Goal: Check status: Check status

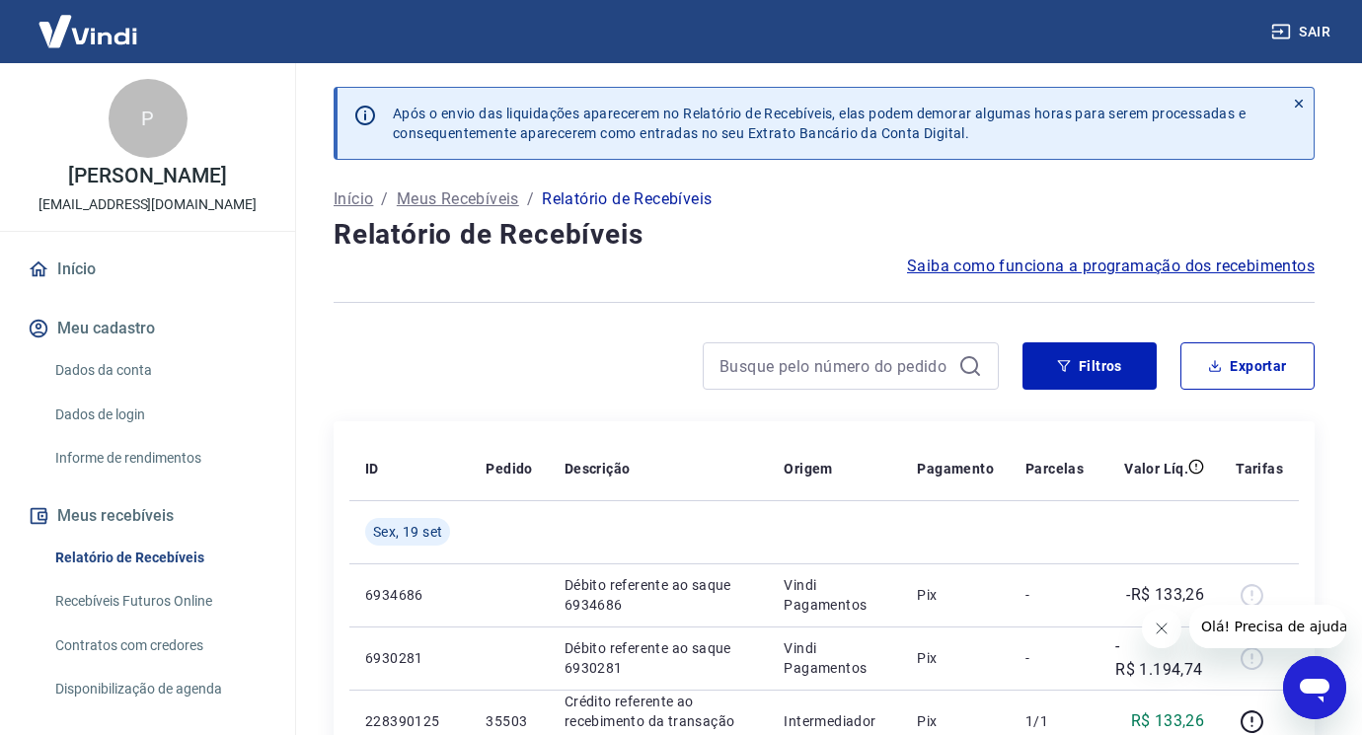
click at [1168, 630] on icon "Fechar mensagem da empresa" at bounding box center [1161, 629] width 16 height 16
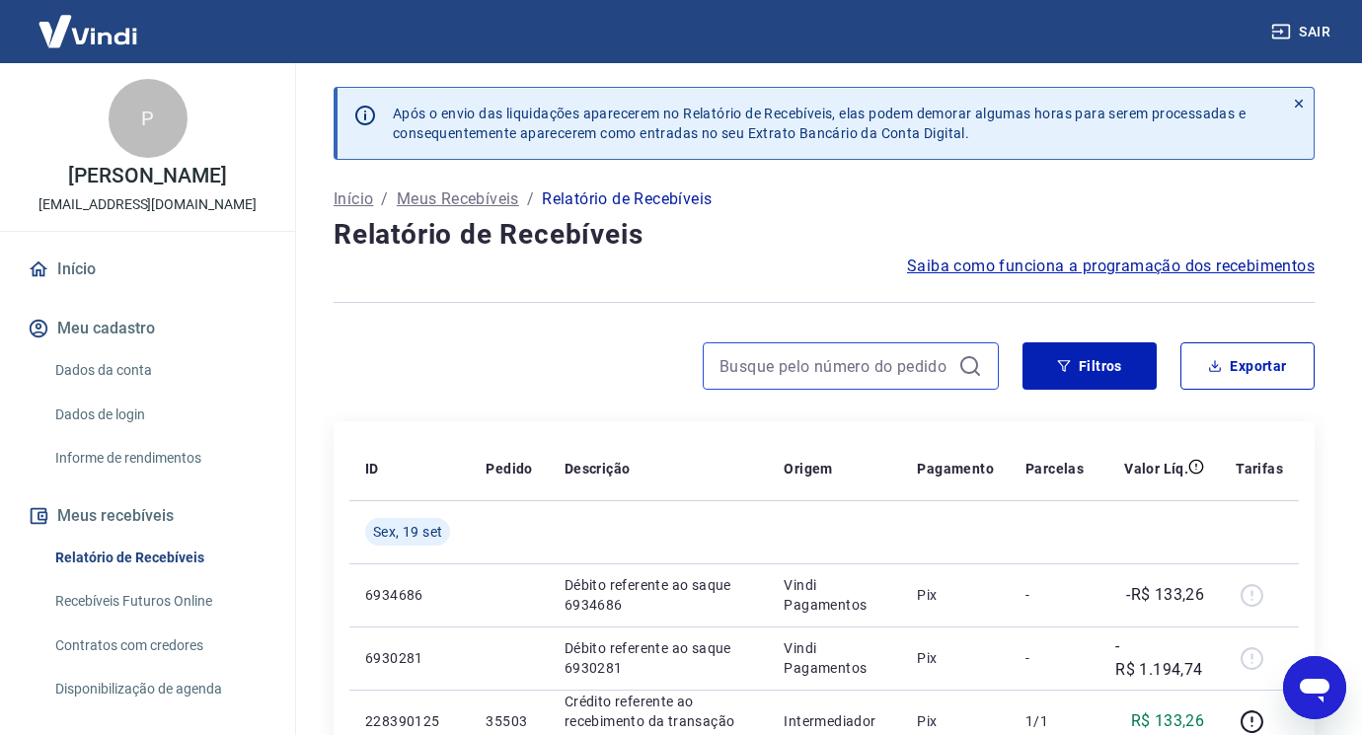
click at [865, 363] on input at bounding box center [835, 366] width 231 height 30
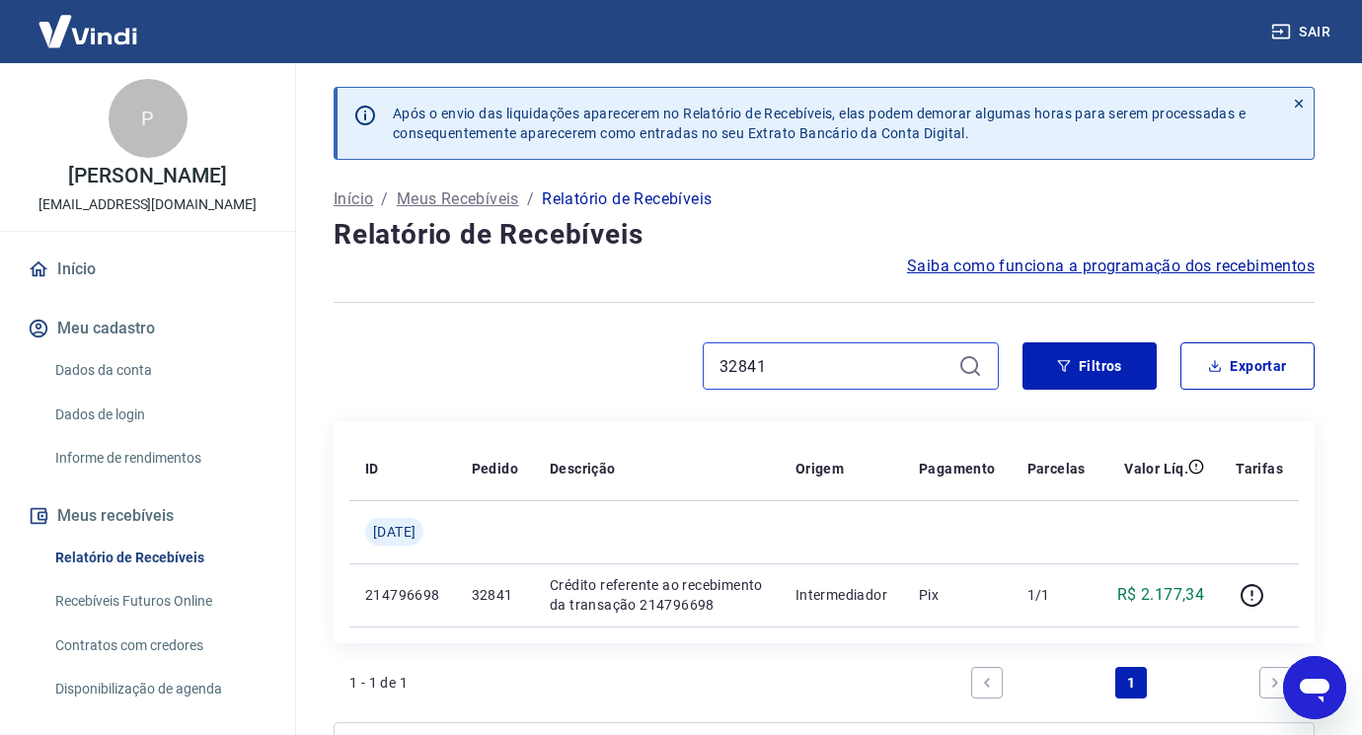
click at [802, 368] on input "32841" at bounding box center [835, 366] width 231 height 30
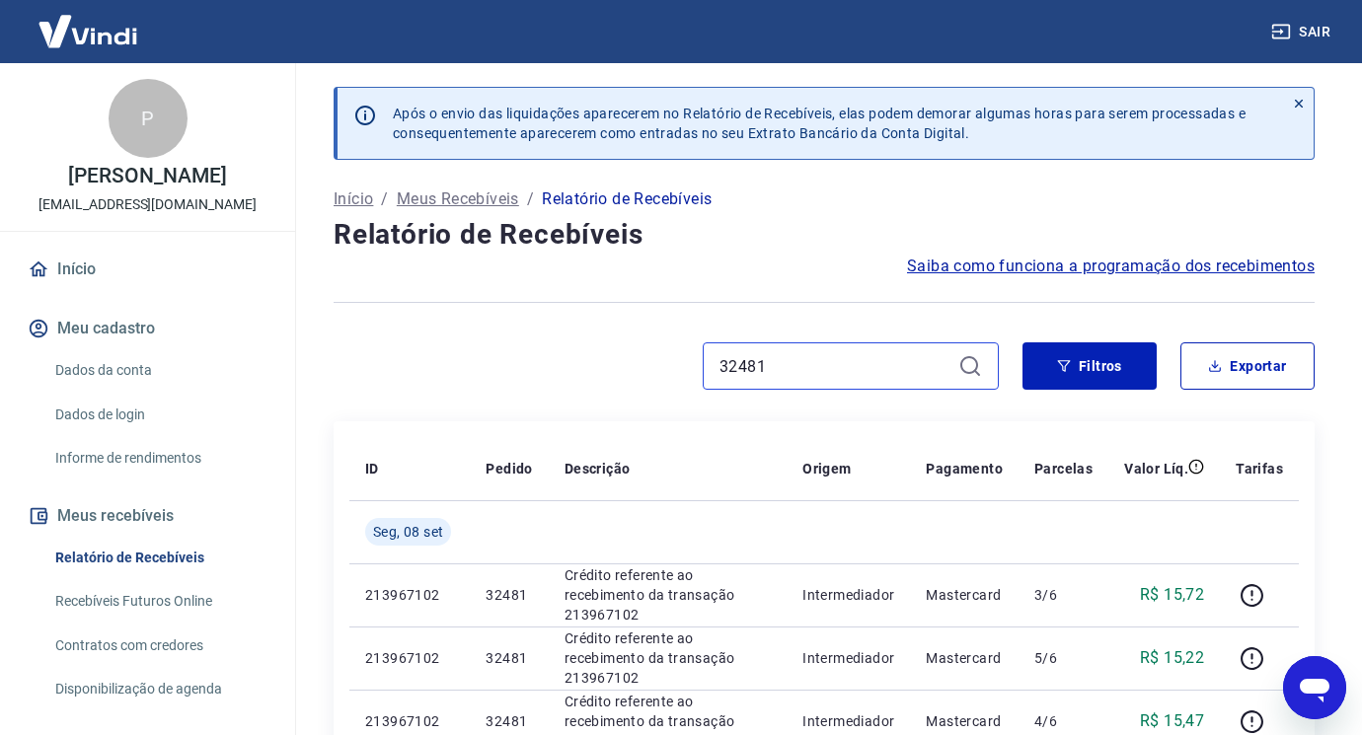
click at [794, 367] on input "32481" at bounding box center [835, 366] width 231 height 30
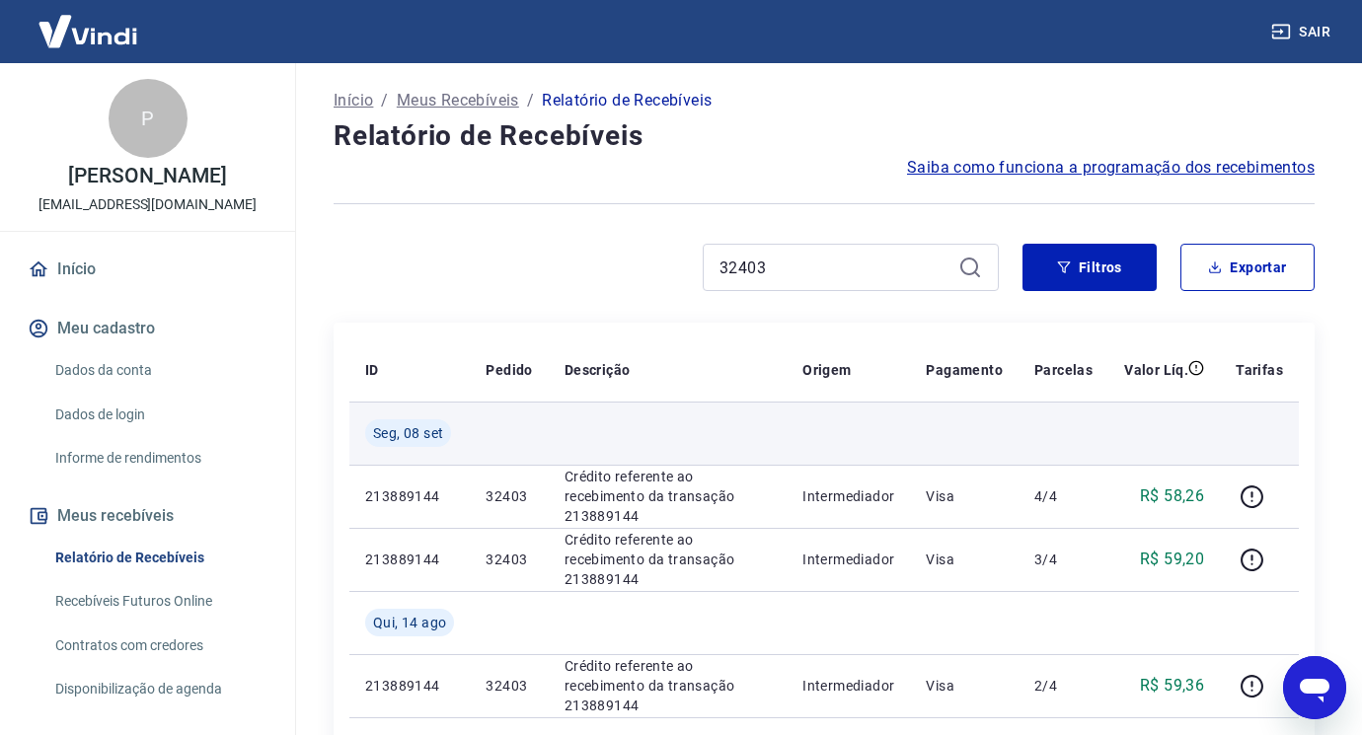
scroll to position [197, 0]
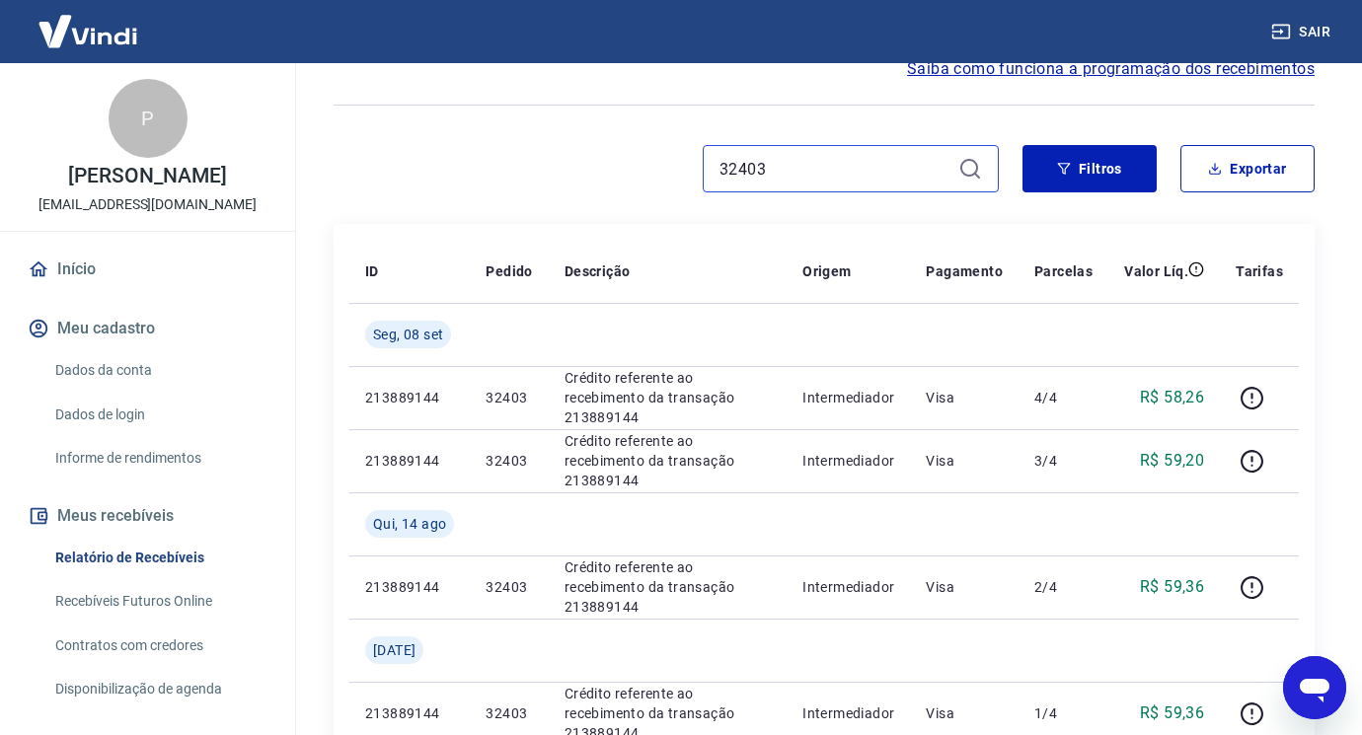
click at [817, 182] on input "32403" at bounding box center [835, 169] width 231 height 30
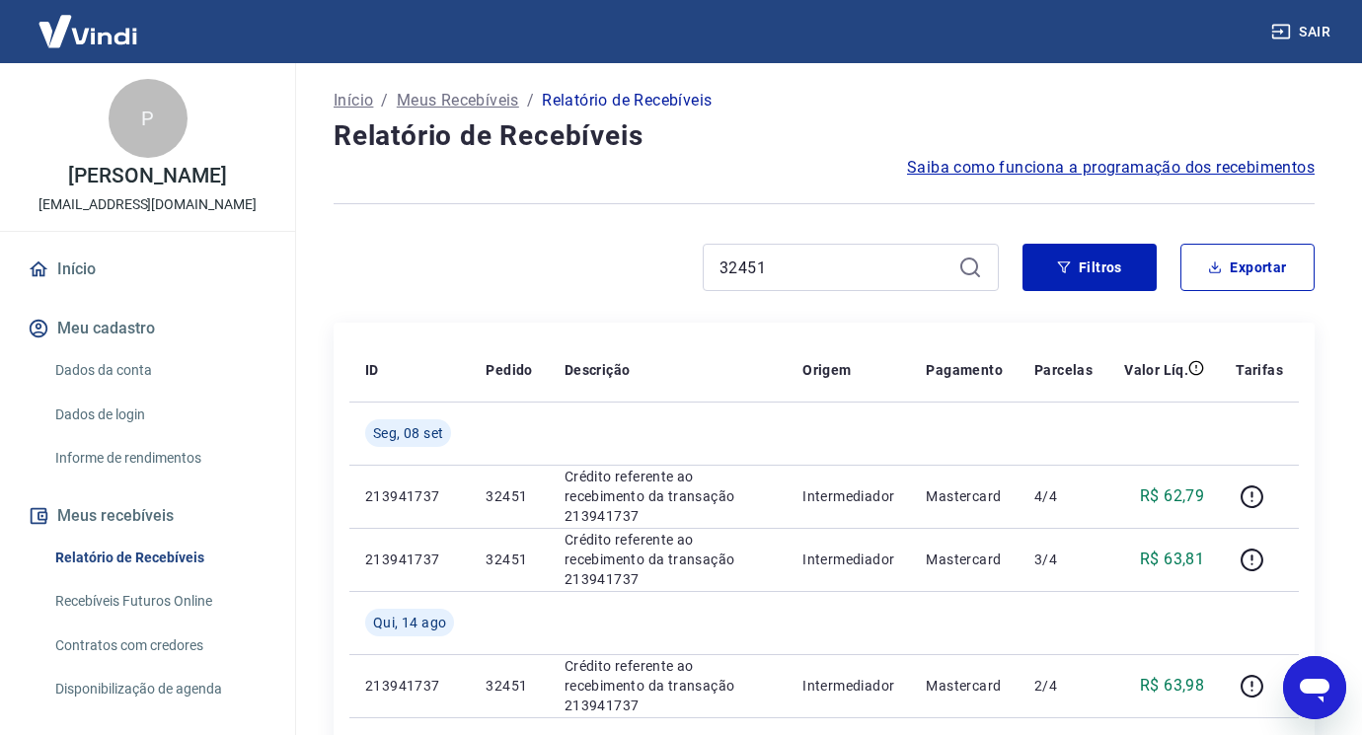
scroll to position [197, 0]
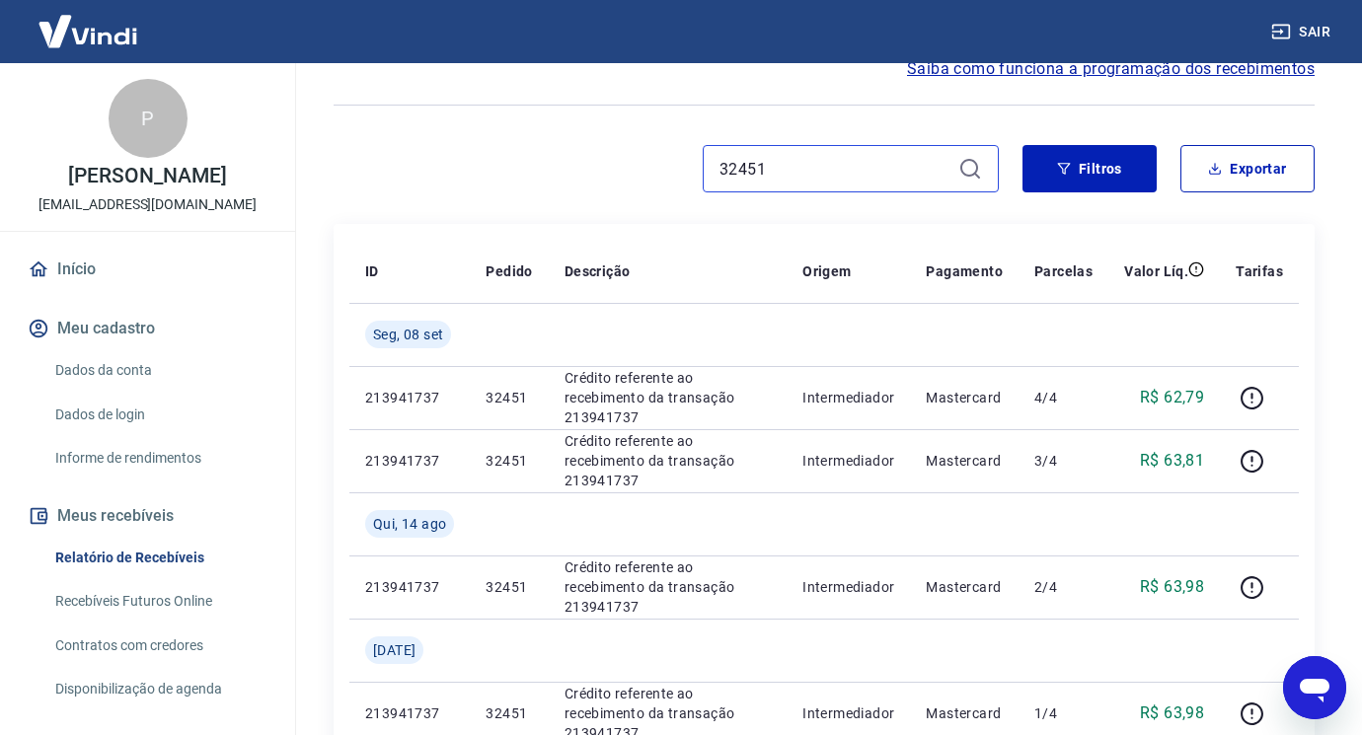
click at [874, 175] on input "32451" at bounding box center [835, 169] width 231 height 30
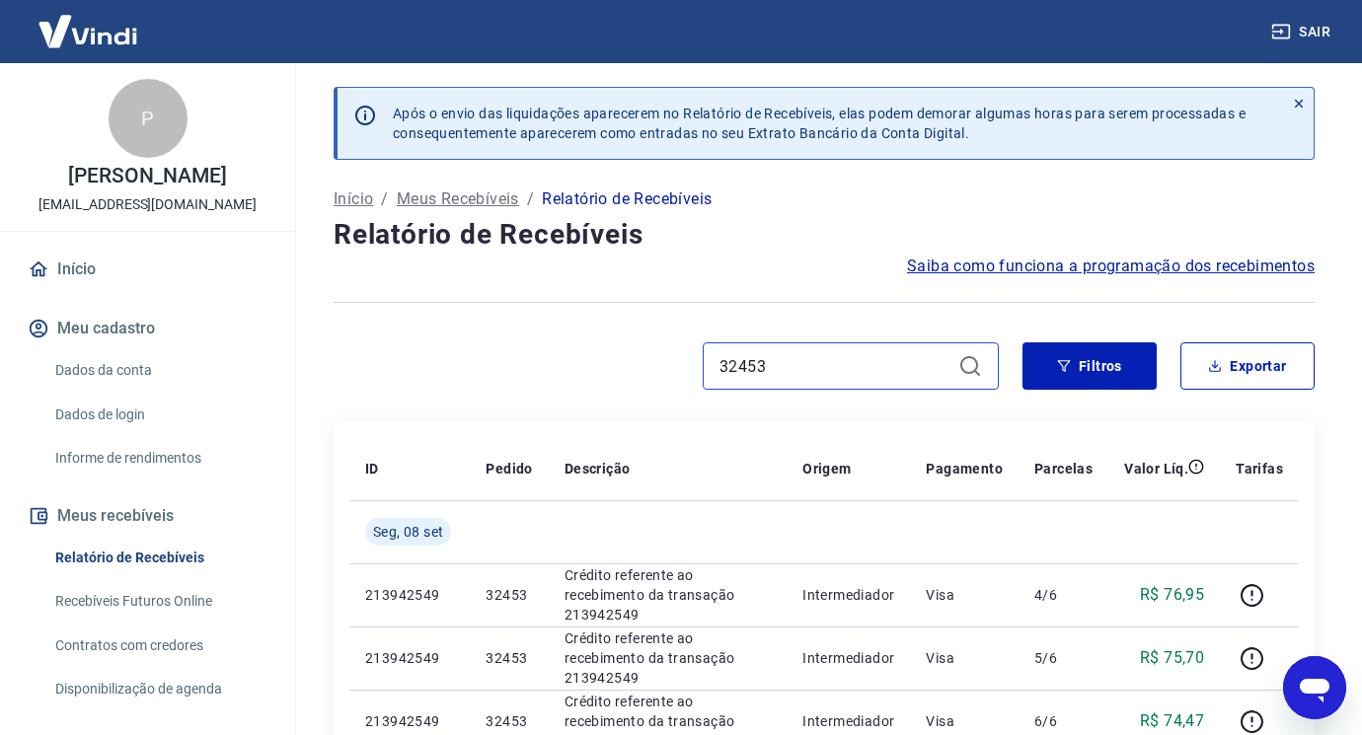
click at [789, 374] on input "32453" at bounding box center [835, 366] width 231 height 30
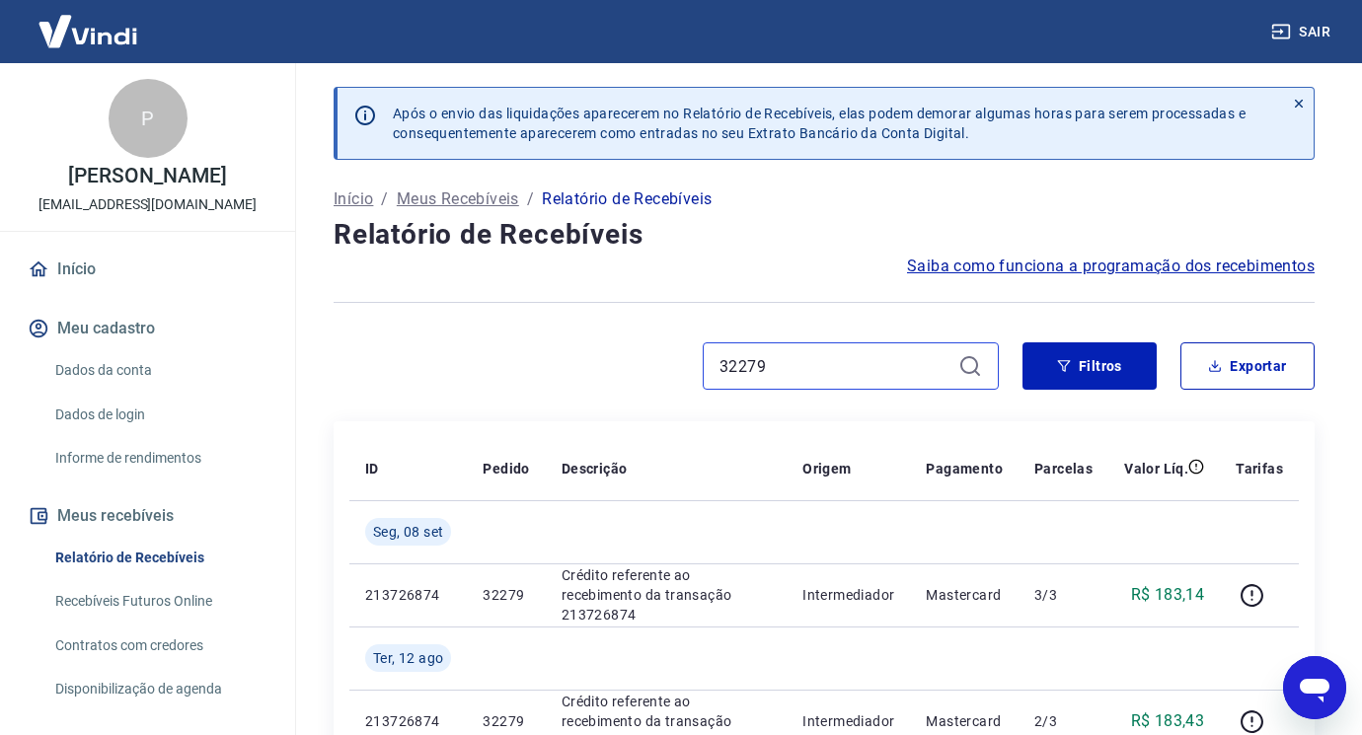
click at [790, 375] on input "32279" at bounding box center [835, 366] width 231 height 30
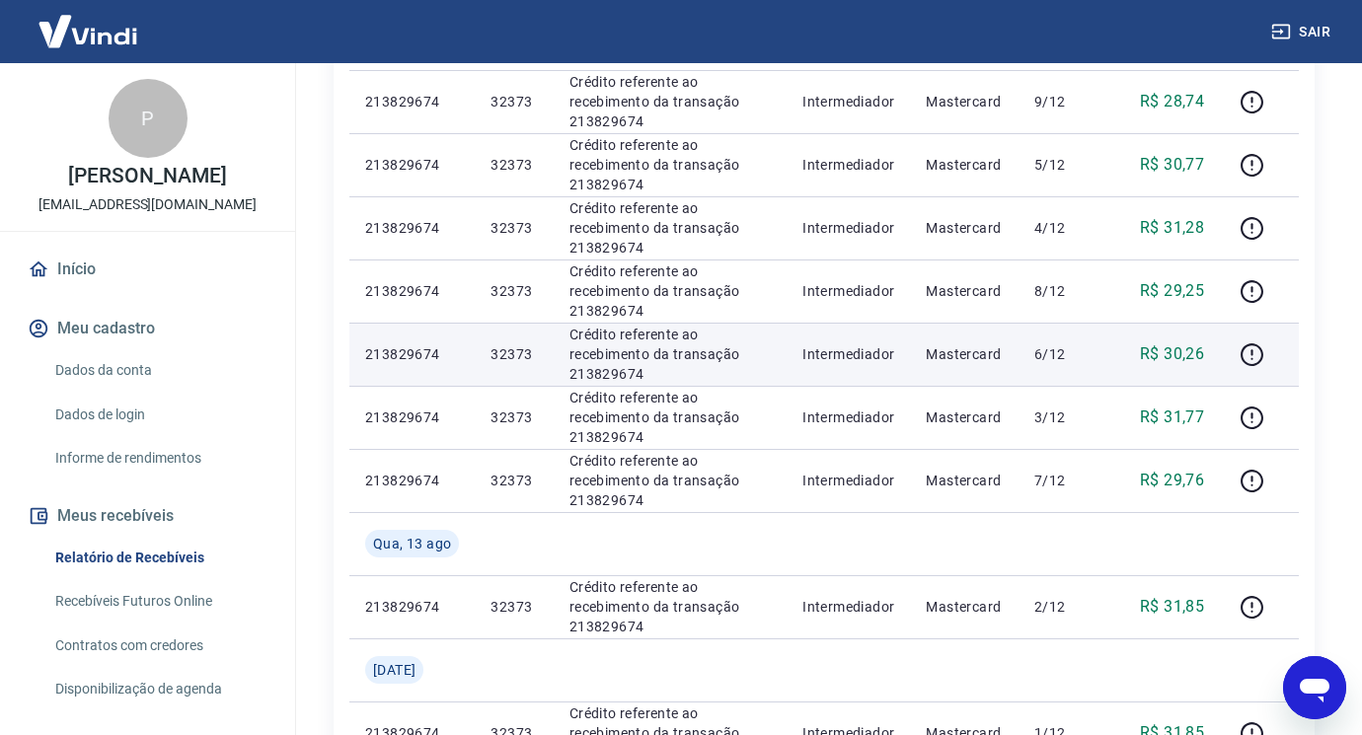
scroll to position [197, 0]
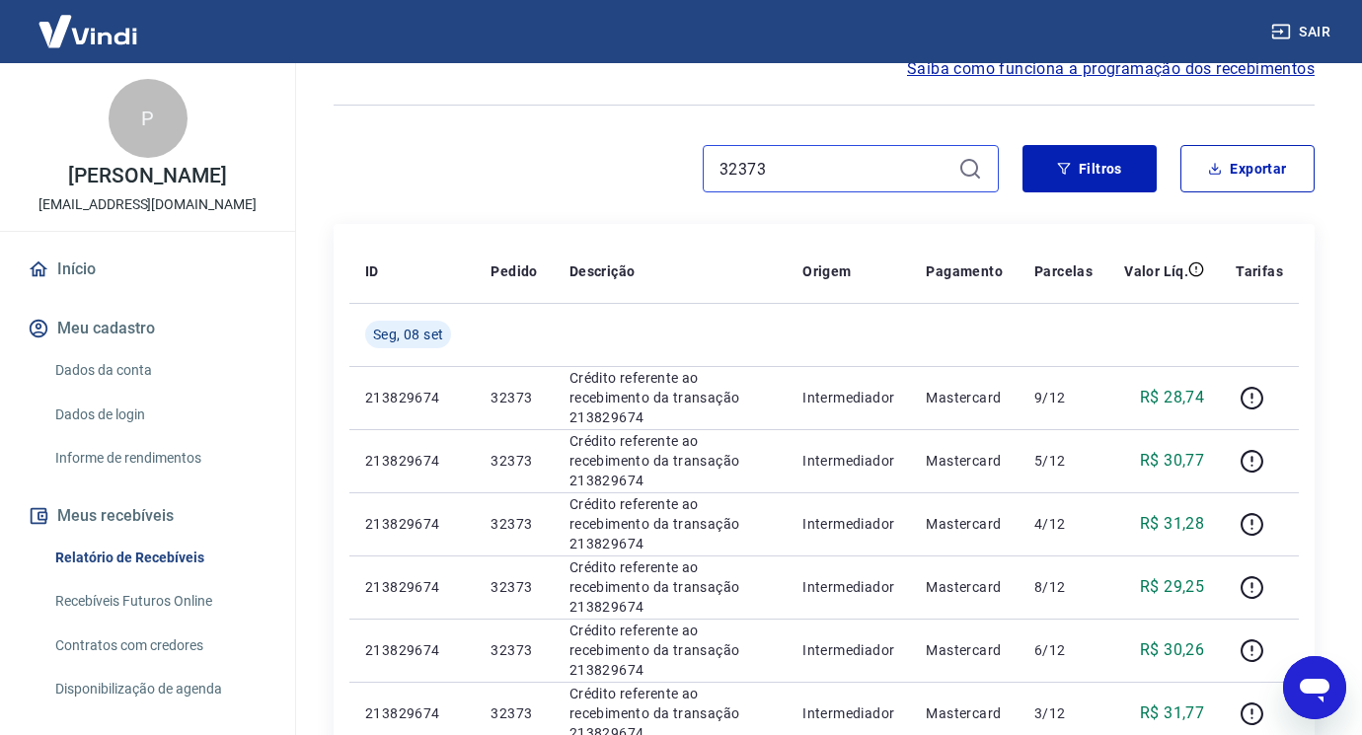
click at [831, 164] on input "32373" at bounding box center [835, 169] width 231 height 30
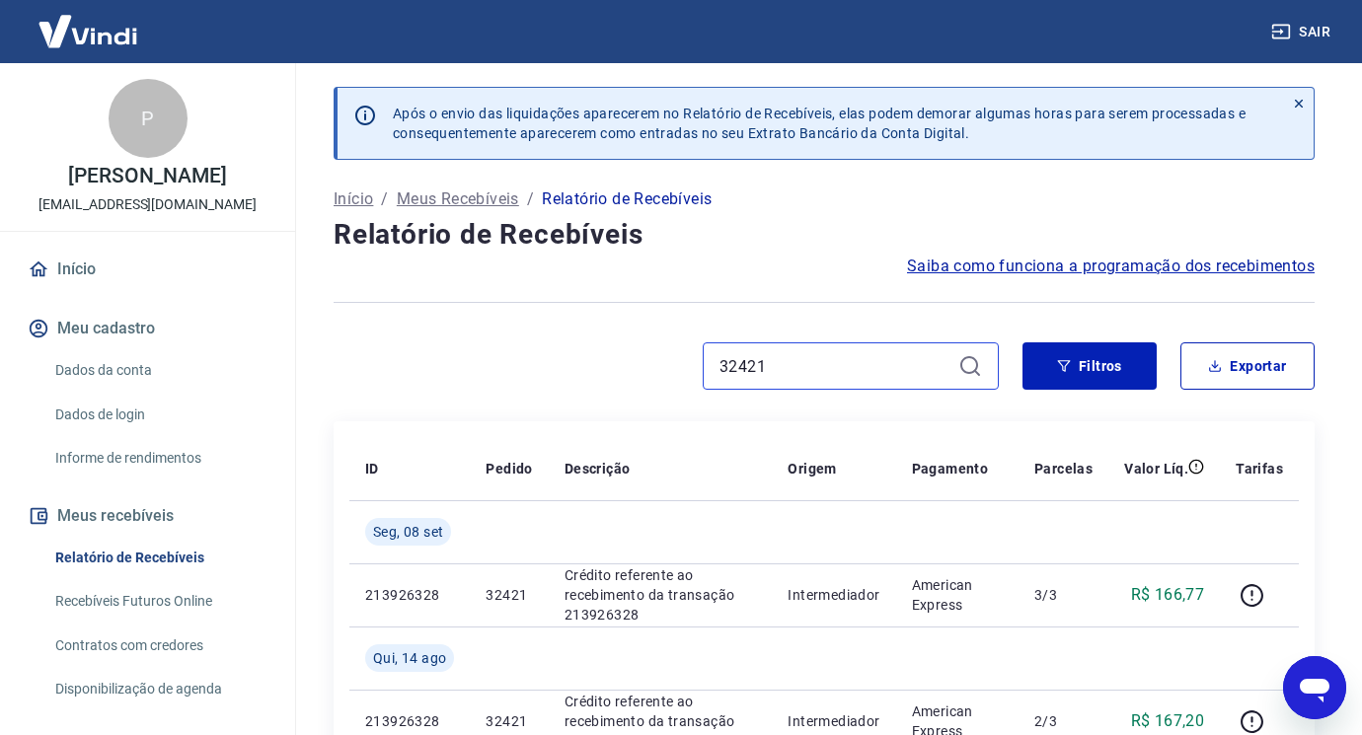
click at [767, 370] on input "32421" at bounding box center [835, 366] width 231 height 30
click at [766, 370] on input "32421" at bounding box center [835, 366] width 231 height 30
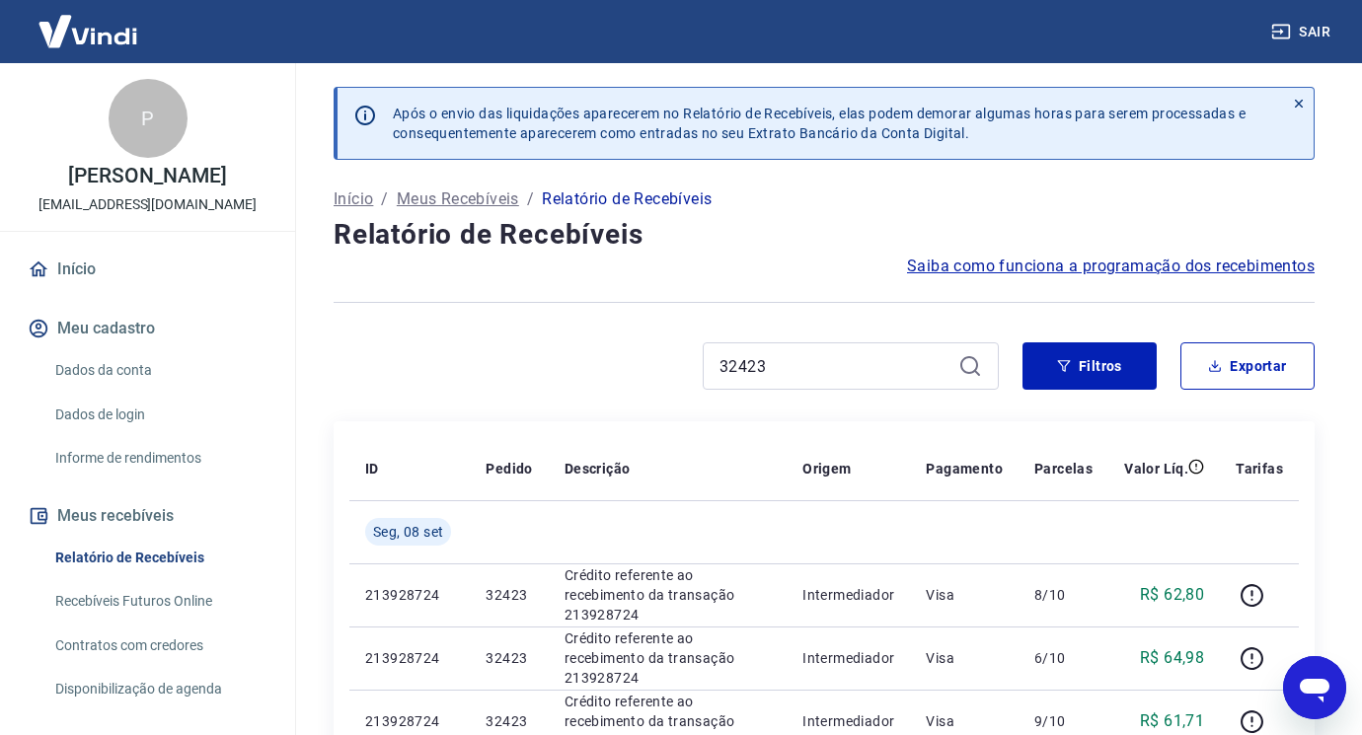
drag, startPoint x: 769, startPoint y: 350, endPoint x: 780, endPoint y: 365, distance: 18.4
click at [769, 350] on div "32423" at bounding box center [851, 365] width 296 height 47
click at [771, 354] on input "32423" at bounding box center [835, 366] width 231 height 30
click at [780, 365] on input "32423" at bounding box center [835, 366] width 231 height 30
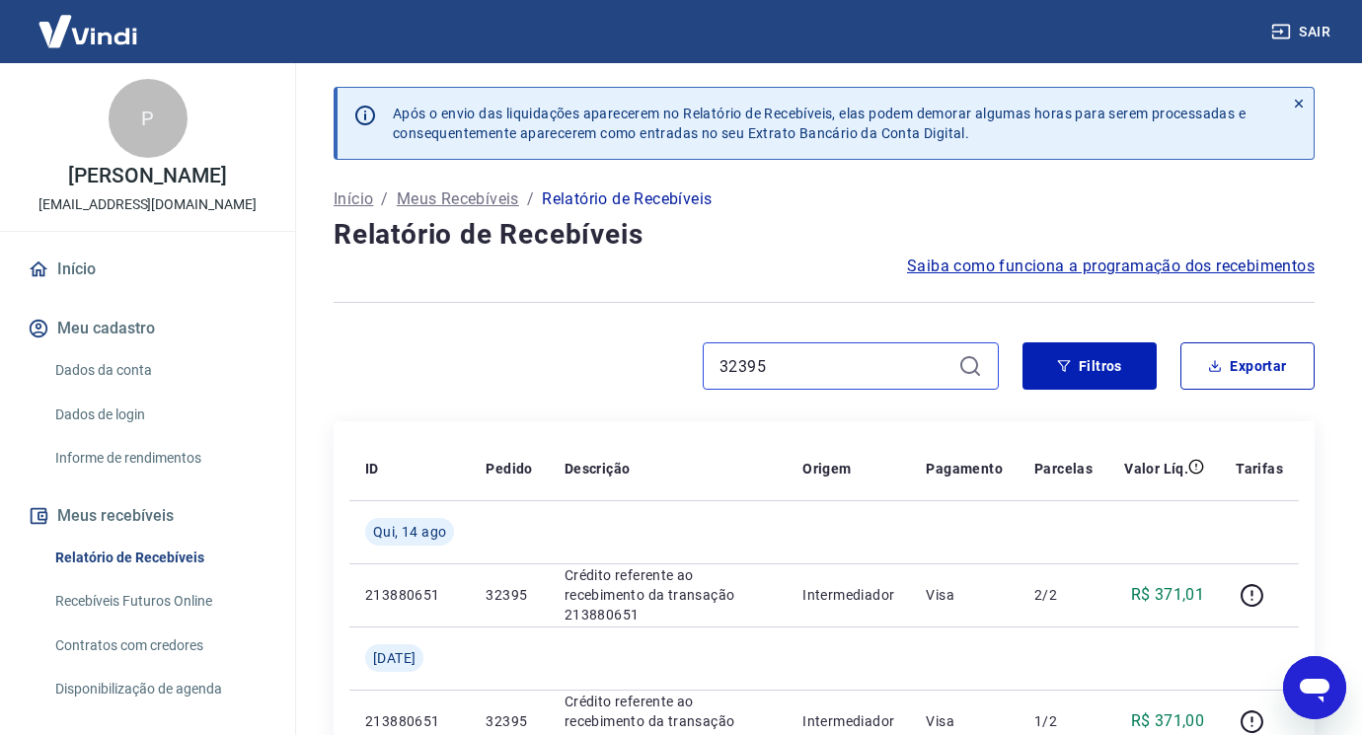
click at [861, 371] on input "32395" at bounding box center [835, 366] width 231 height 30
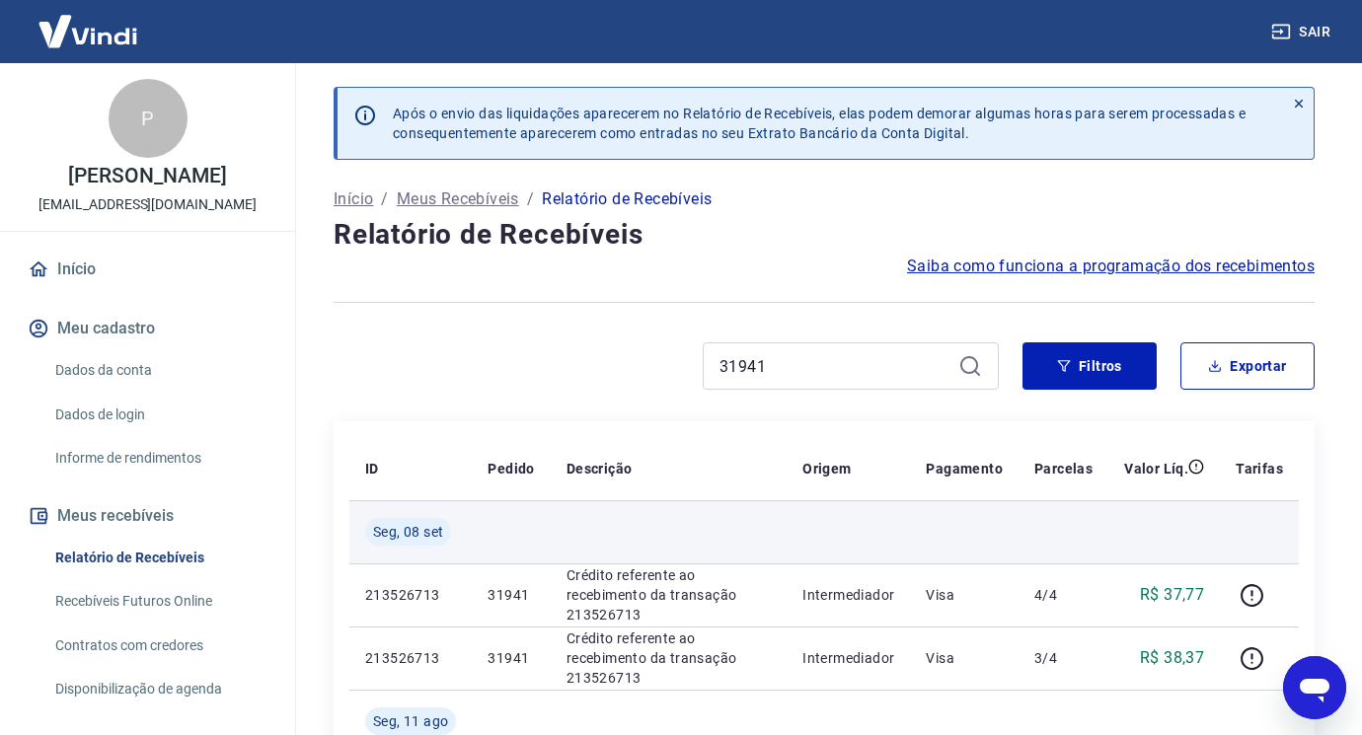
scroll to position [197, 0]
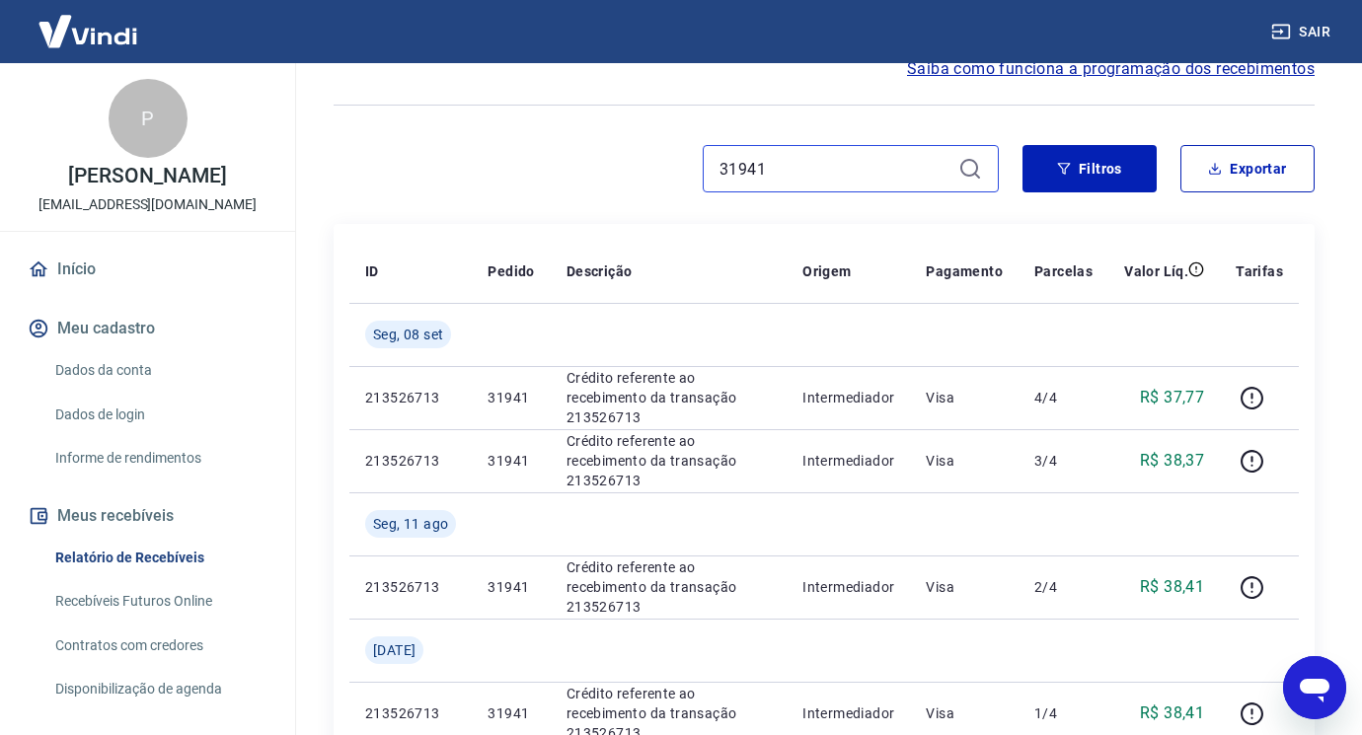
click at [819, 178] on input "31941" at bounding box center [835, 169] width 231 height 30
click at [819, 177] on input "31941" at bounding box center [835, 169] width 231 height 30
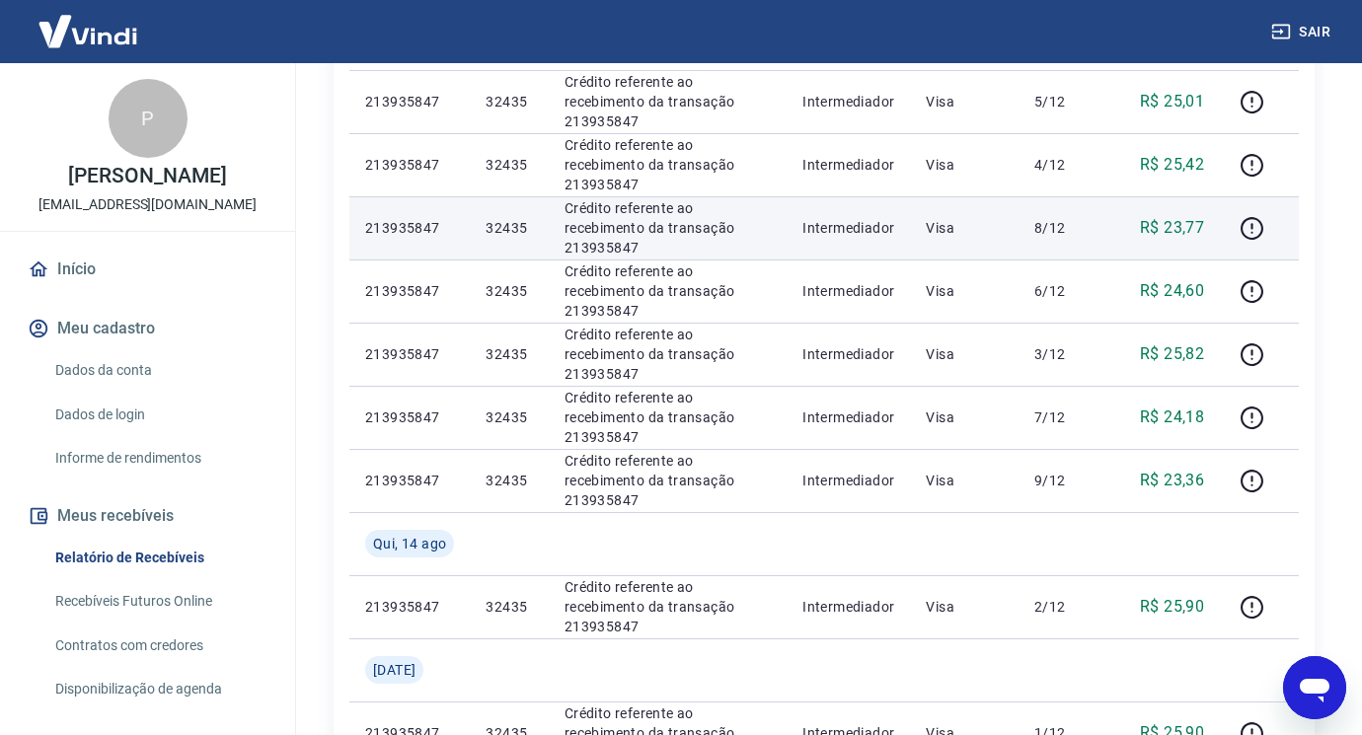
scroll to position [197, 0]
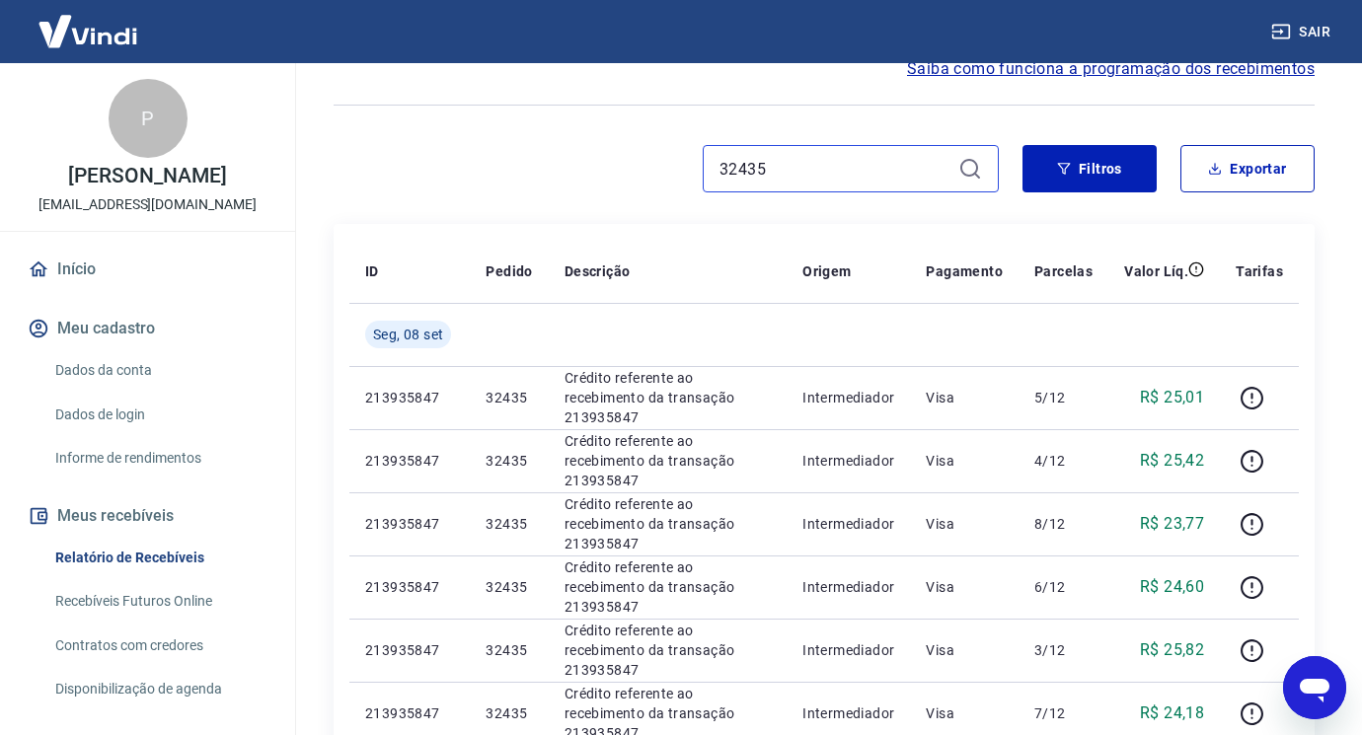
click at [798, 160] on input "32435" at bounding box center [835, 169] width 231 height 30
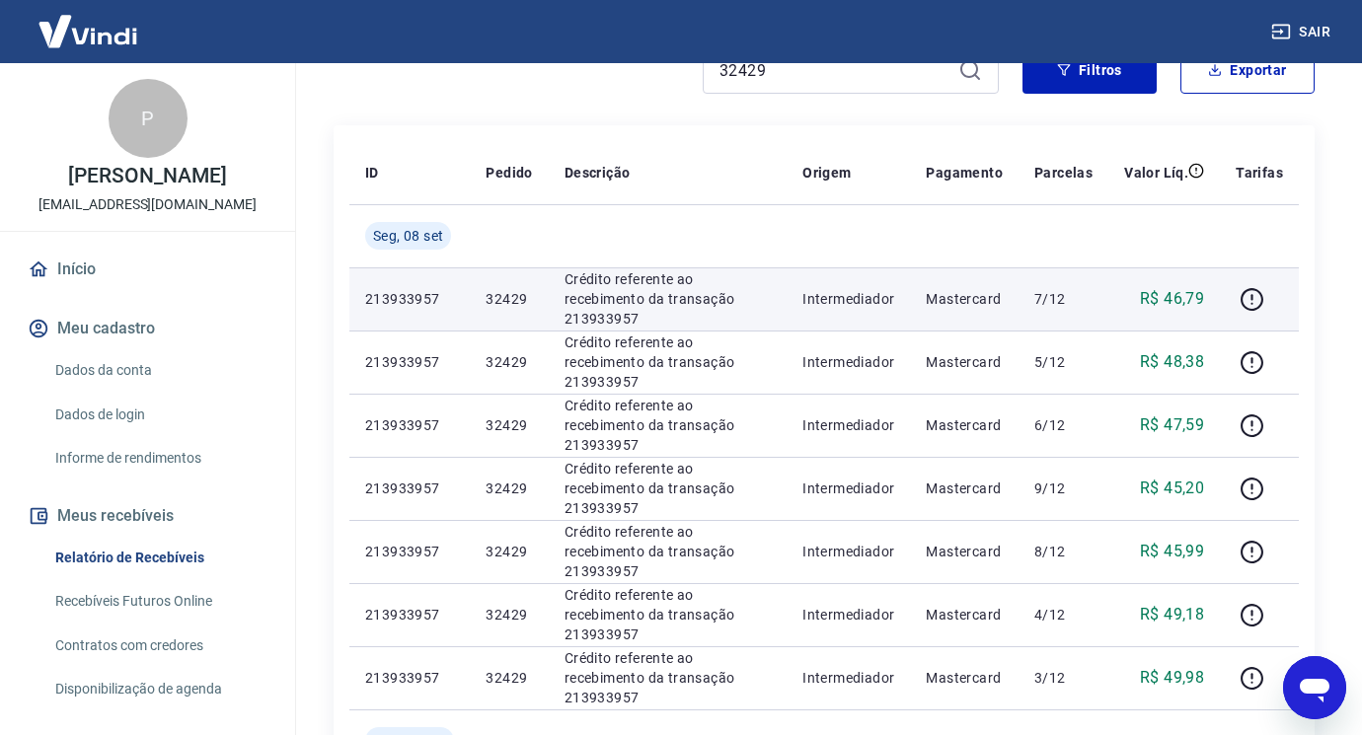
scroll to position [99, 0]
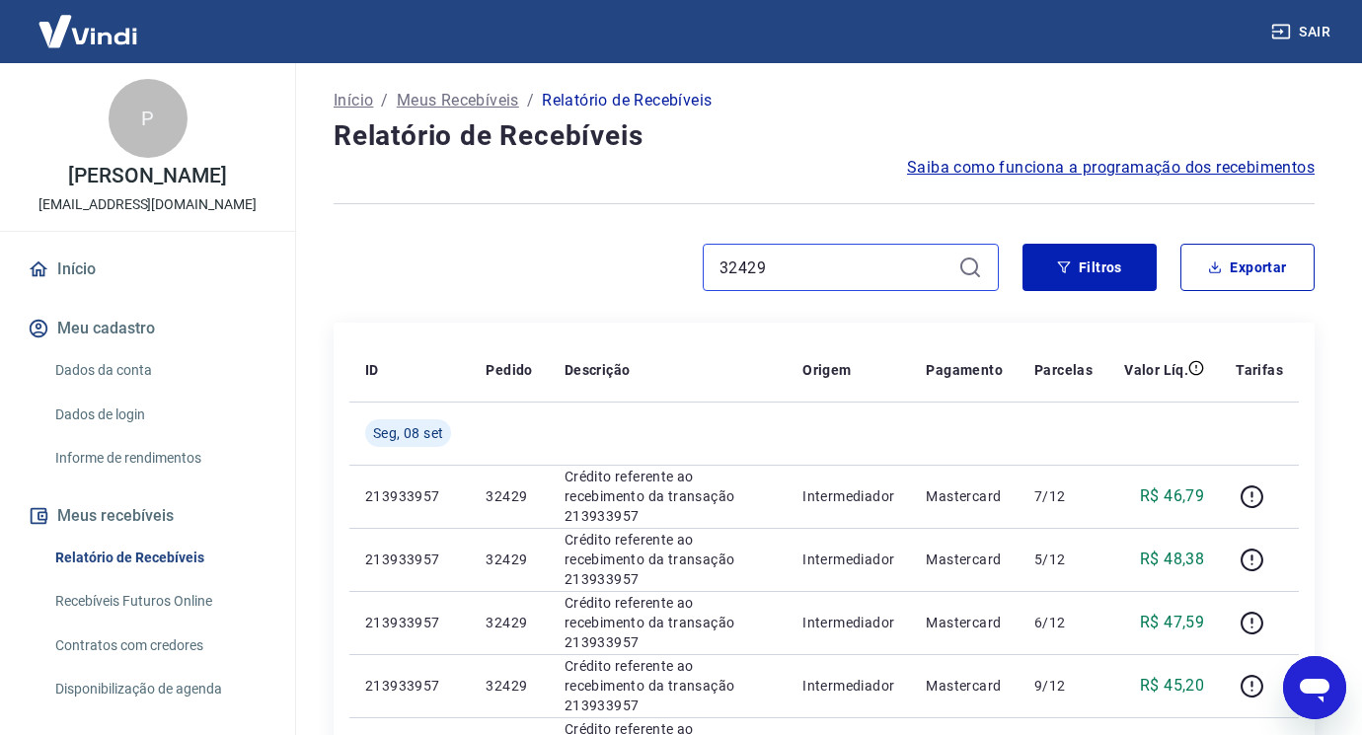
click at [822, 278] on input "32429" at bounding box center [835, 268] width 231 height 30
click at [837, 187] on div at bounding box center [824, 204] width 981 height 48
click at [799, 266] on input "32429" at bounding box center [835, 268] width 231 height 30
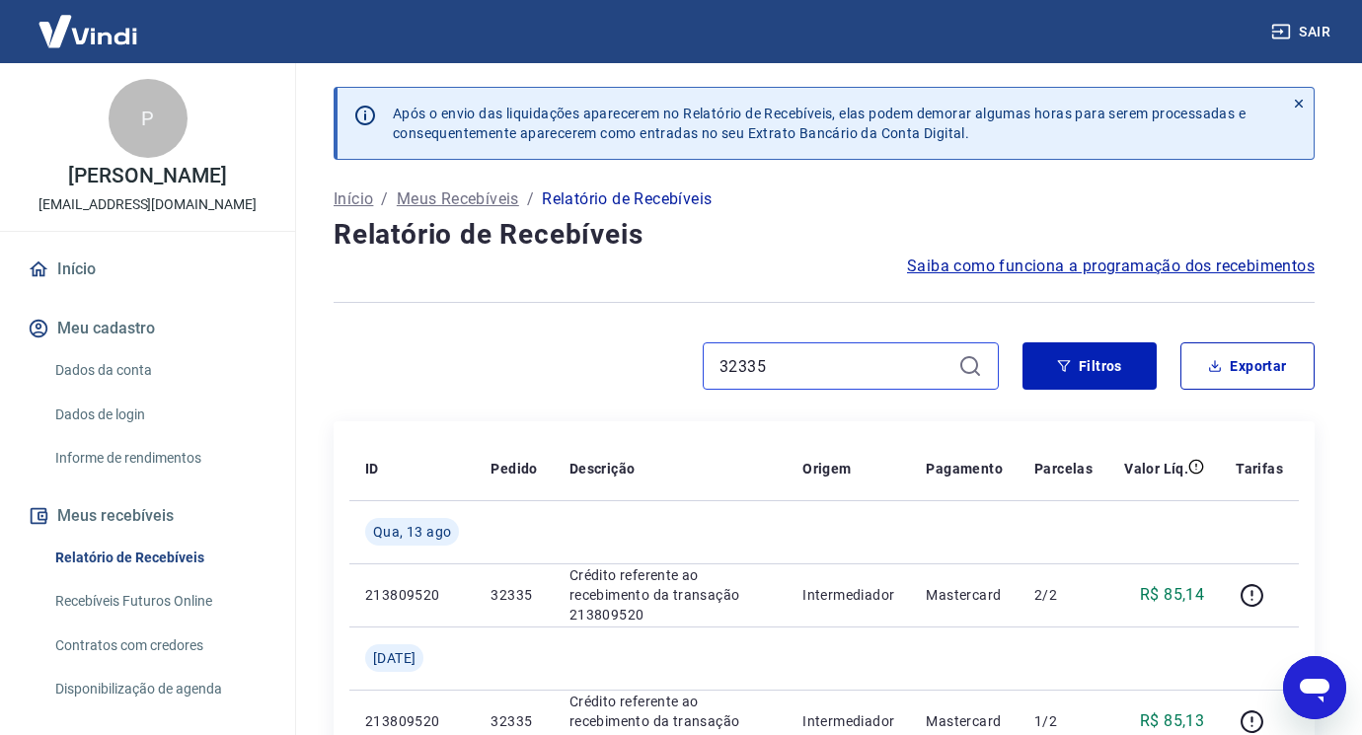
click at [847, 371] on input "32335" at bounding box center [835, 366] width 231 height 30
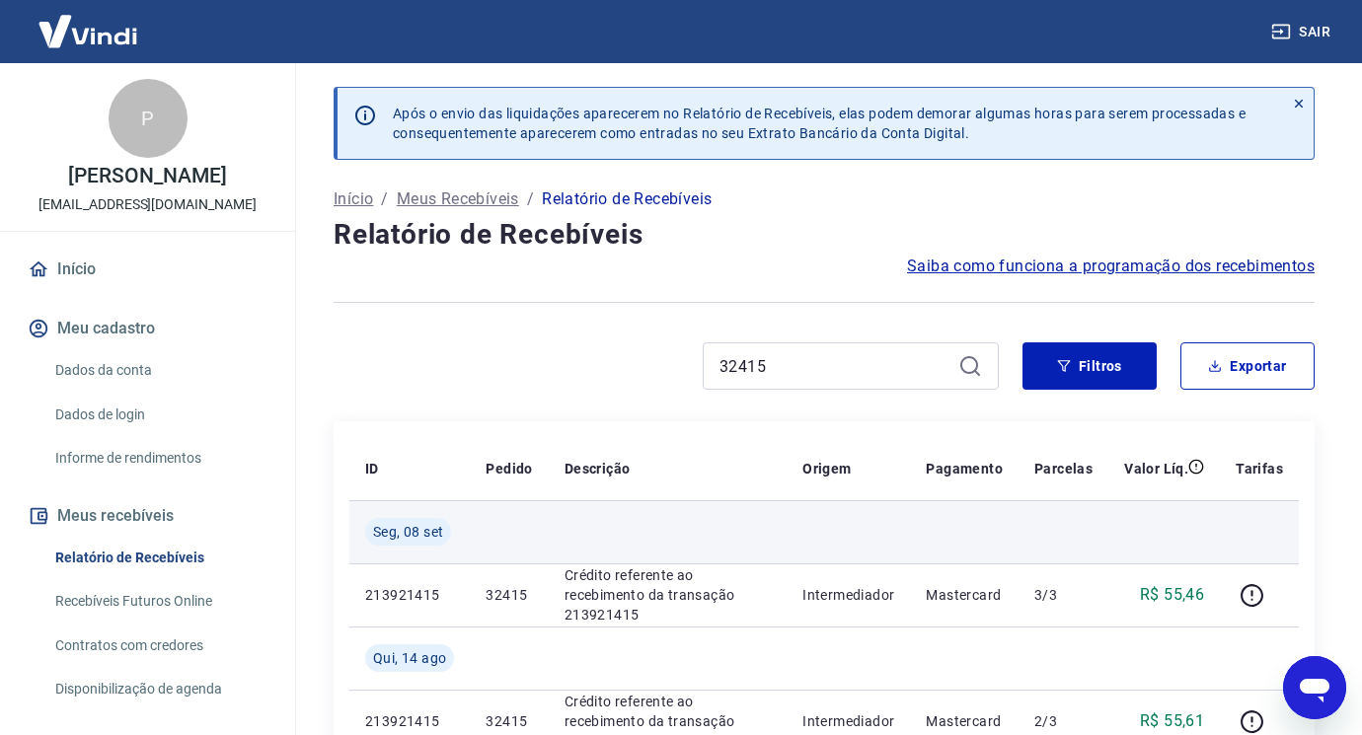
scroll to position [99, 0]
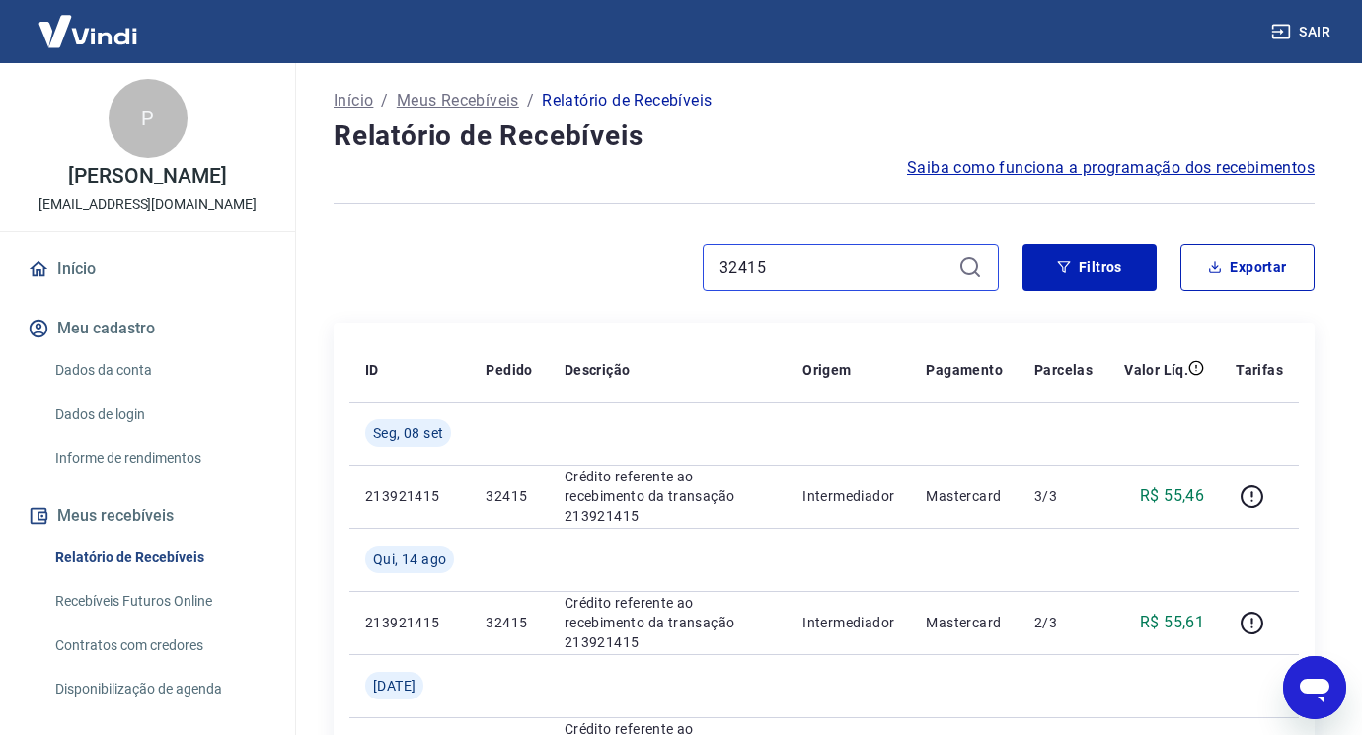
click at [773, 275] on input "32415" at bounding box center [835, 268] width 231 height 30
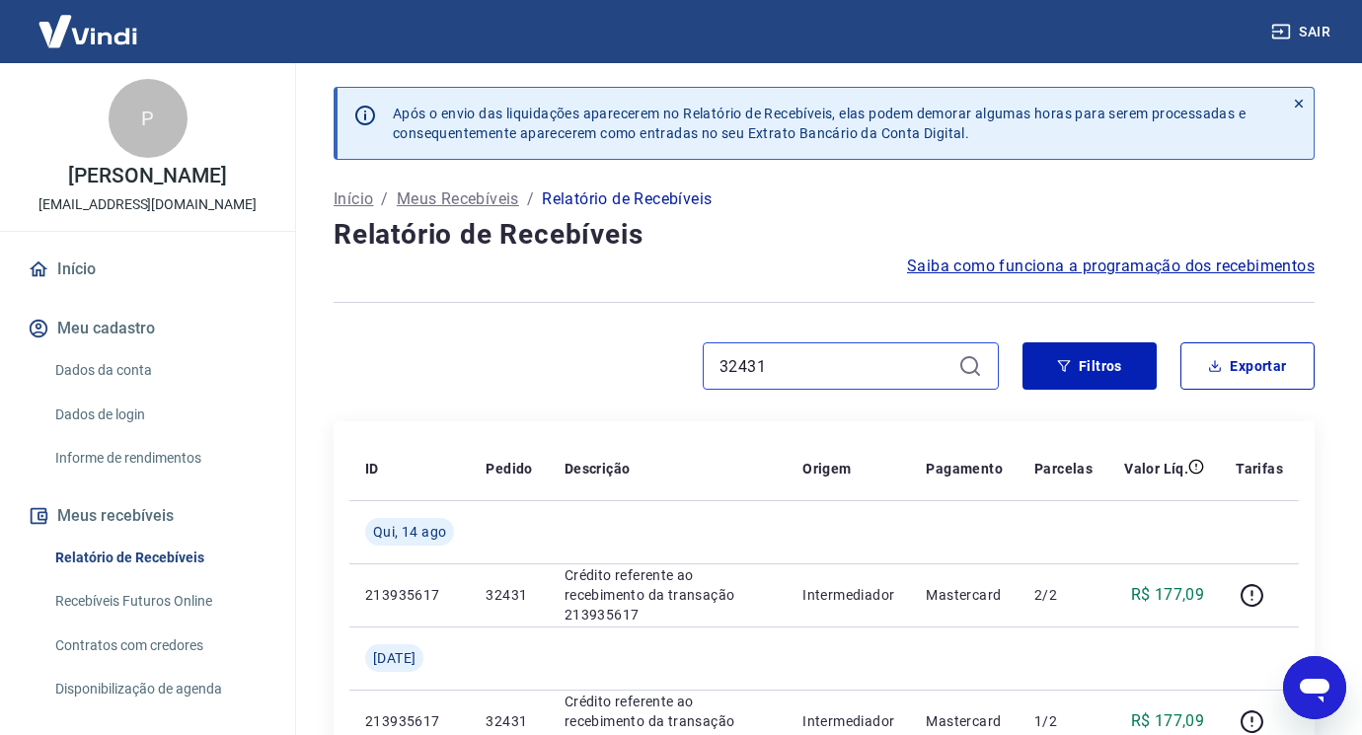
click at [784, 377] on input "32431" at bounding box center [835, 366] width 231 height 30
click at [789, 363] on input "32315" at bounding box center [835, 366] width 231 height 30
click at [892, 364] on input "32309" at bounding box center [835, 366] width 231 height 30
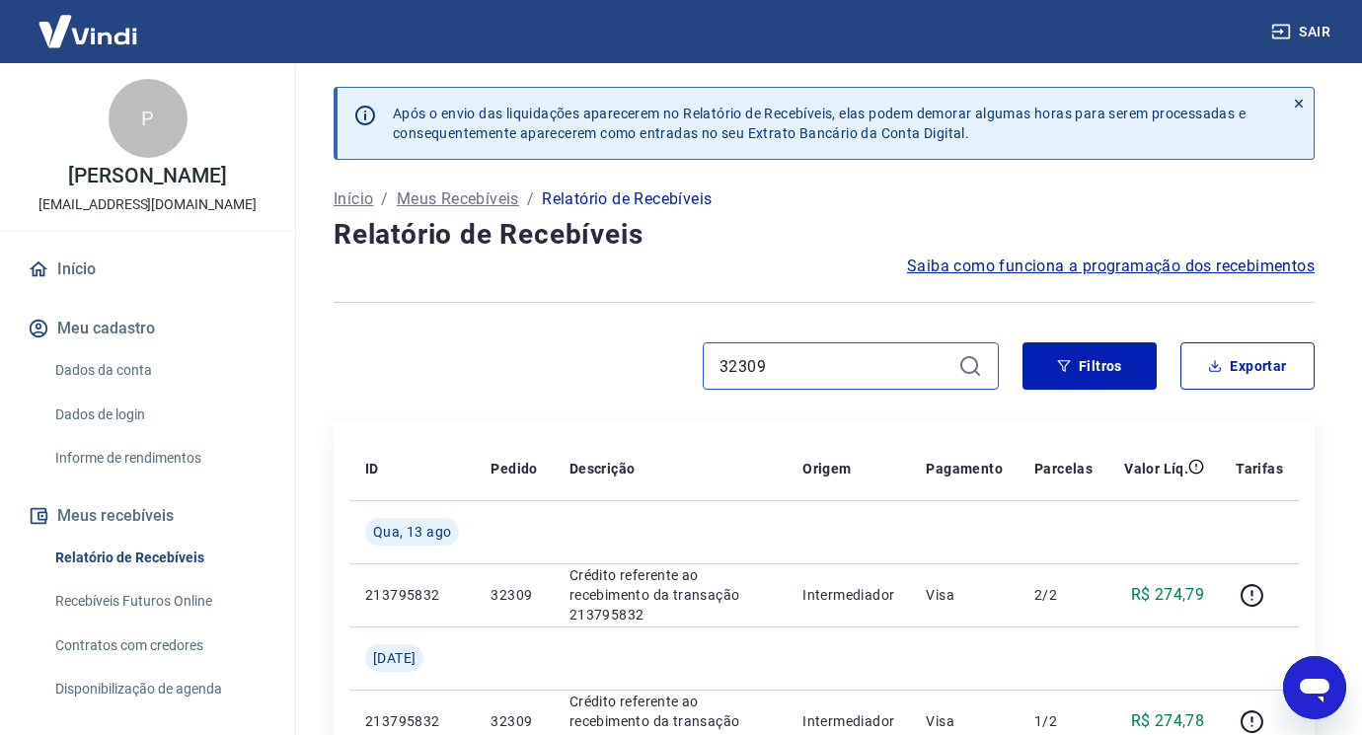
click at [891, 364] on input "32309" at bounding box center [835, 366] width 231 height 30
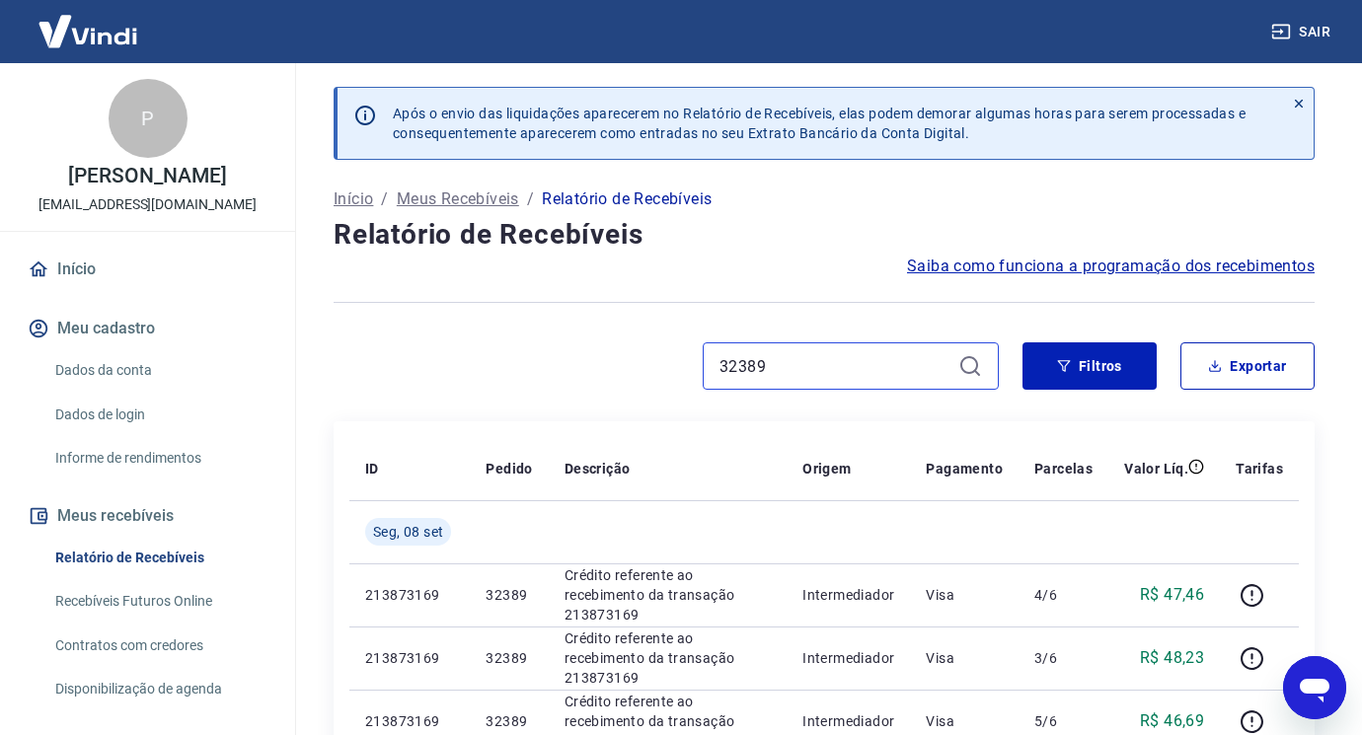
click at [803, 377] on input "32389" at bounding box center [835, 366] width 231 height 30
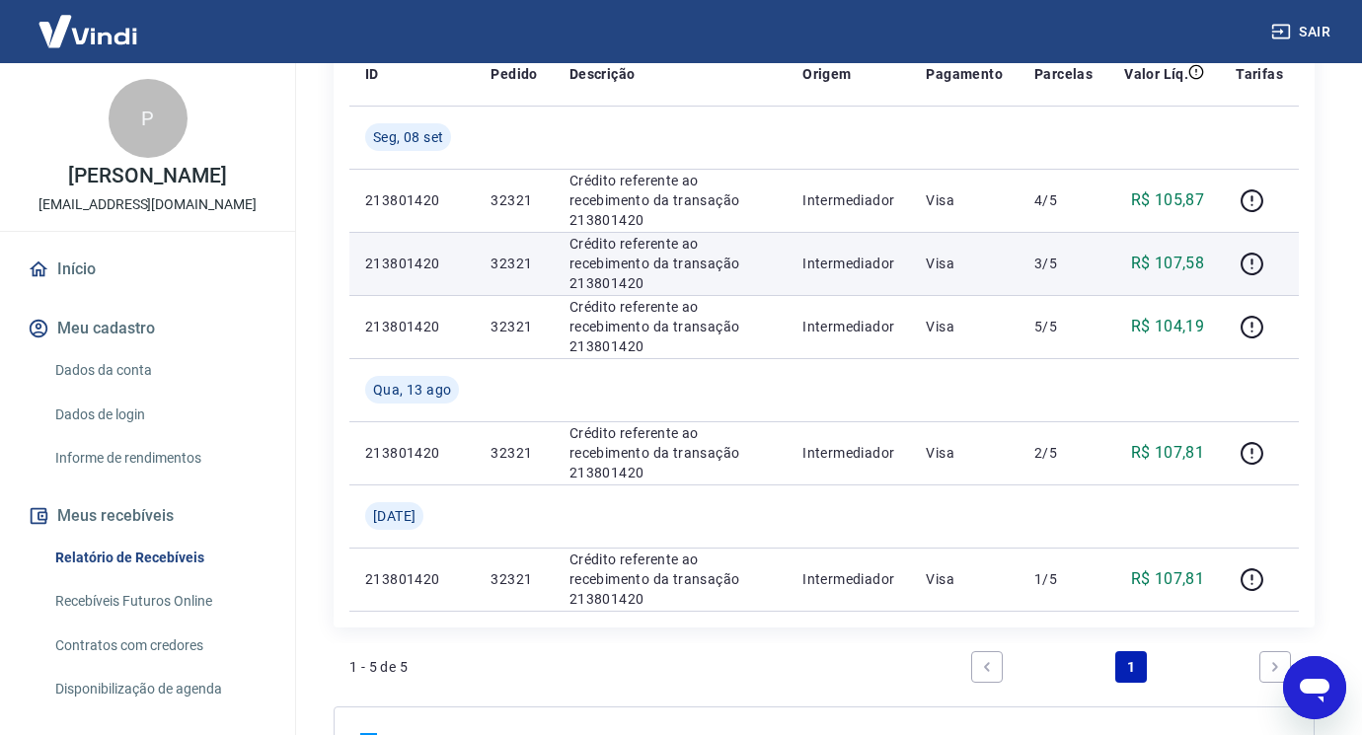
scroll to position [197, 0]
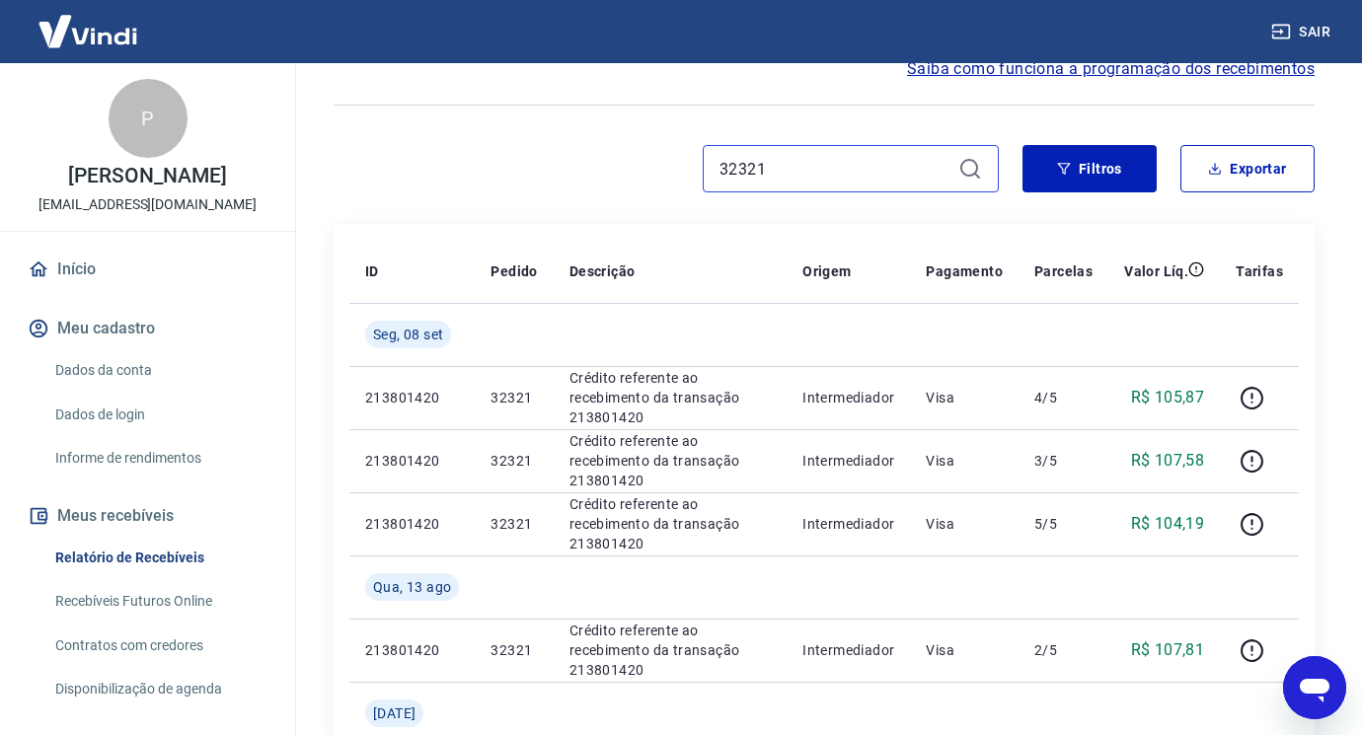
click at [832, 167] on input "32321" at bounding box center [835, 169] width 231 height 30
click at [832, 166] on input "32321" at bounding box center [835, 169] width 231 height 30
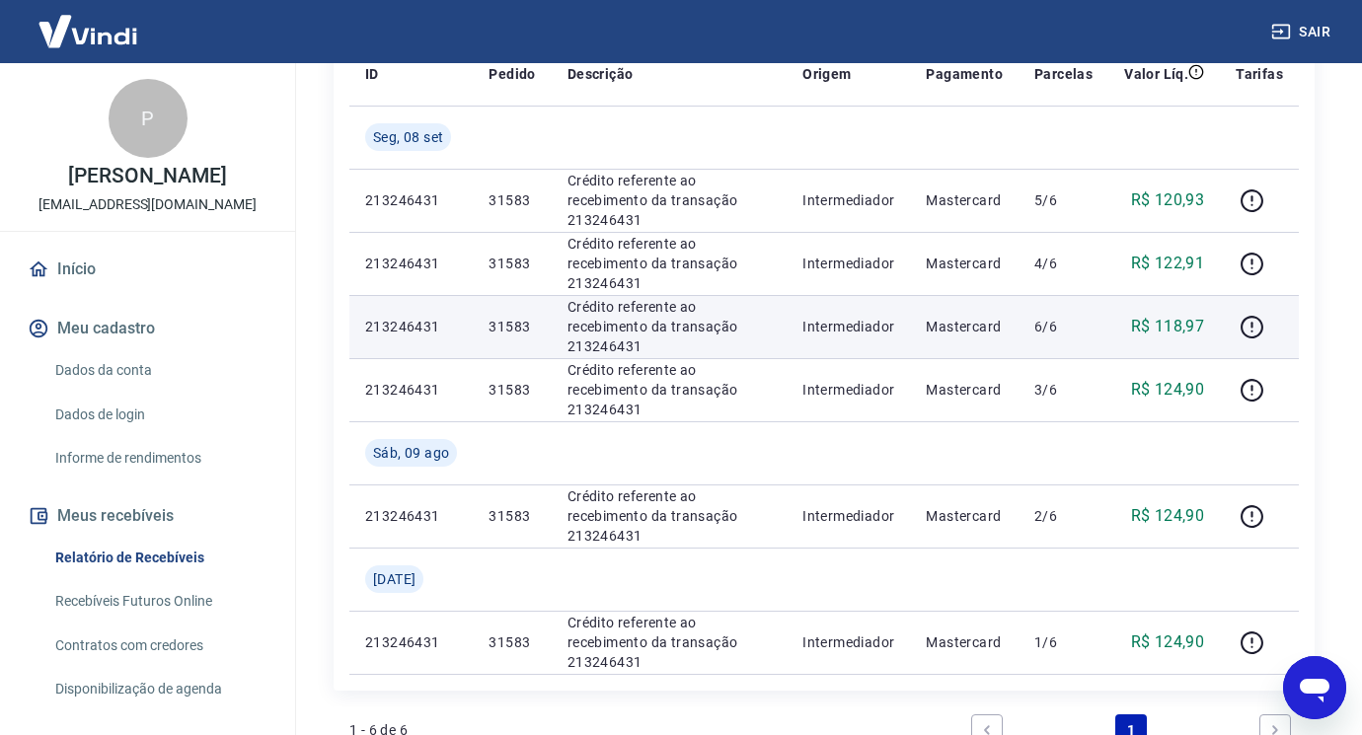
scroll to position [197, 0]
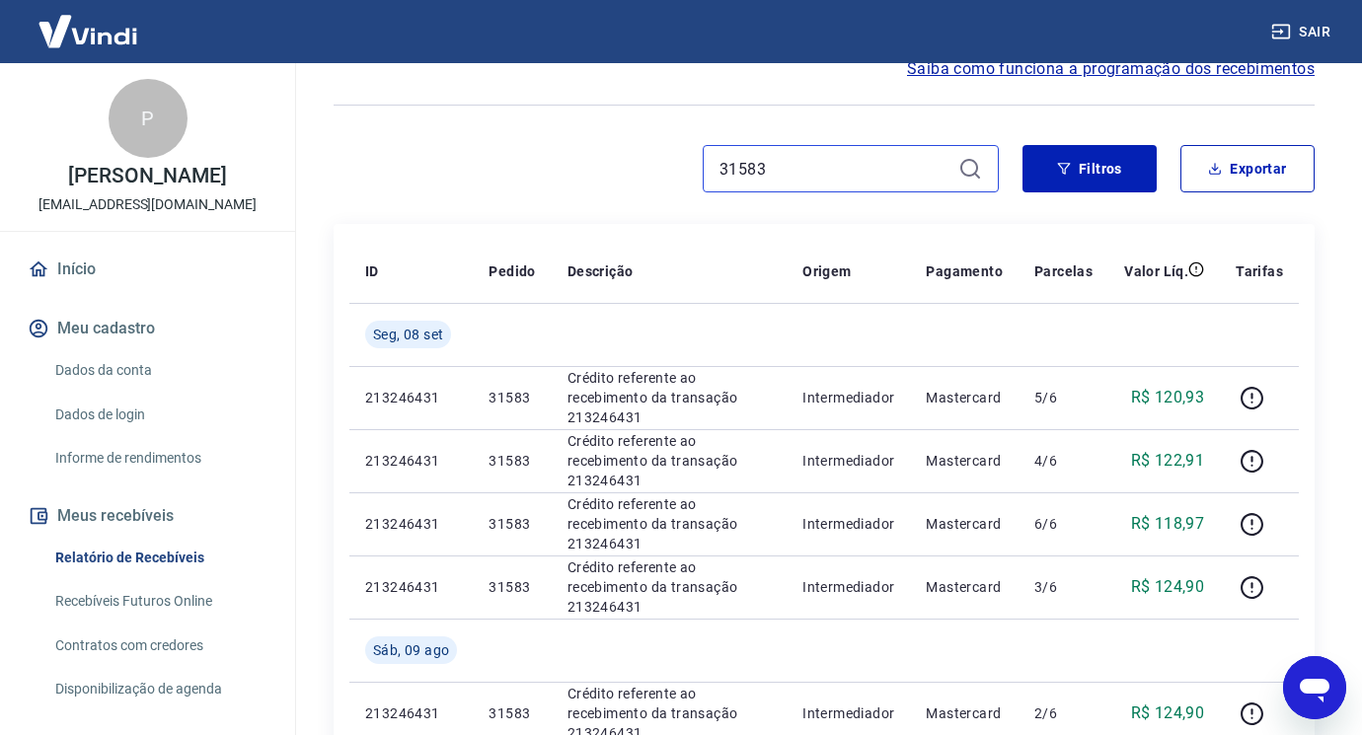
click at [768, 180] on input "31583" at bounding box center [835, 169] width 231 height 30
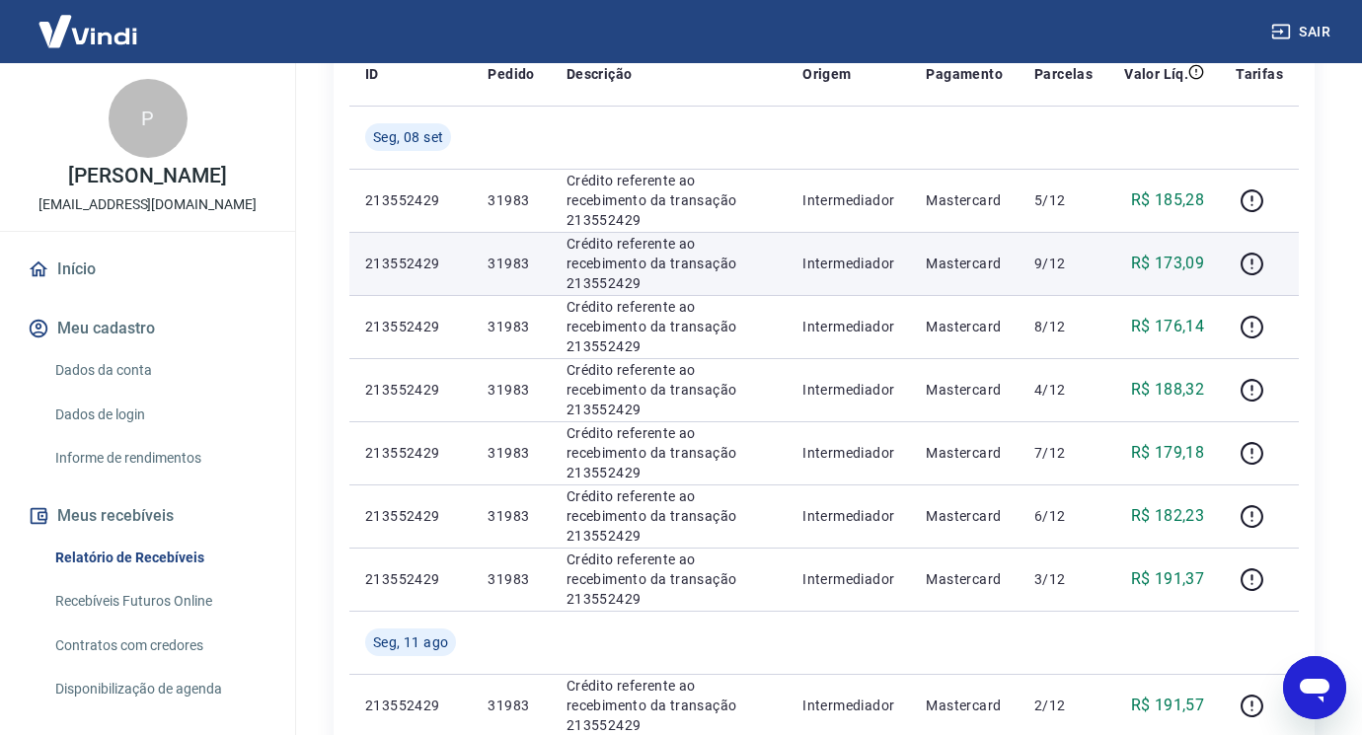
scroll to position [99, 0]
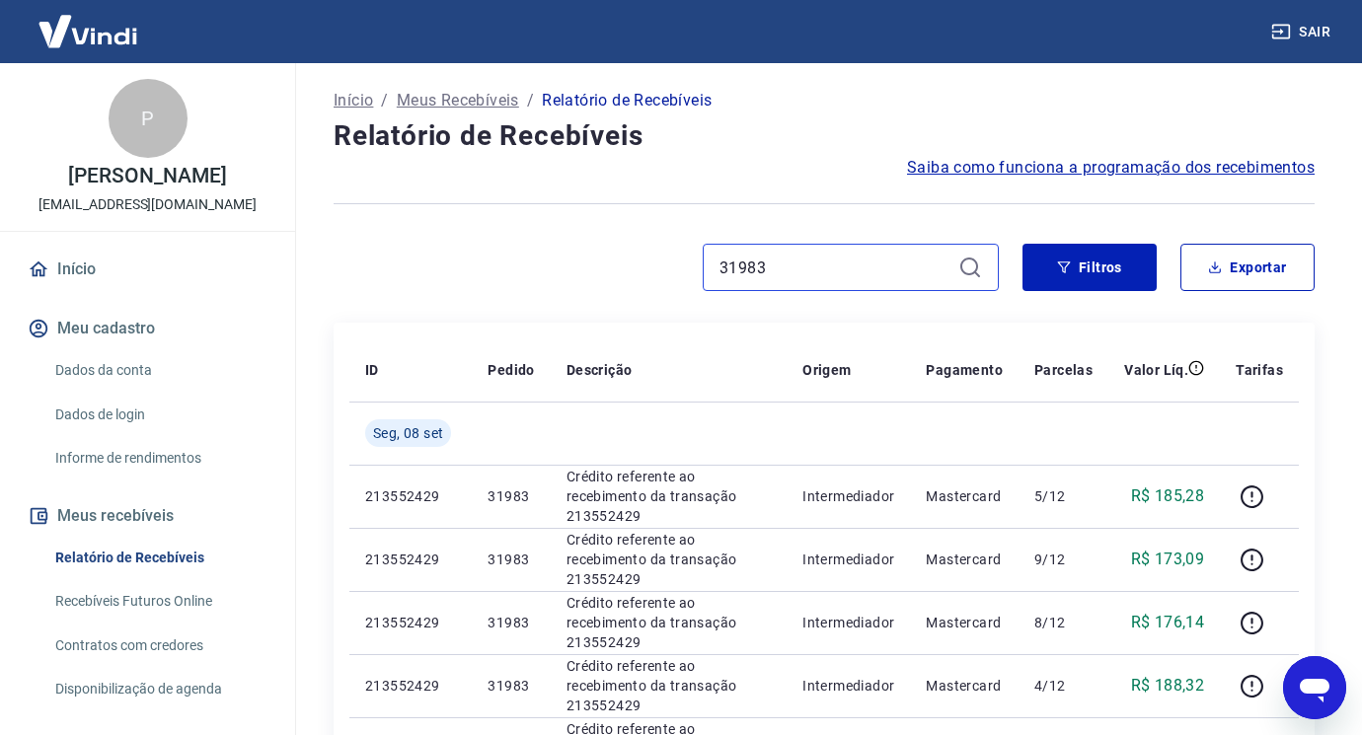
click at [856, 276] on input "31983" at bounding box center [835, 268] width 231 height 30
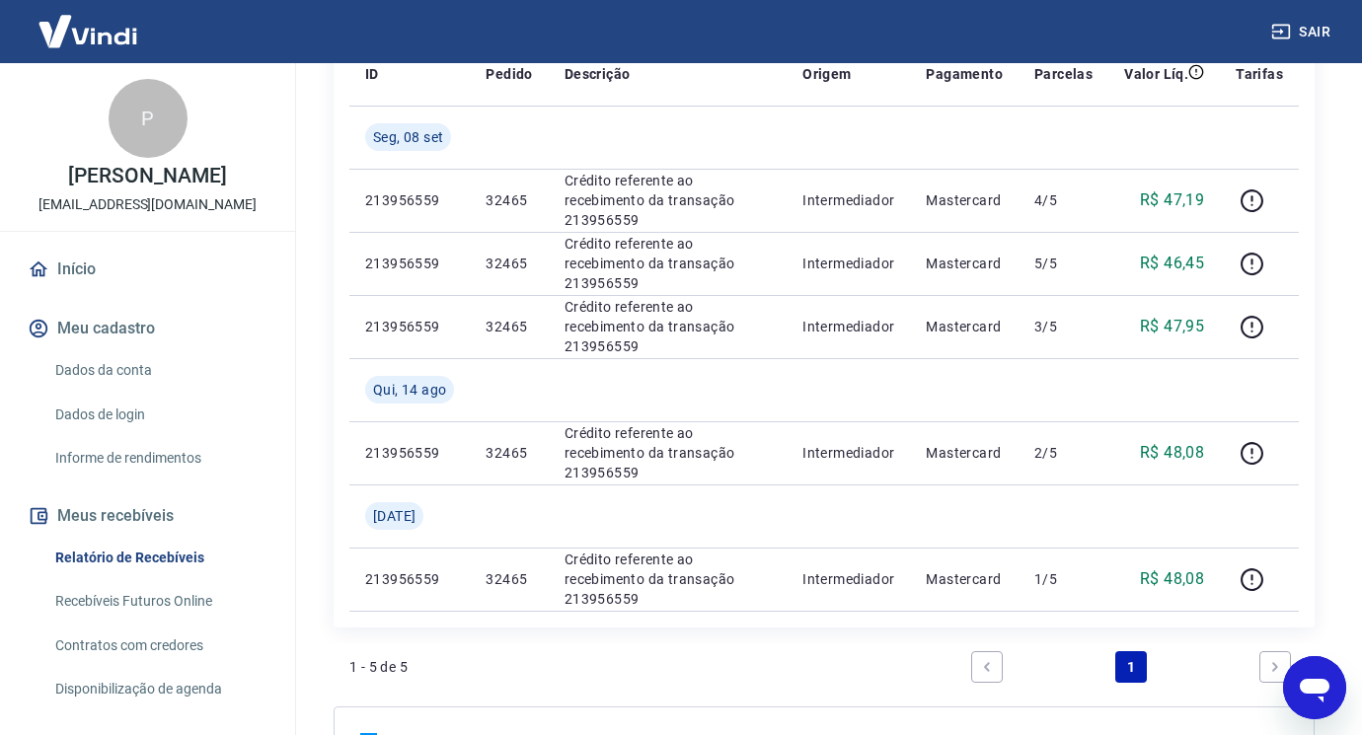
scroll to position [99, 0]
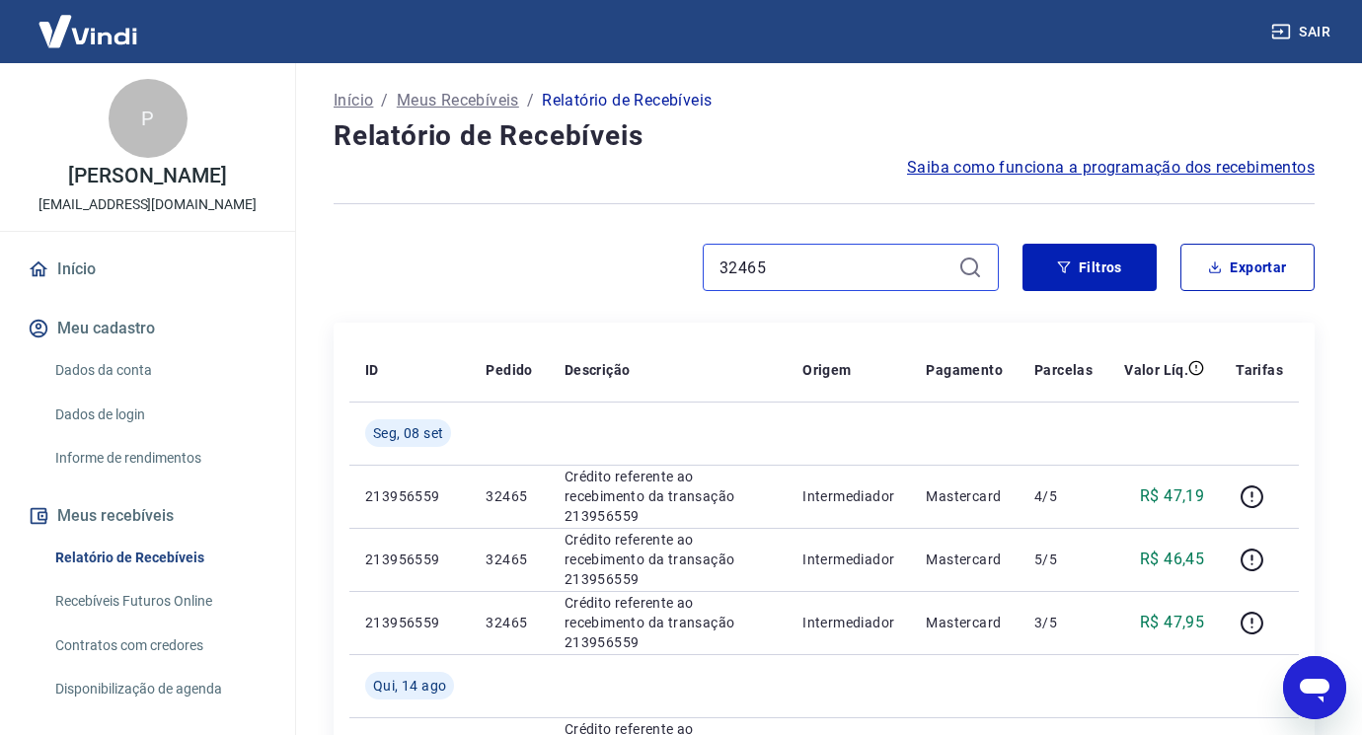
click at [770, 277] on input "32465" at bounding box center [835, 268] width 231 height 30
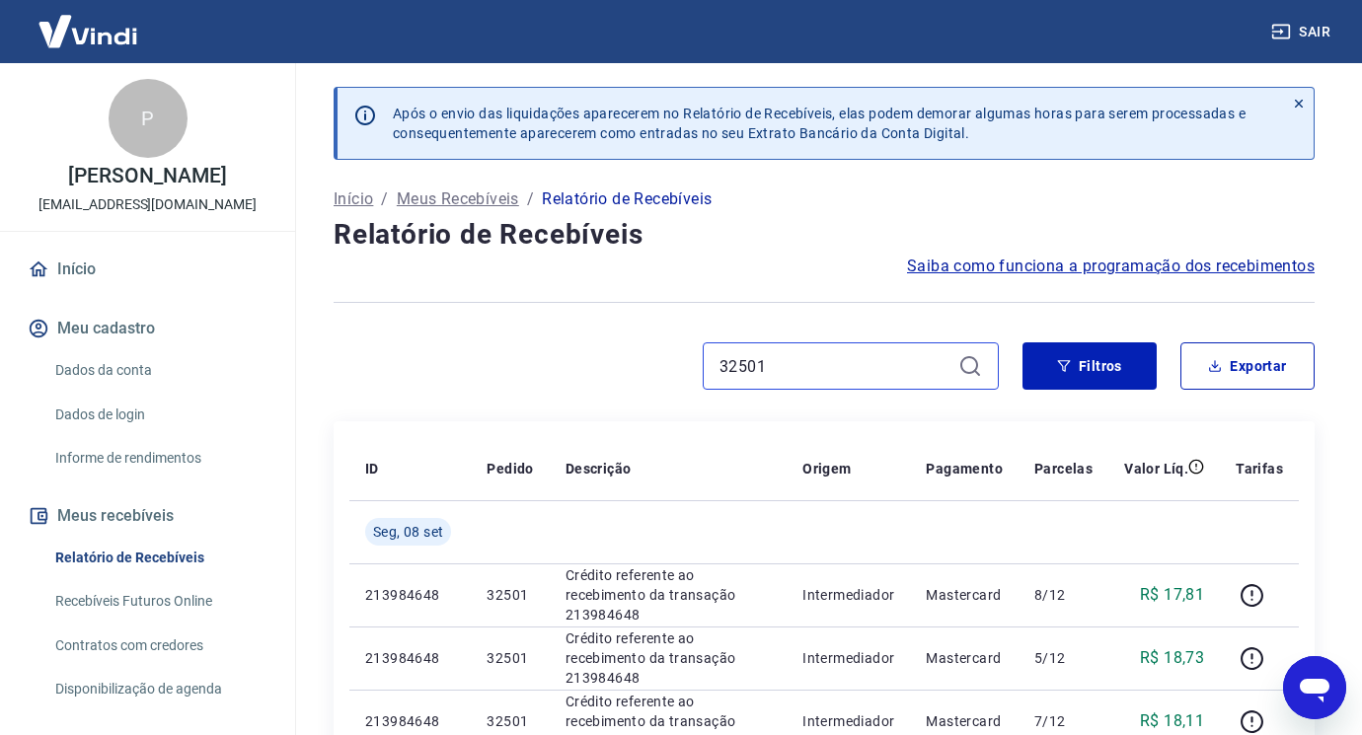
click at [838, 363] on input "32501" at bounding box center [835, 366] width 231 height 30
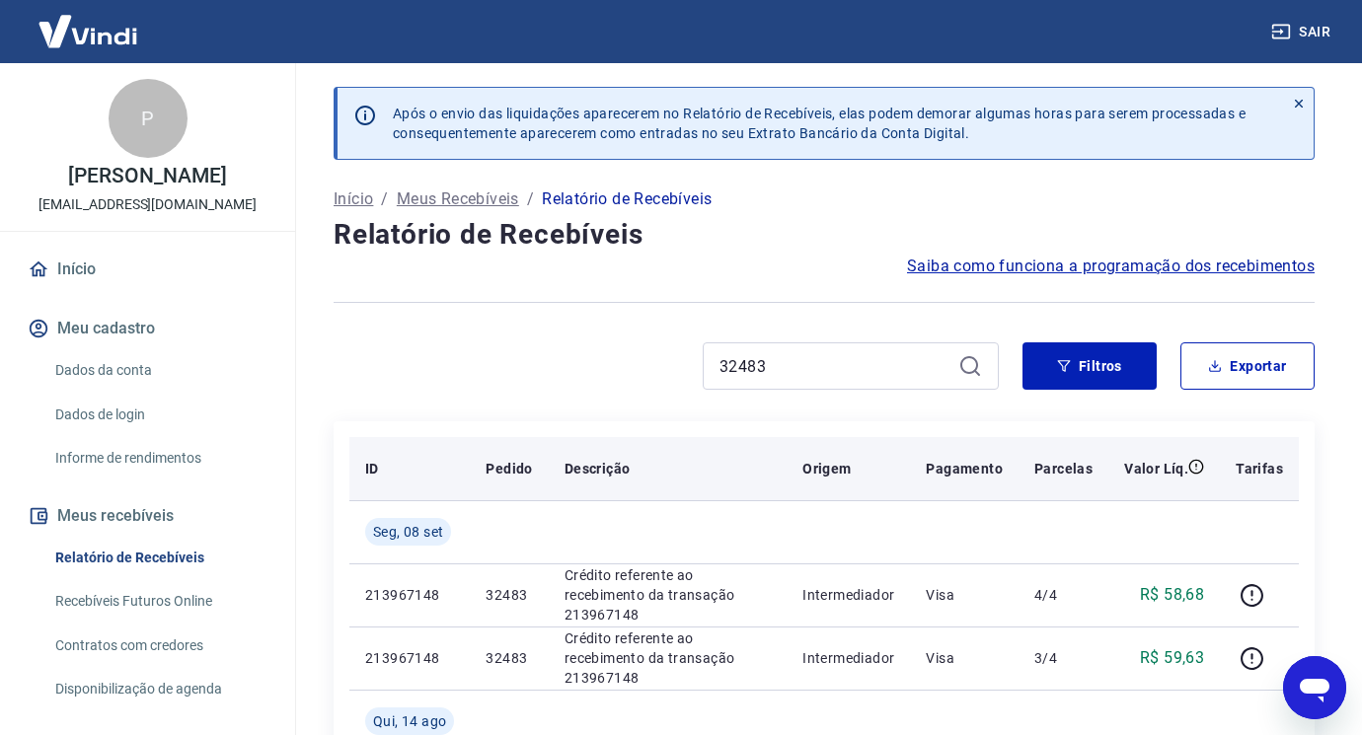
scroll to position [99, 0]
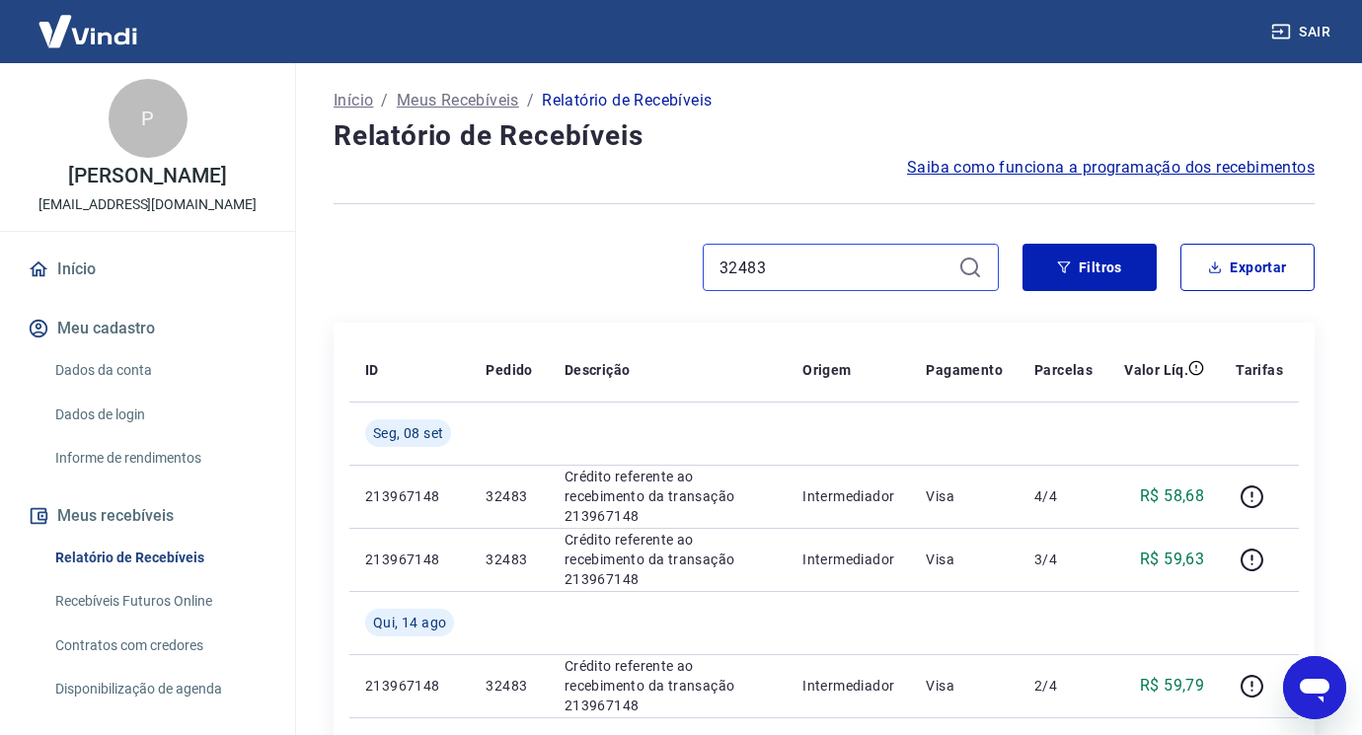
click at [776, 264] on input "32483" at bounding box center [835, 268] width 231 height 30
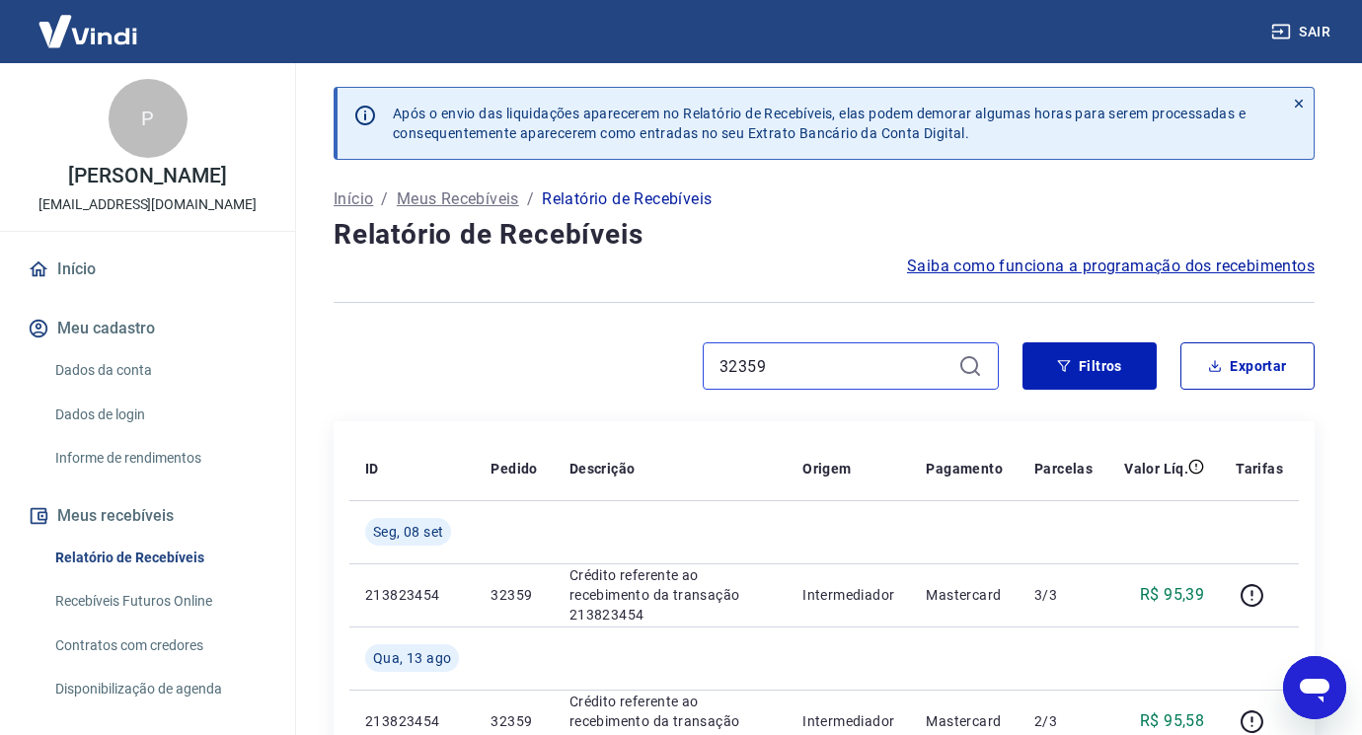
click at [777, 365] on input "32359" at bounding box center [835, 366] width 231 height 30
click at [892, 360] on input "32361" at bounding box center [835, 366] width 231 height 30
click at [852, 379] on input "32351" at bounding box center [835, 366] width 231 height 30
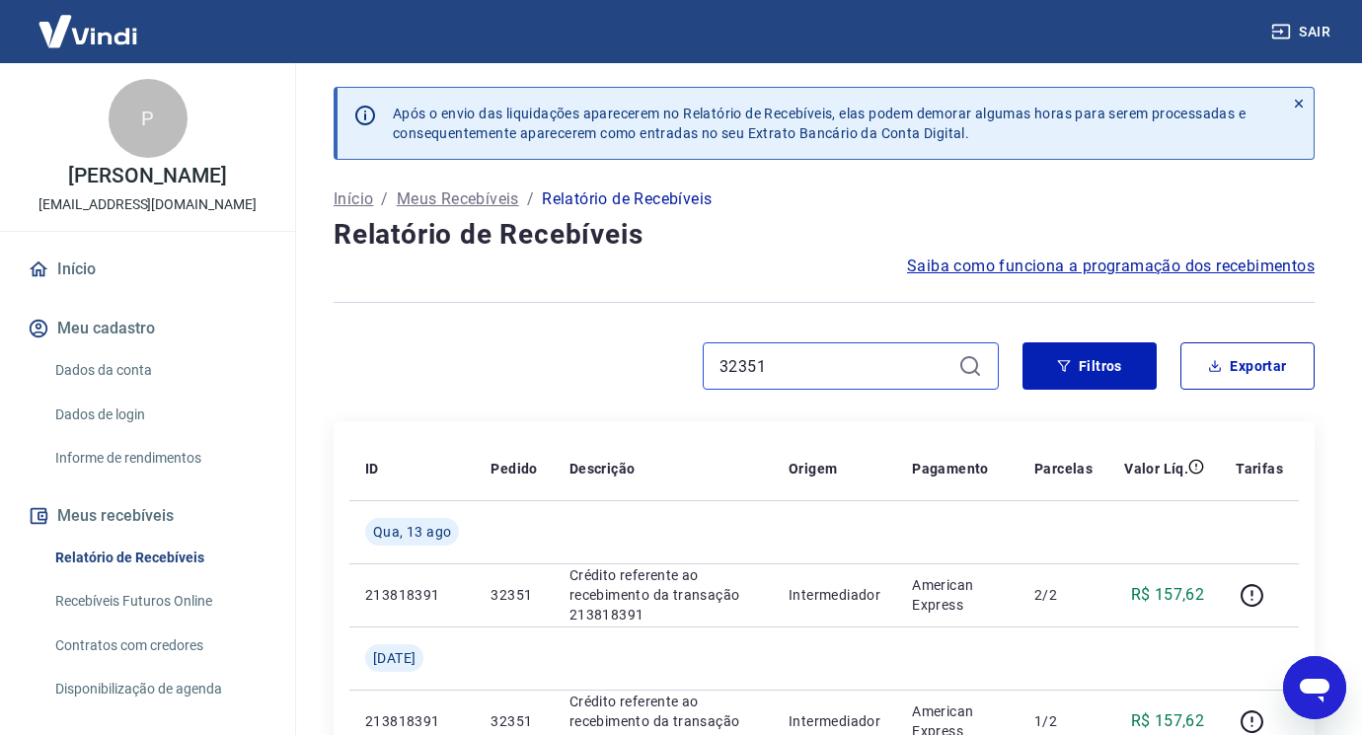
click at [852, 379] on input "32351" at bounding box center [835, 366] width 231 height 30
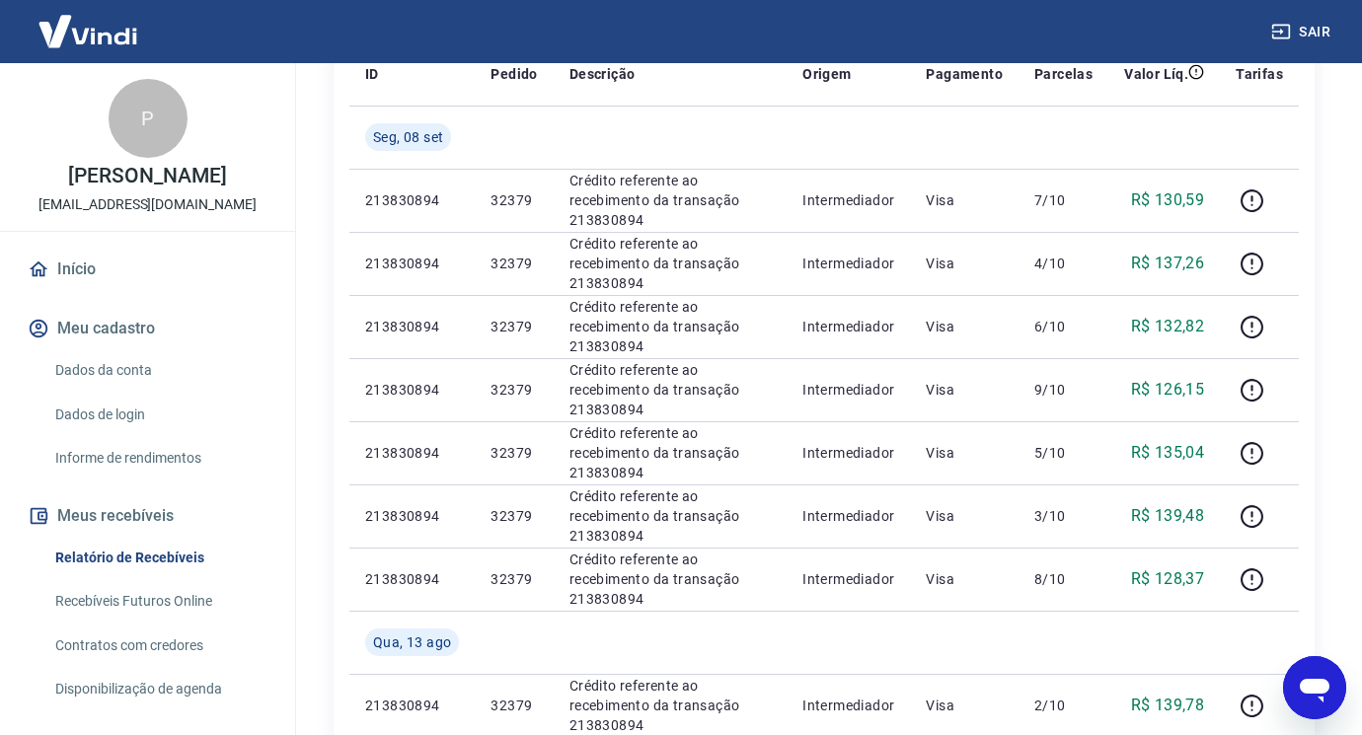
scroll to position [99, 0]
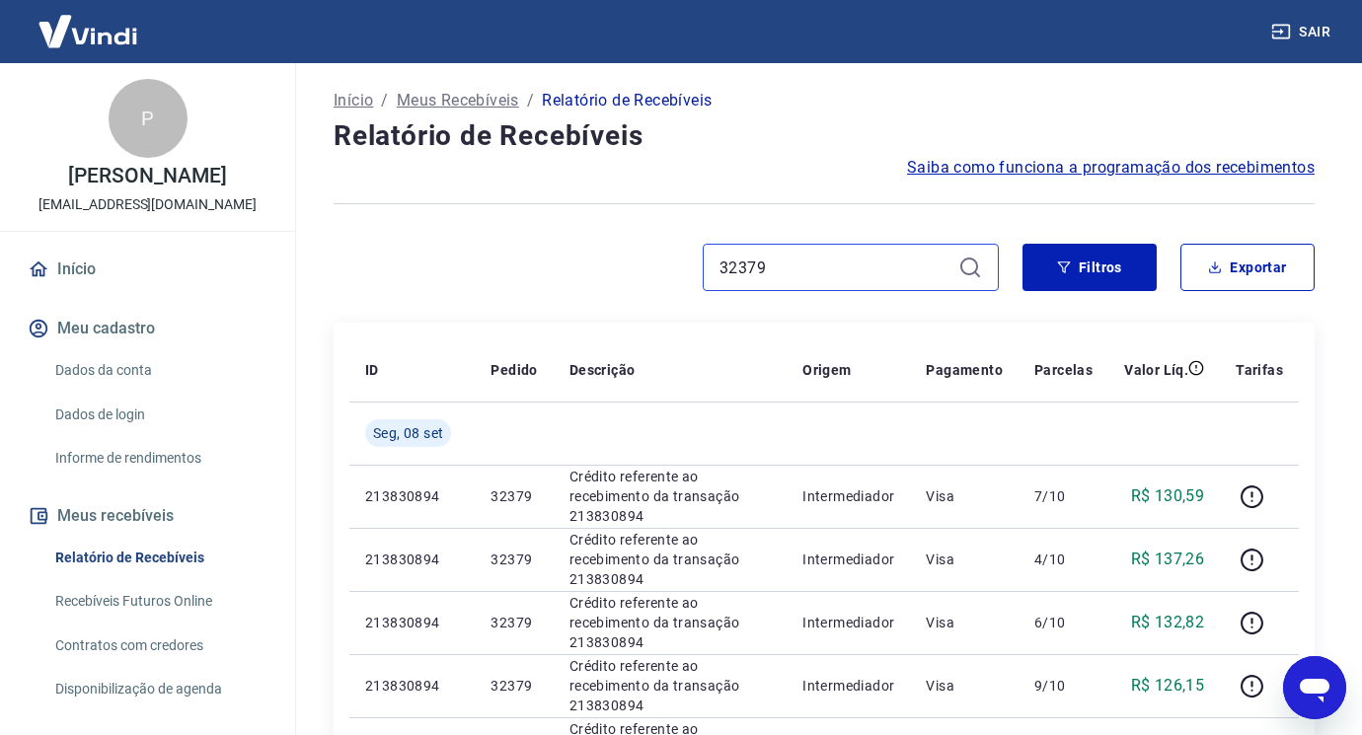
click at [812, 267] on input "32379" at bounding box center [835, 268] width 231 height 30
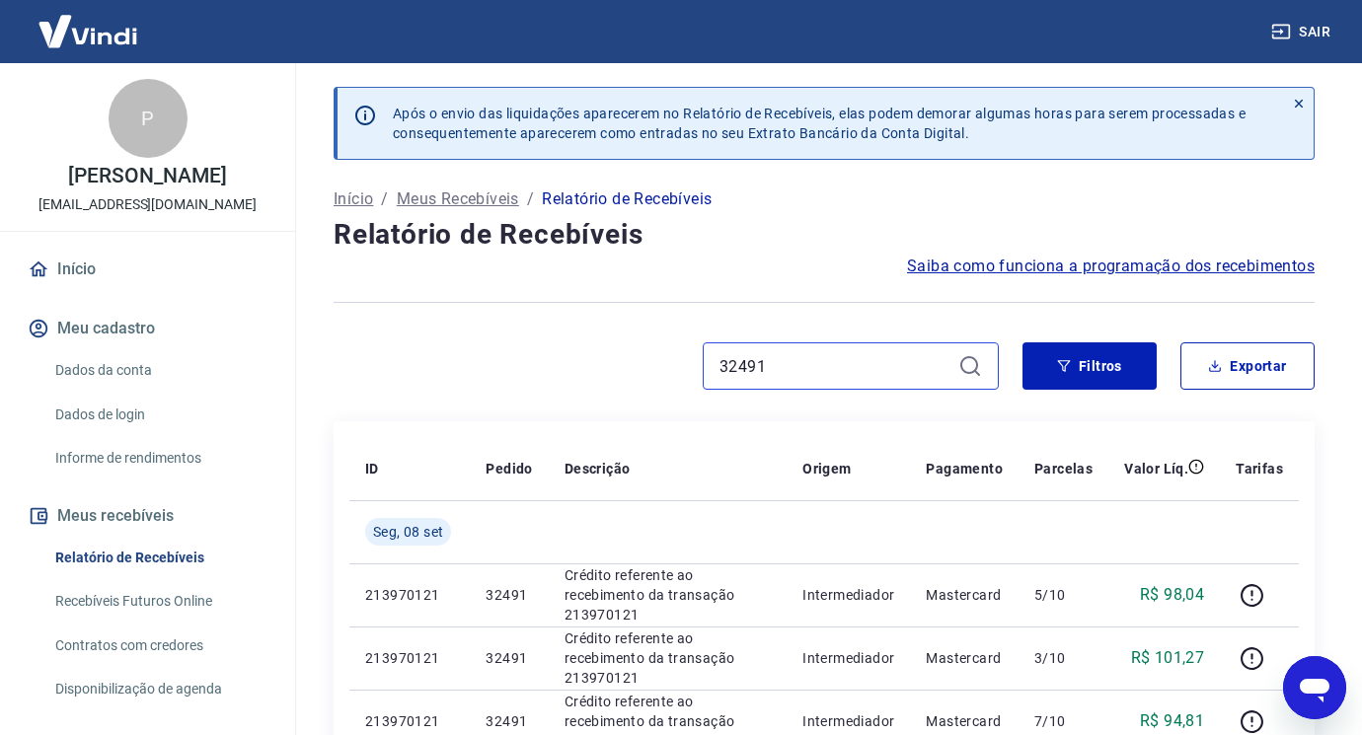
type input "32491"
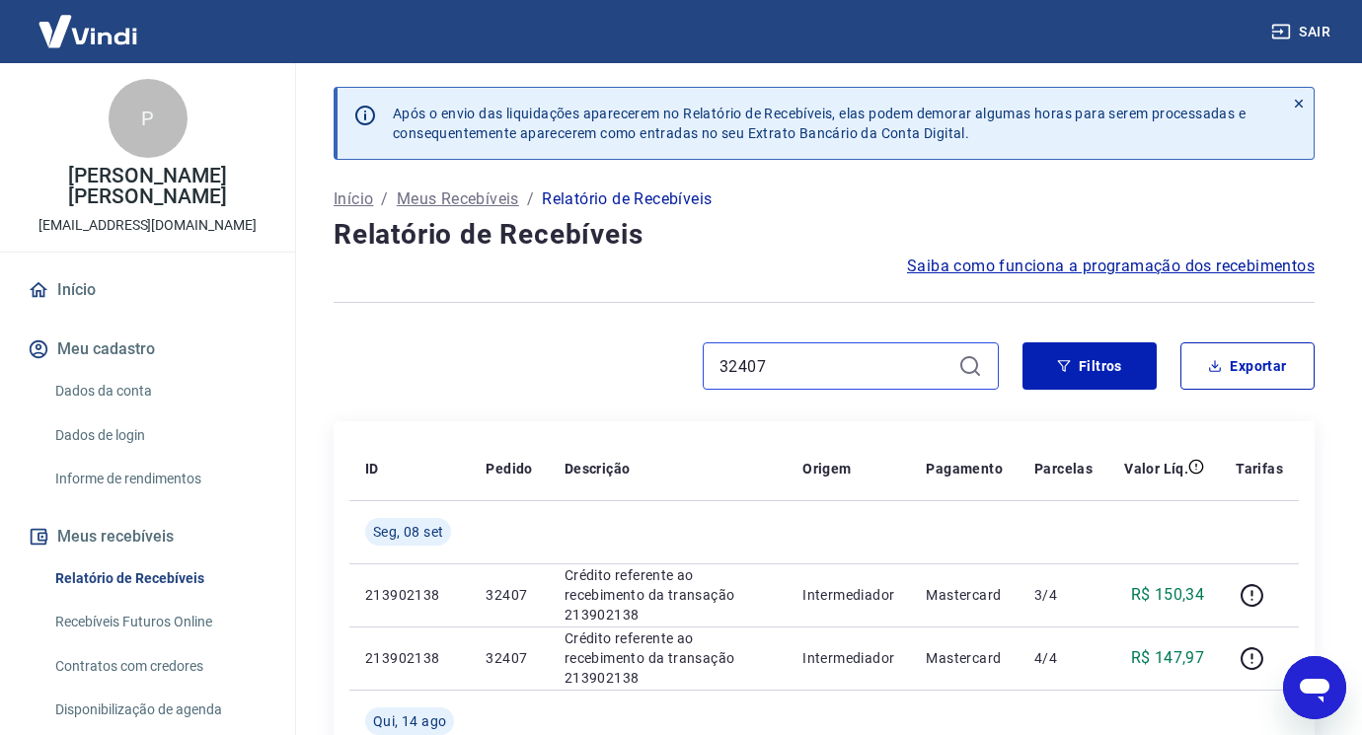
click at [793, 358] on input "32407" at bounding box center [835, 366] width 231 height 30
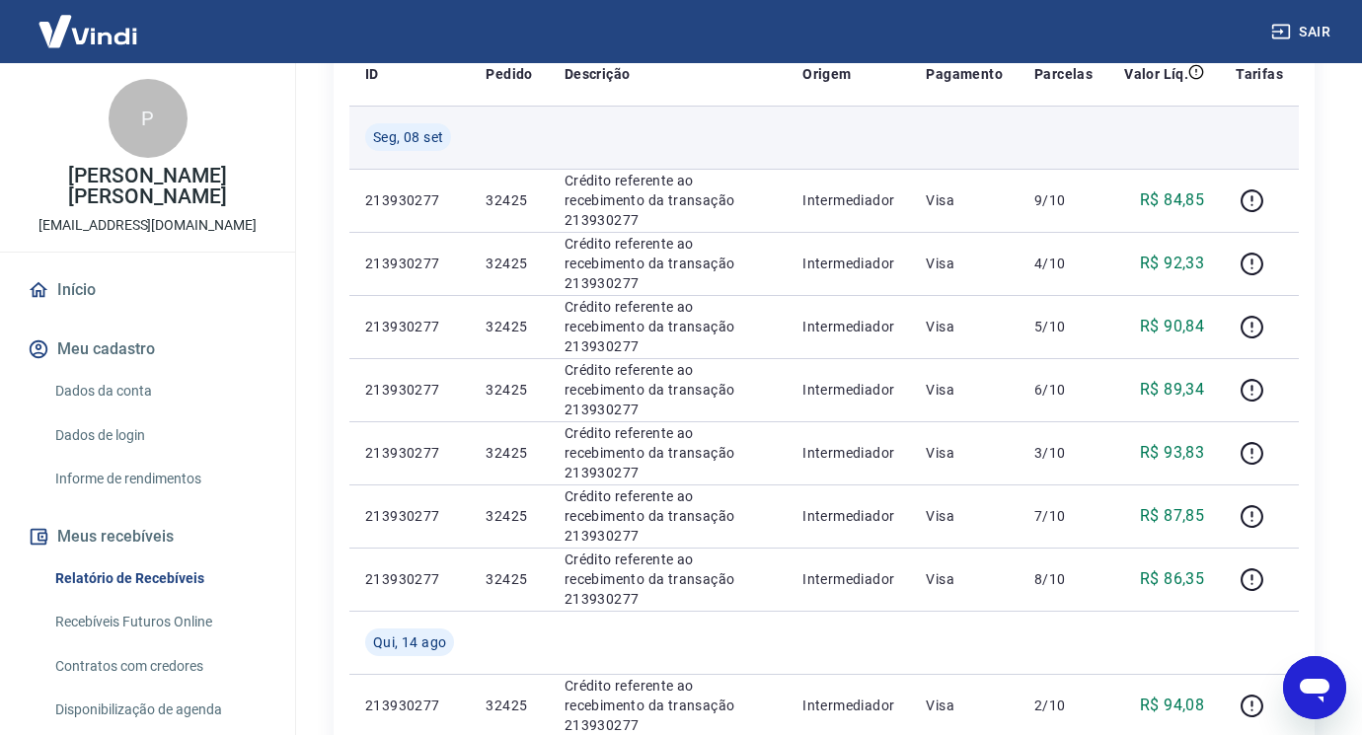
scroll to position [99, 0]
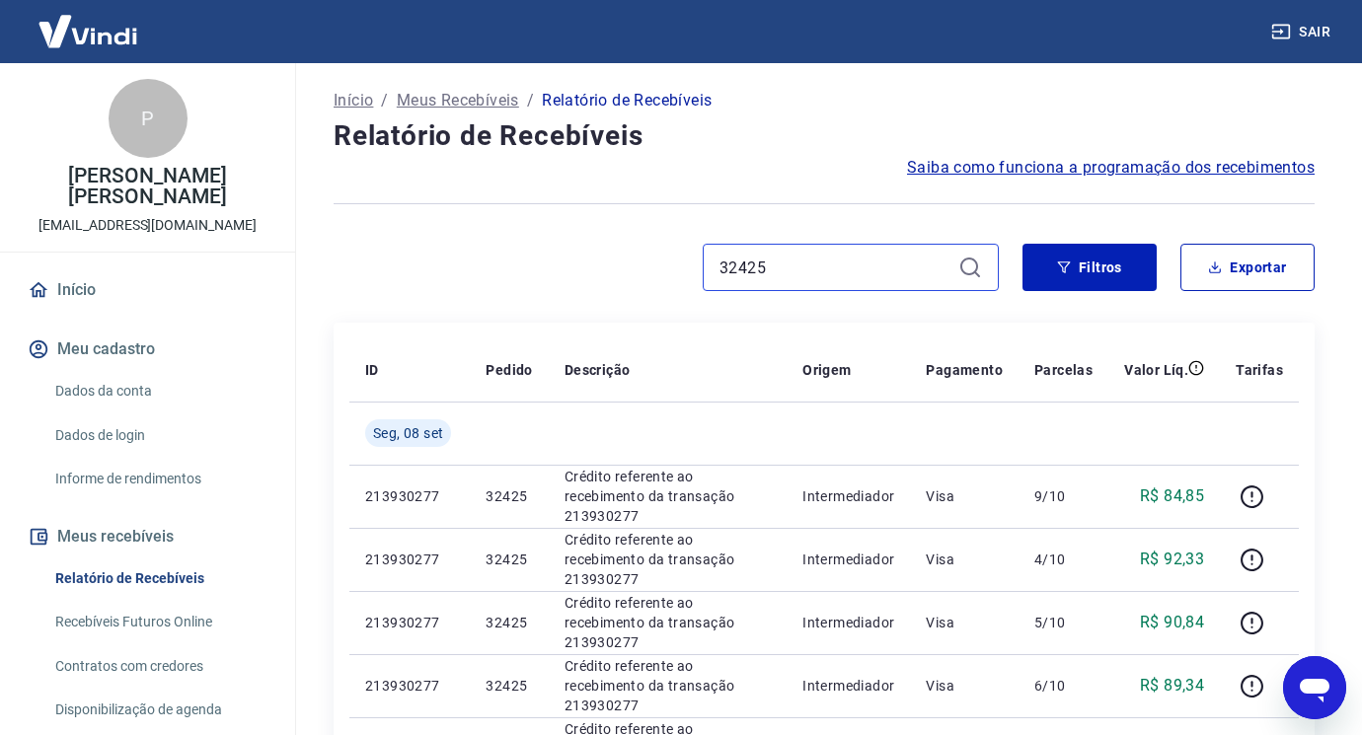
click at [806, 268] on input "32425" at bounding box center [835, 268] width 231 height 30
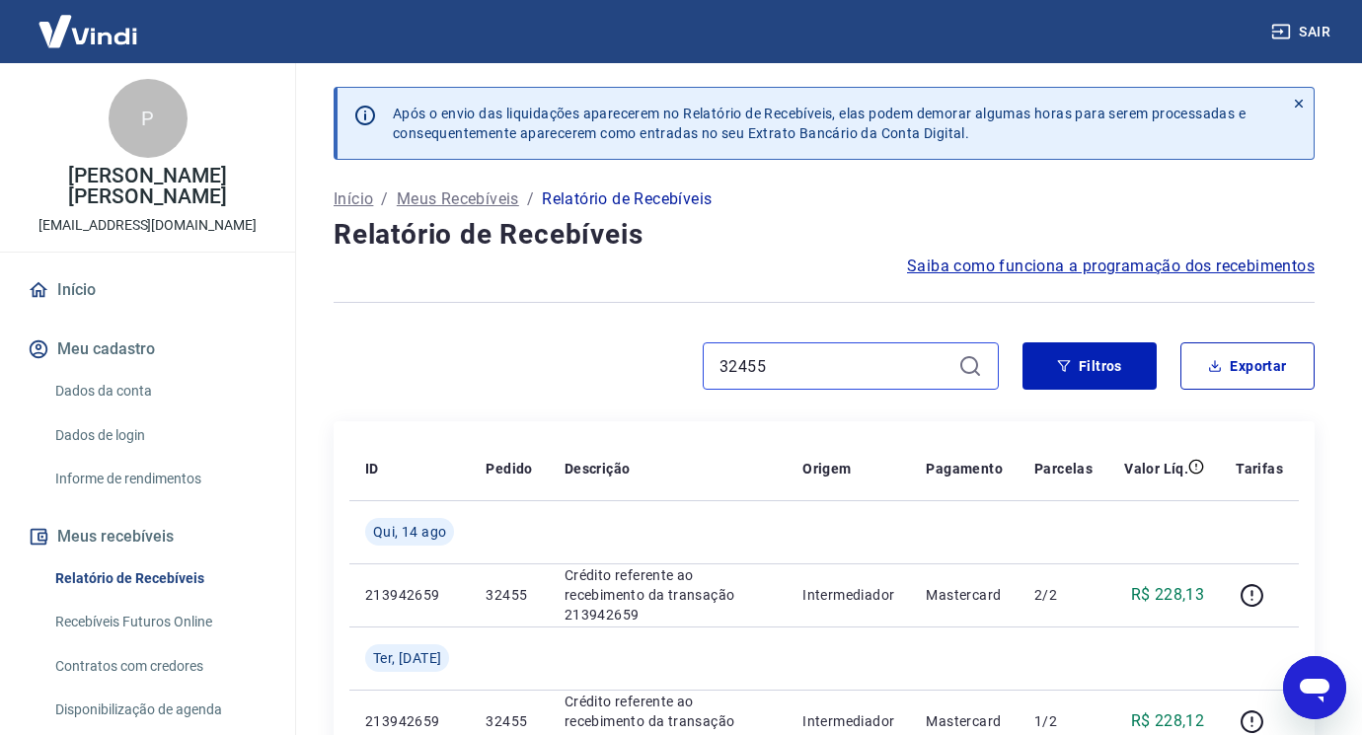
click at [848, 377] on input "32455" at bounding box center [835, 366] width 231 height 30
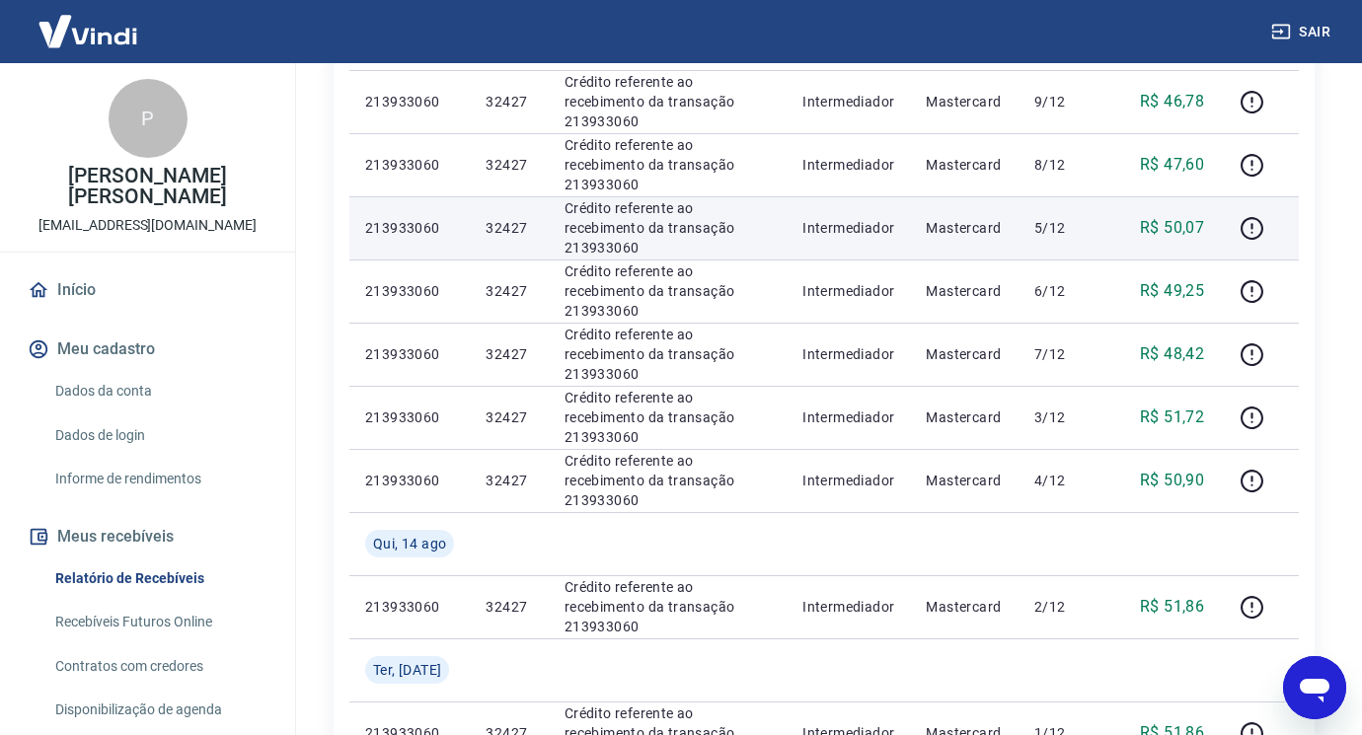
scroll to position [197, 0]
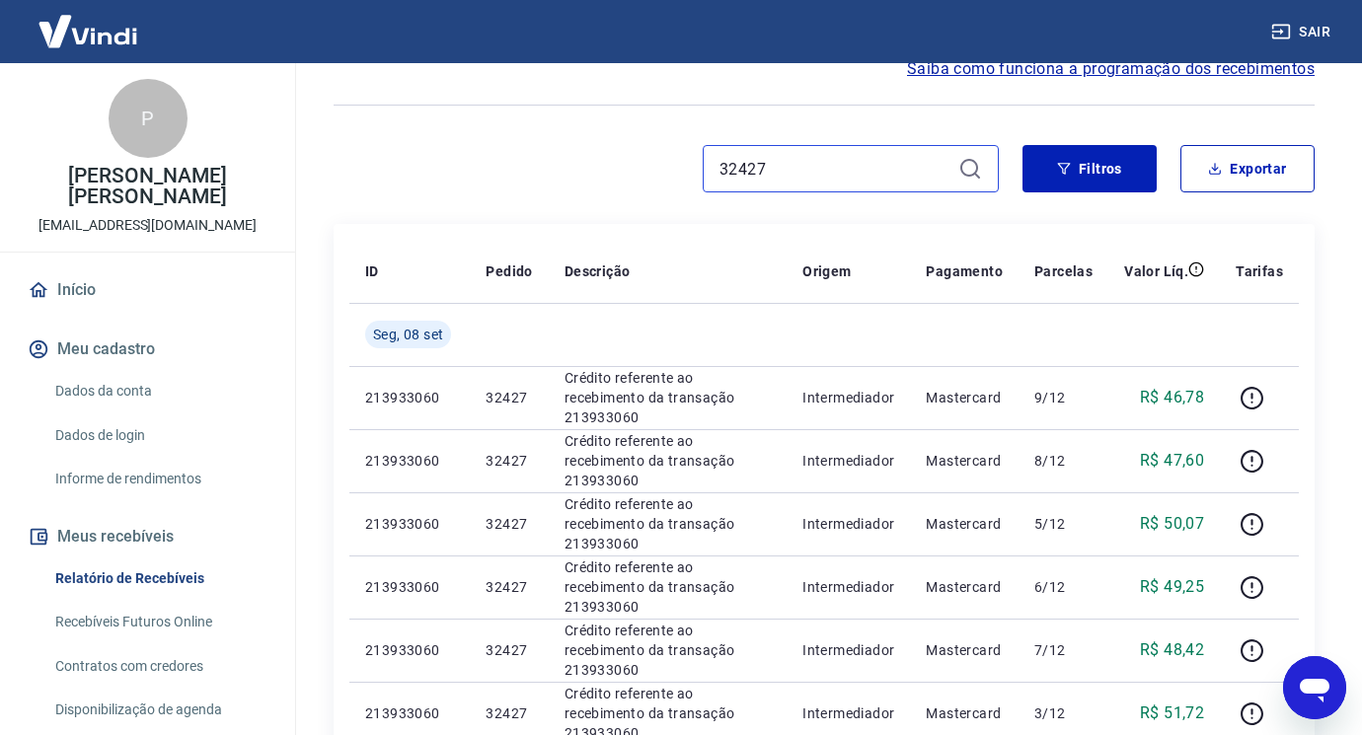
click at [806, 174] on input "32427" at bounding box center [835, 169] width 231 height 30
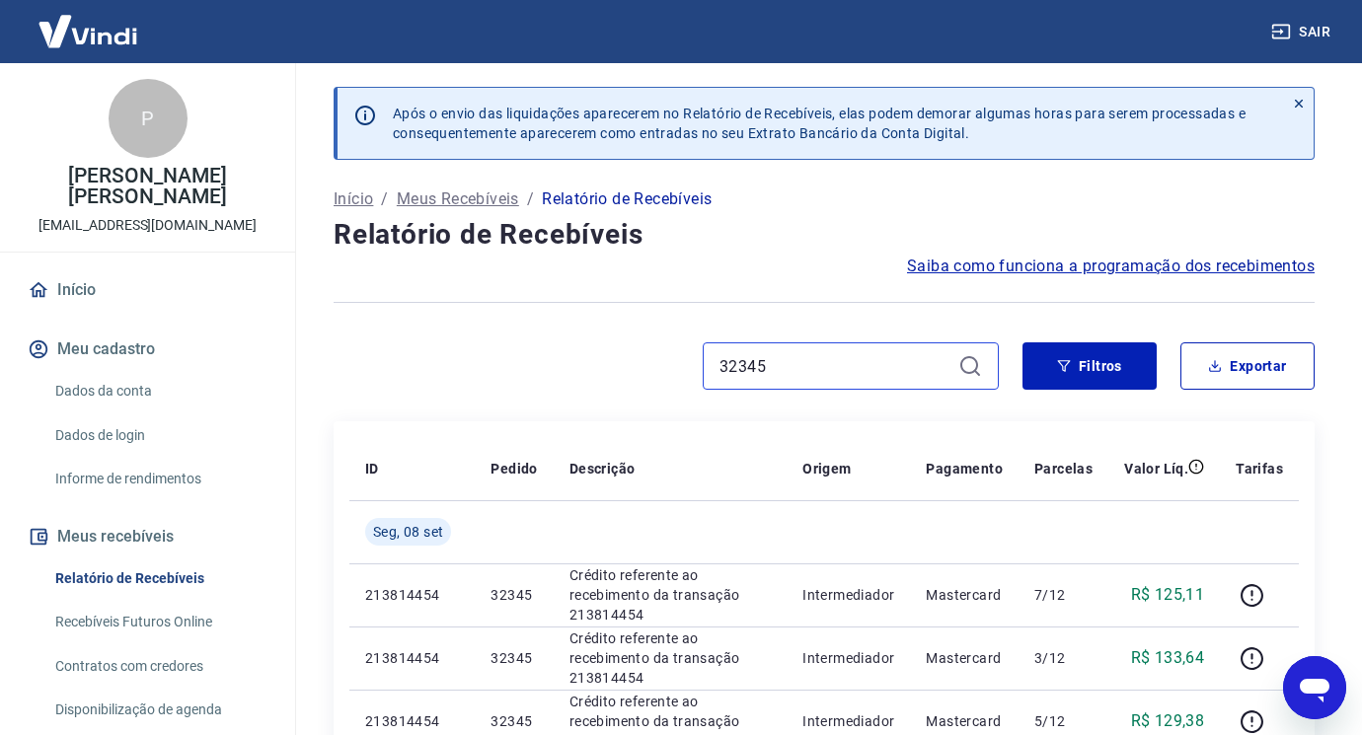
click at [783, 375] on input "32345" at bounding box center [835, 366] width 231 height 30
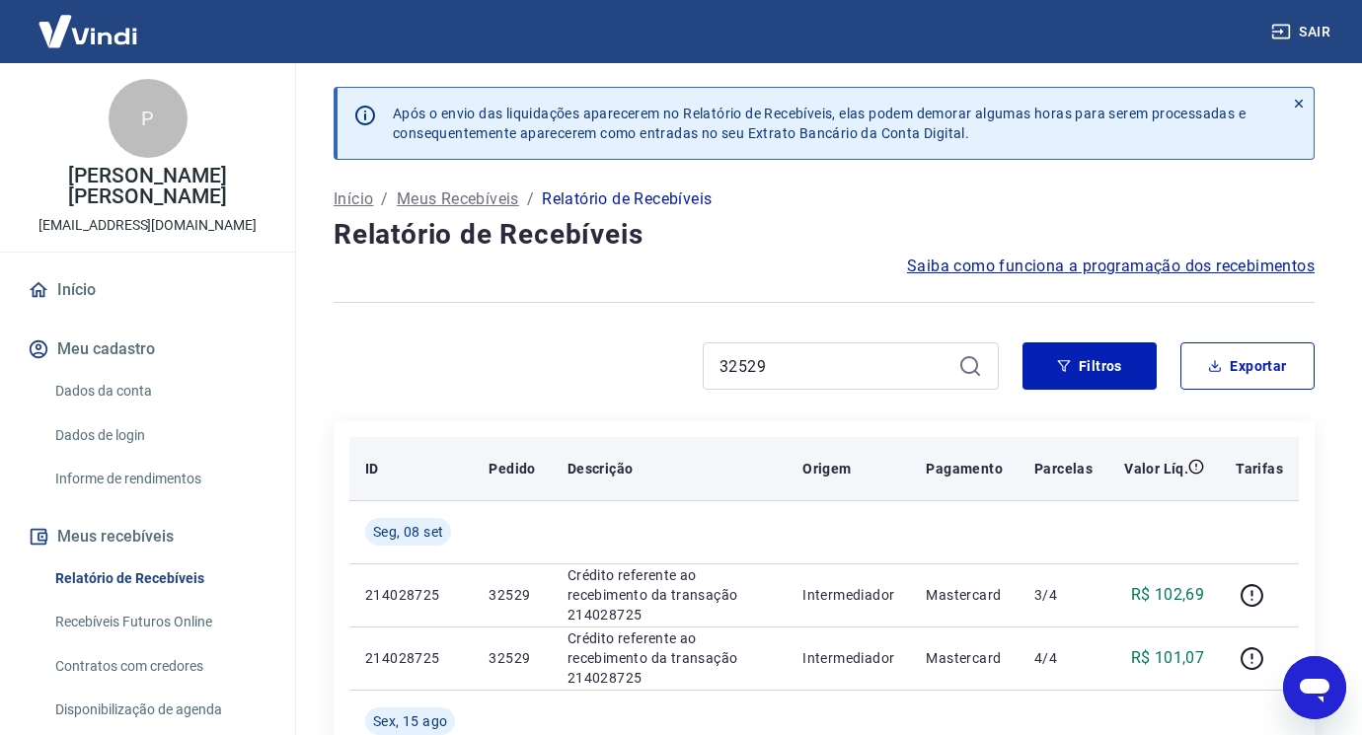
scroll to position [99, 0]
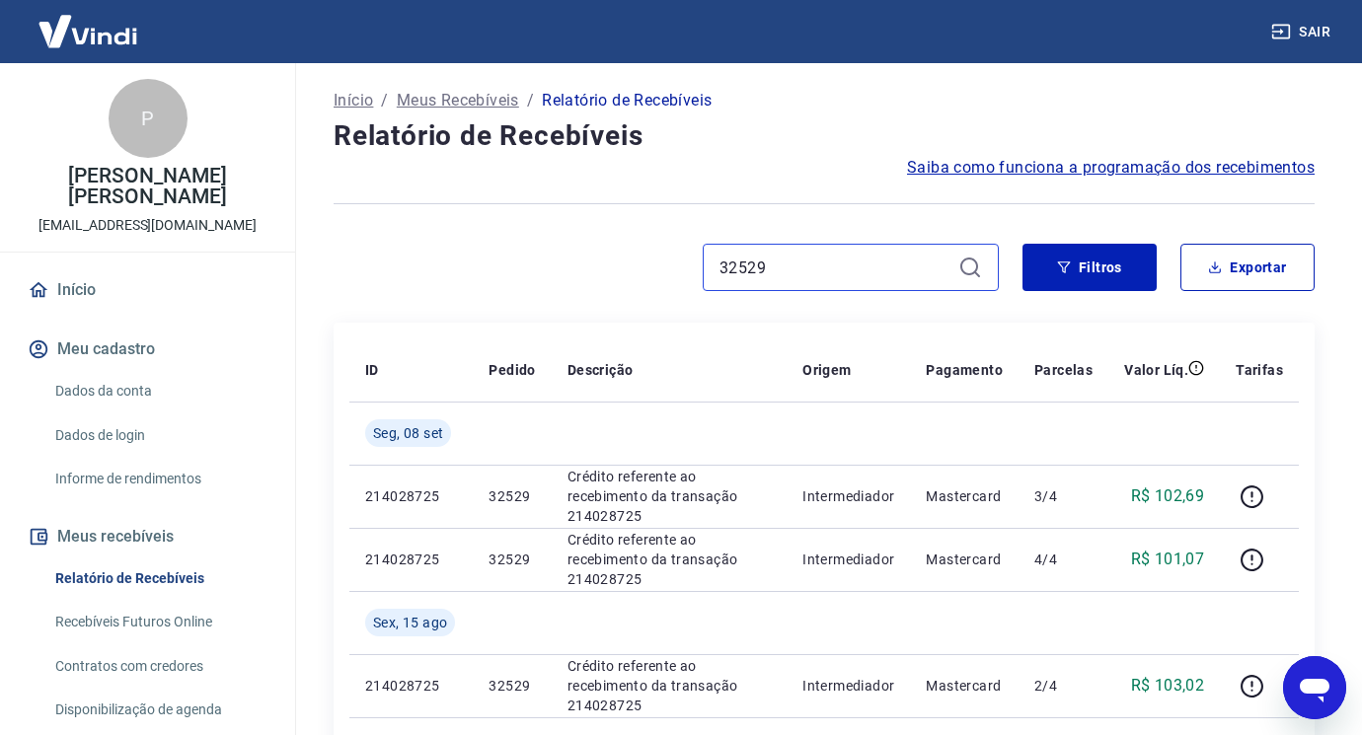
click at [844, 276] on input "32529" at bounding box center [835, 268] width 231 height 30
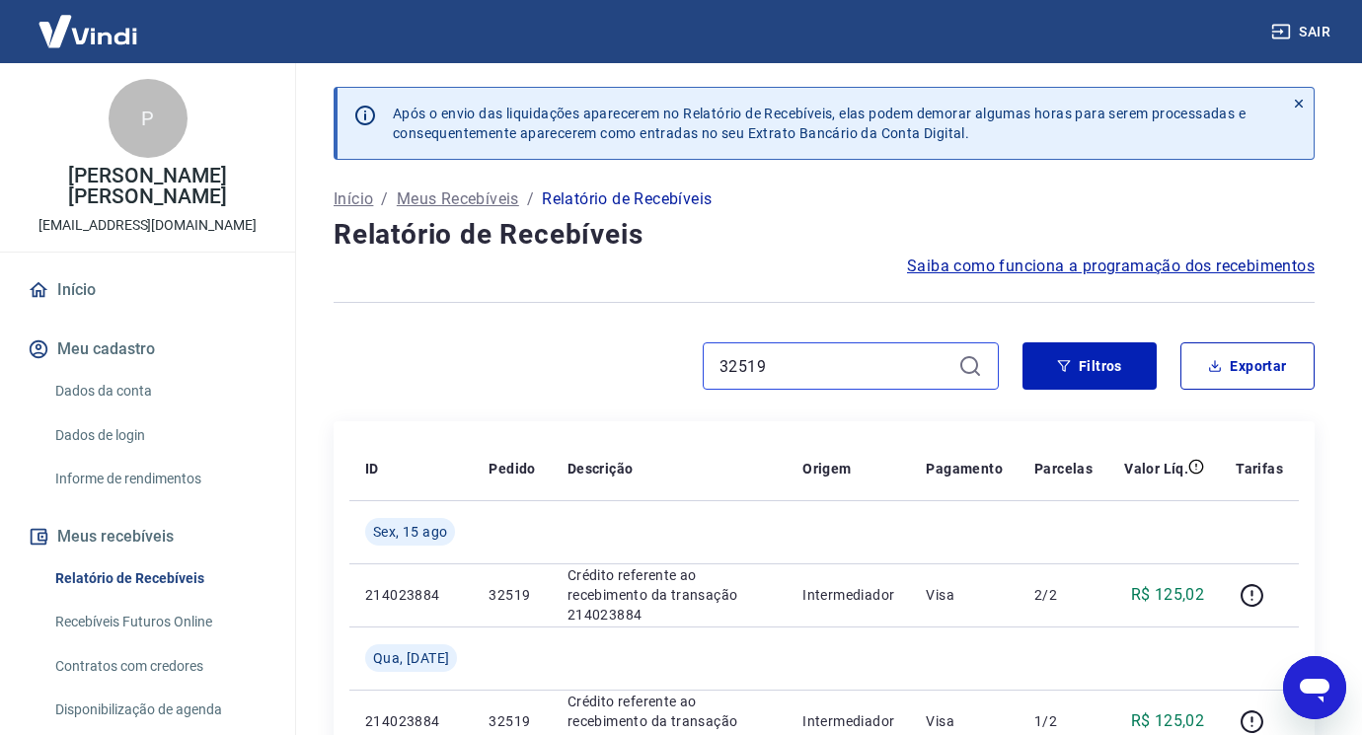
click at [793, 367] on input "32519" at bounding box center [835, 366] width 231 height 30
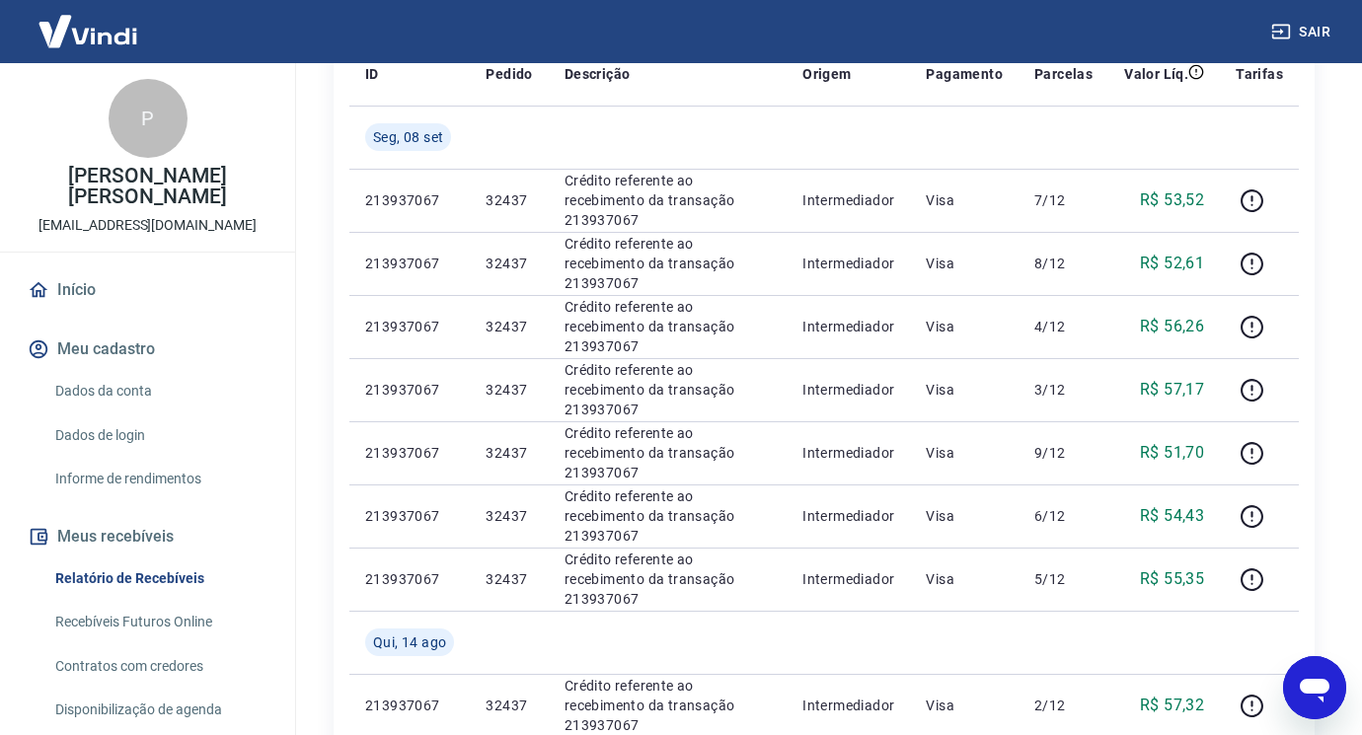
scroll to position [99, 0]
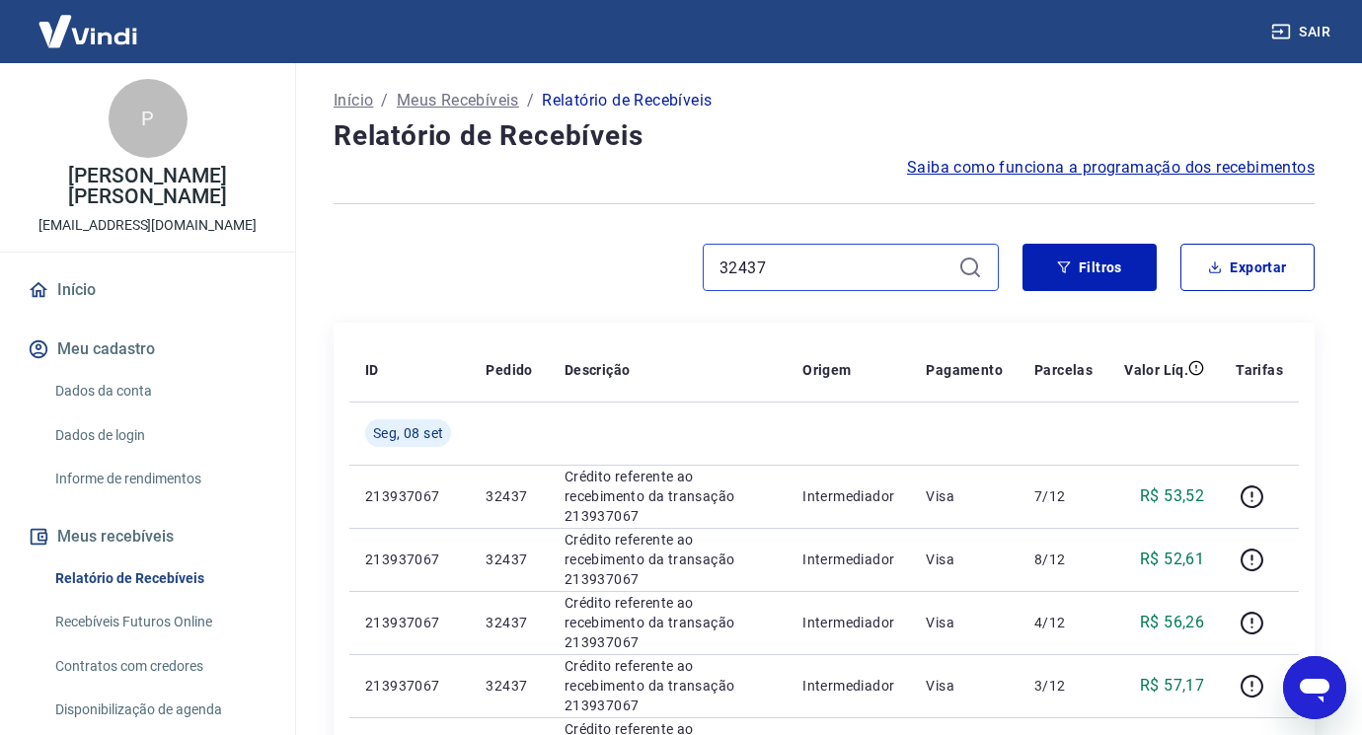
click at [829, 253] on input "32437" at bounding box center [835, 268] width 231 height 30
click at [826, 268] on input "32437" at bounding box center [835, 268] width 231 height 30
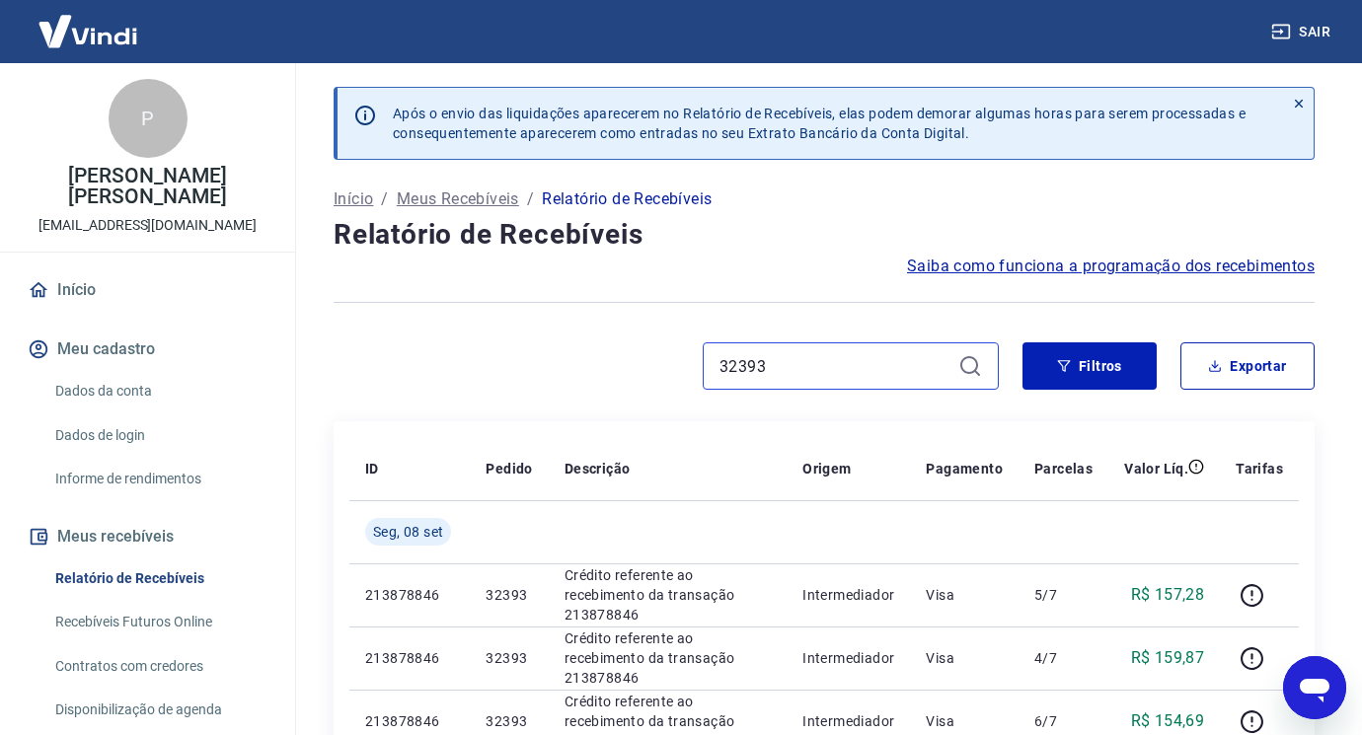
click at [793, 356] on input "32393" at bounding box center [835, 366] width 231 height 30
click at [793, 357] on input "32393" at bounding box center [835, 366] width 231 height 30
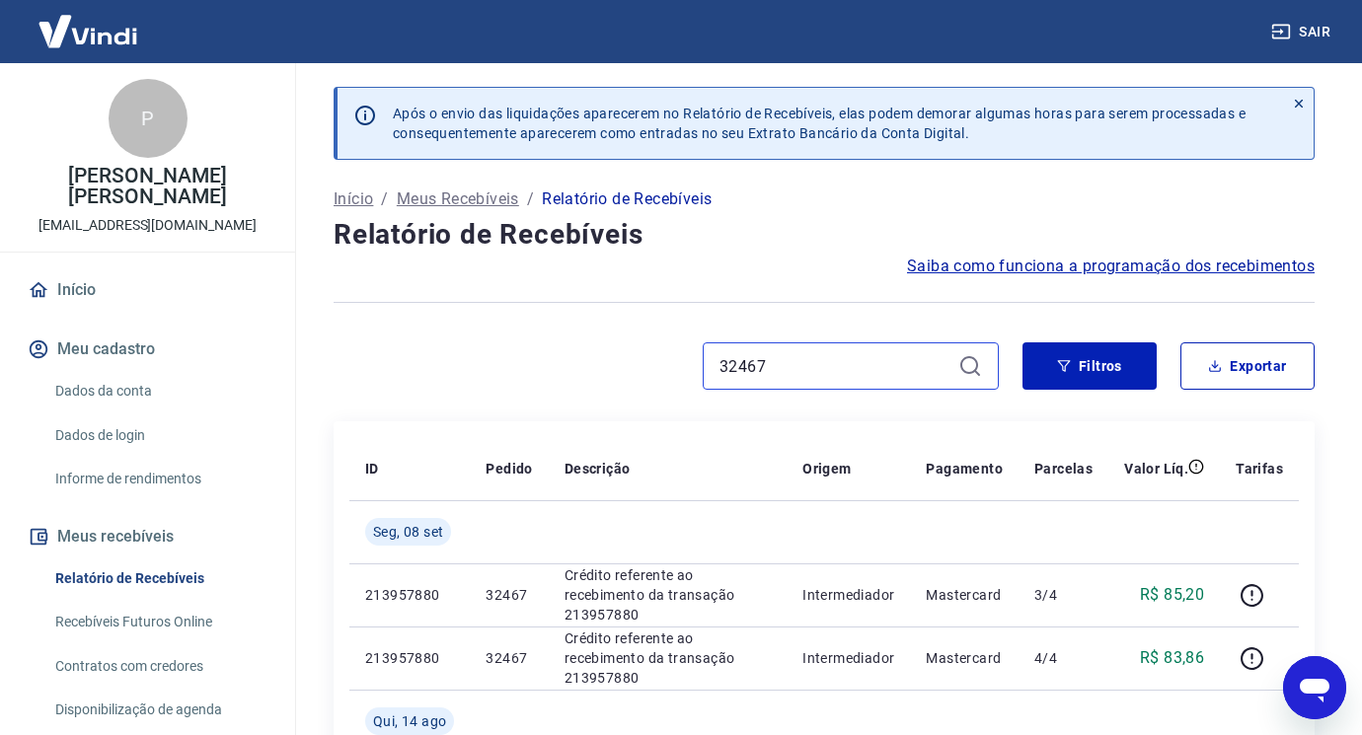
click at [884, 369] on input "32467" at bounding box center [835, 366] width 231 height 30
click at [884, 370] on input "32467" at bounding box center [835, 366] width 231 height 30
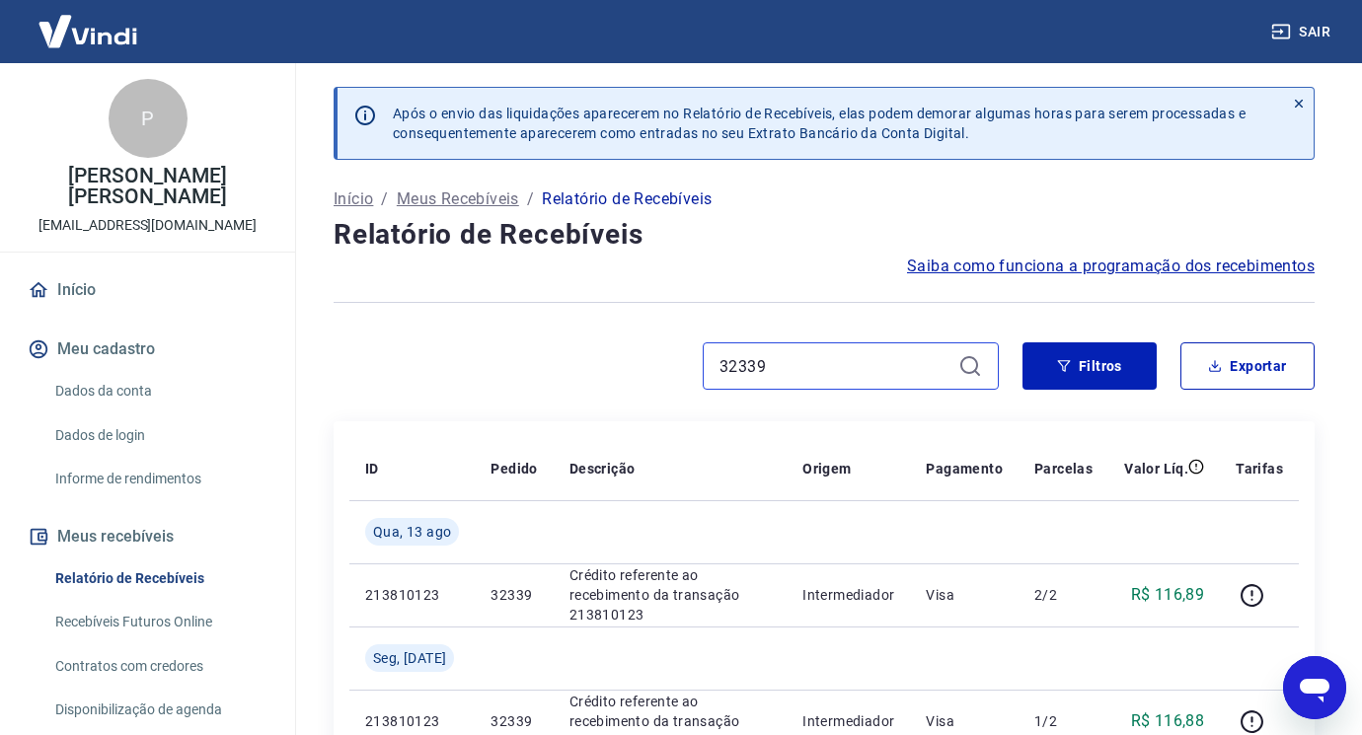
click at [824, 380] on input "32339" at bounding box center [835, 366] width 231 height 30
click at [808, 369] on input "32367" at bounding box center [835, 366] width 231 height 30
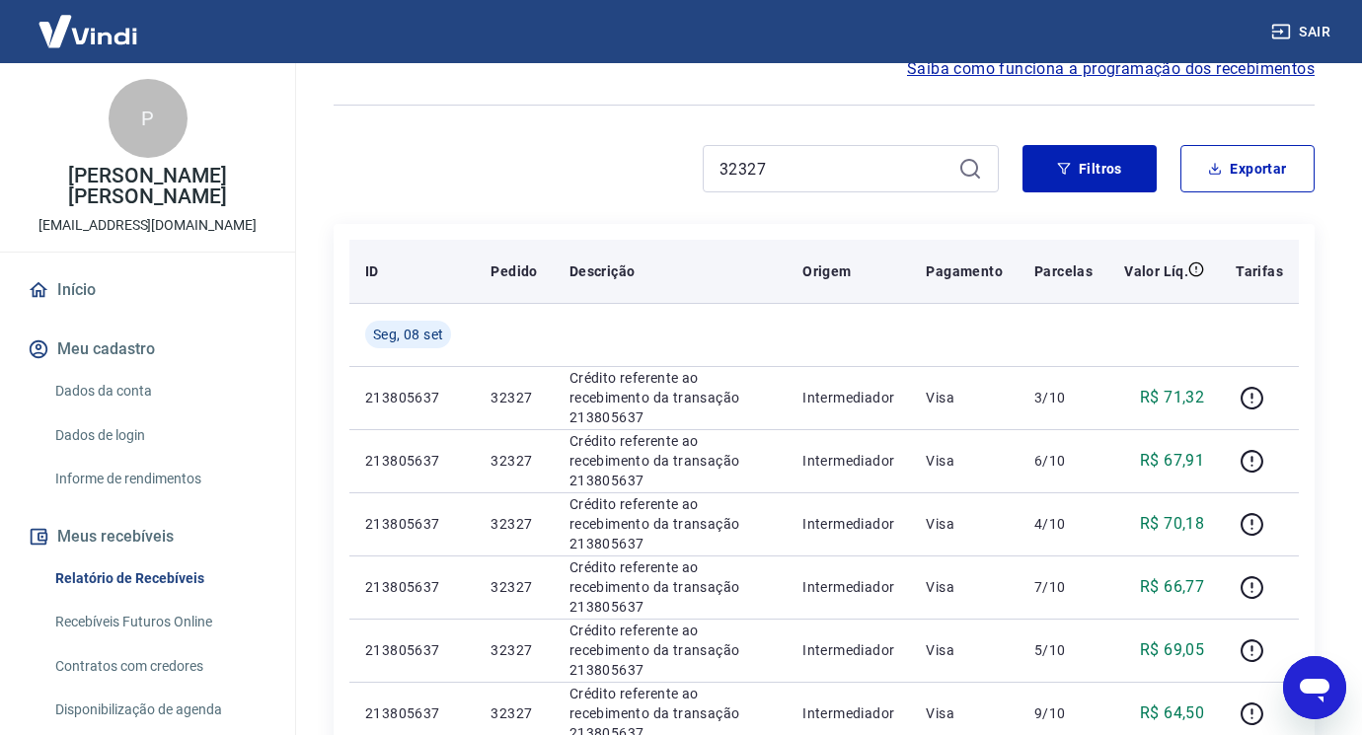
scroll to position [99, 0]
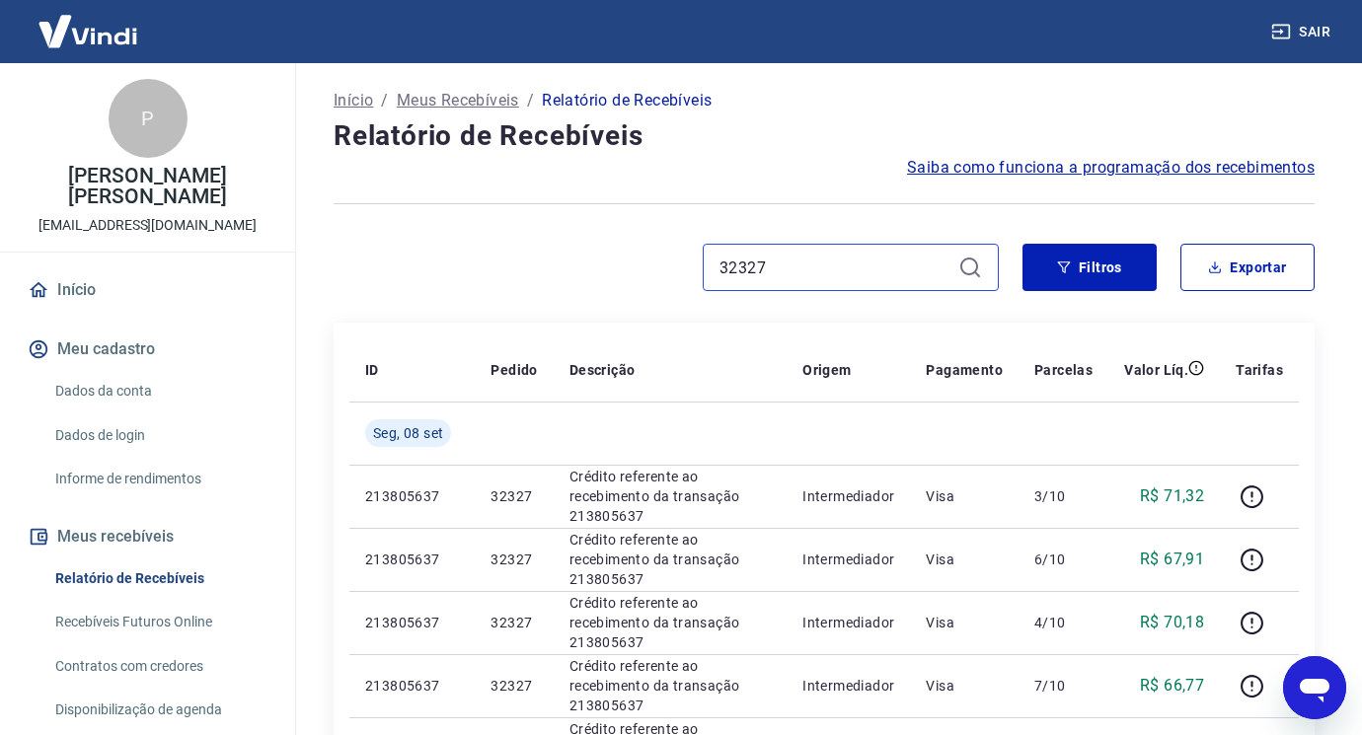
click at [796, 261] on input "32327" at bounding box center [835, 268] width 231 height 30
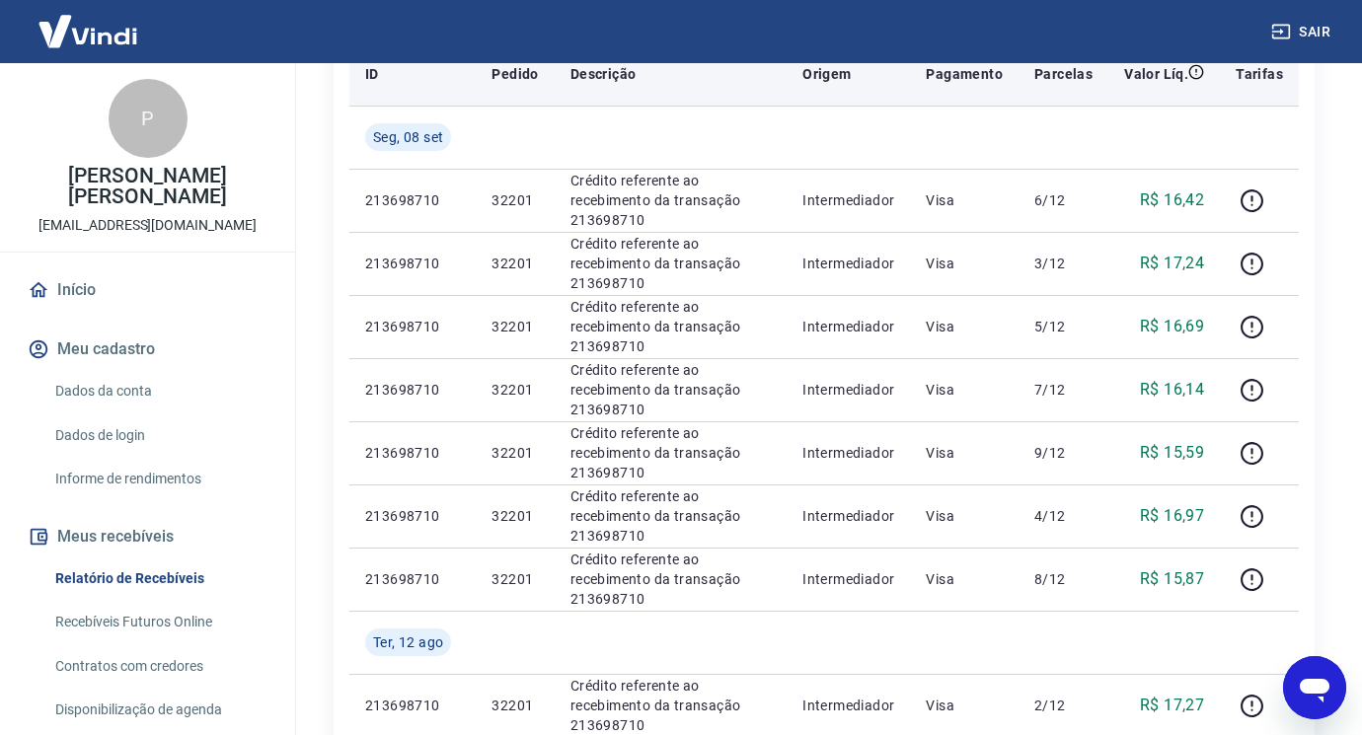
scroll to position [99, 0]
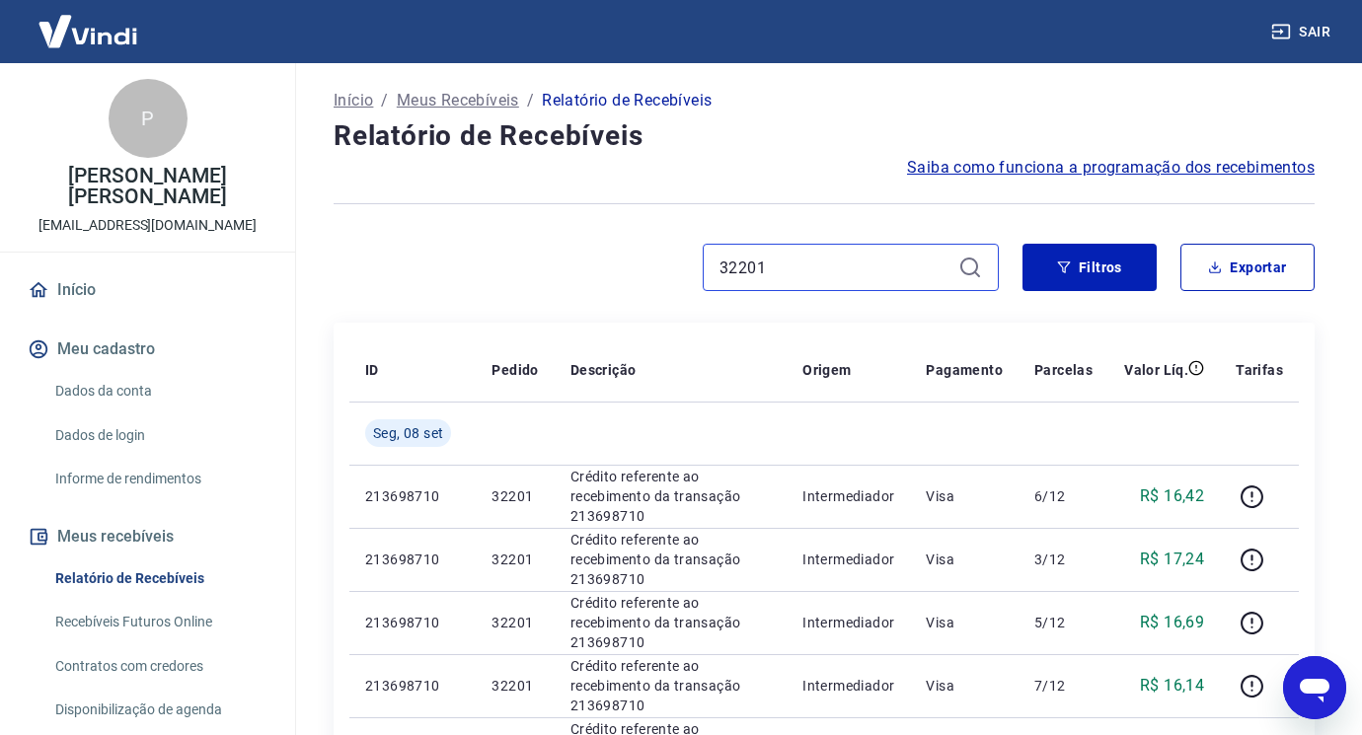
click at [820, 278] on input "32201" at bounding box center [835, 268] width 231 height 30
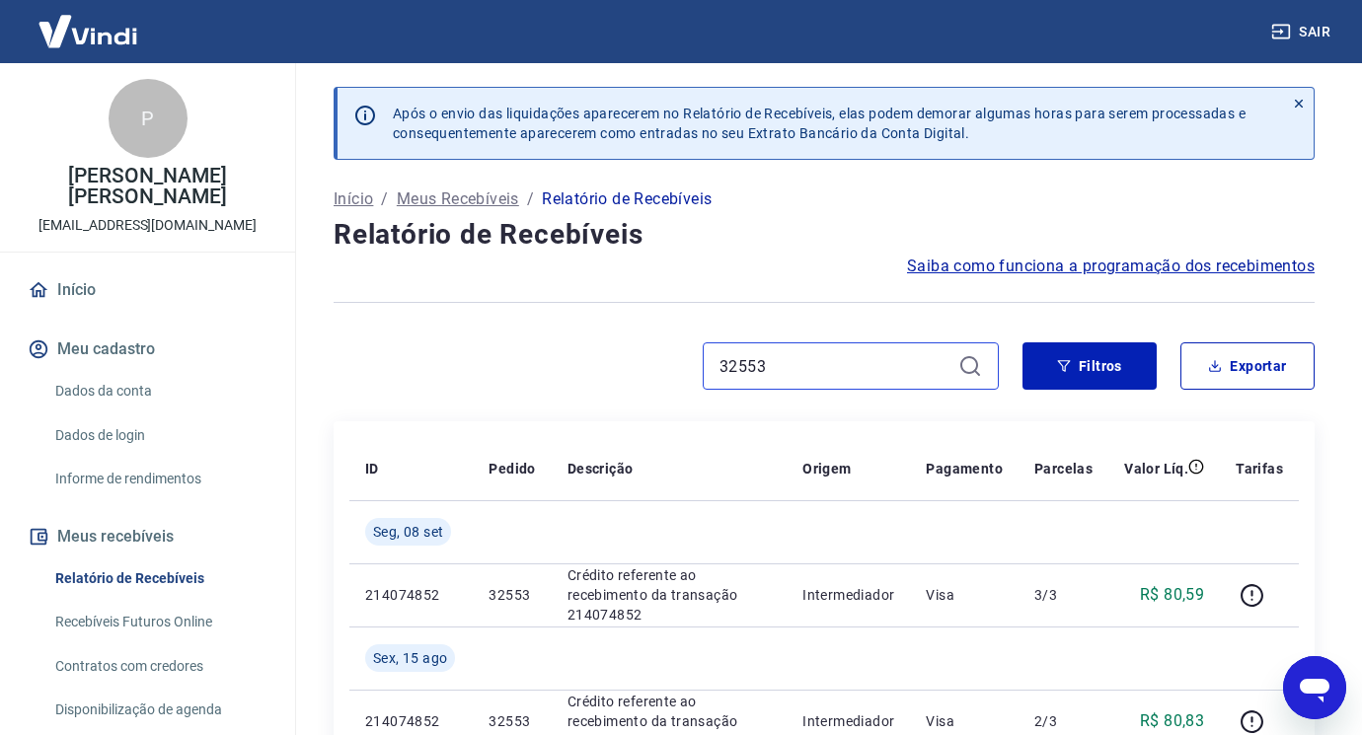
click at [779, 373] on input "32553" at bounding box center [835, 366] width 231 height 30
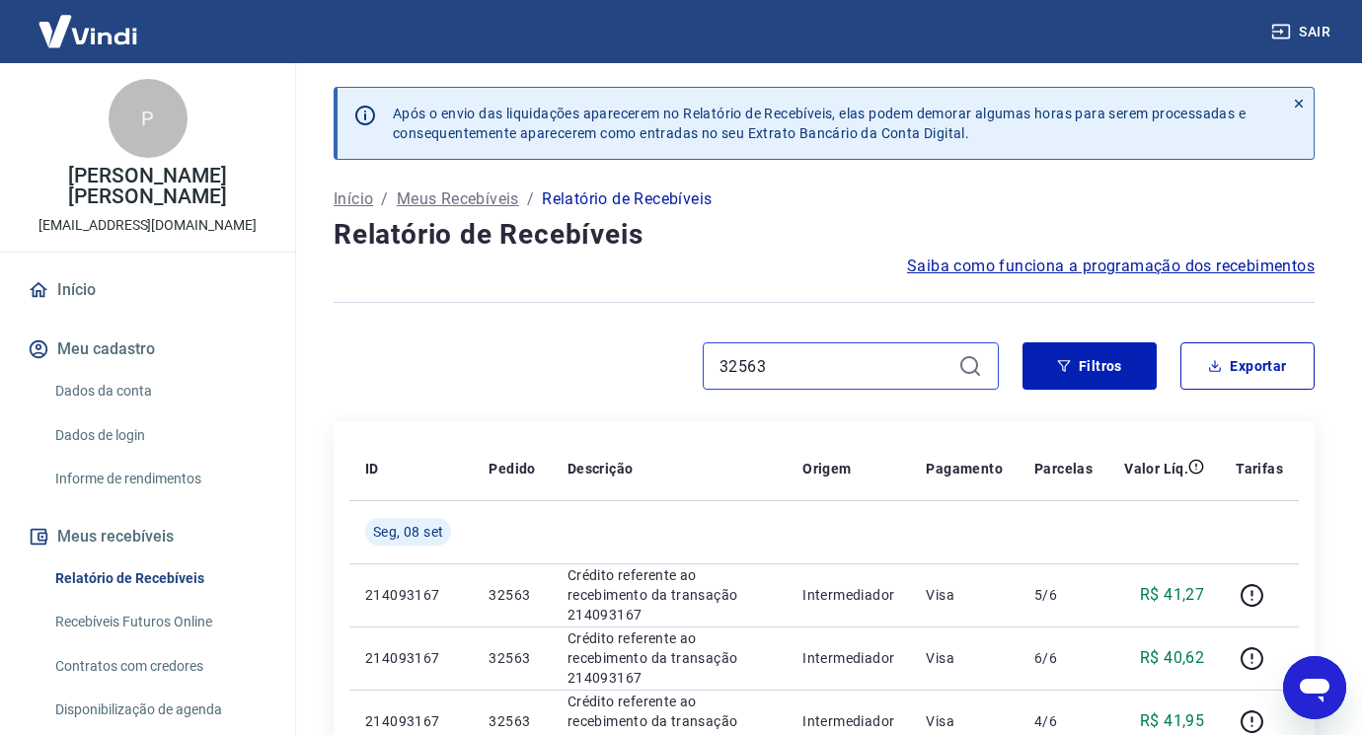
click at [808, 365] on input "32563" at bounding box center [835, 366] width 231 height 30
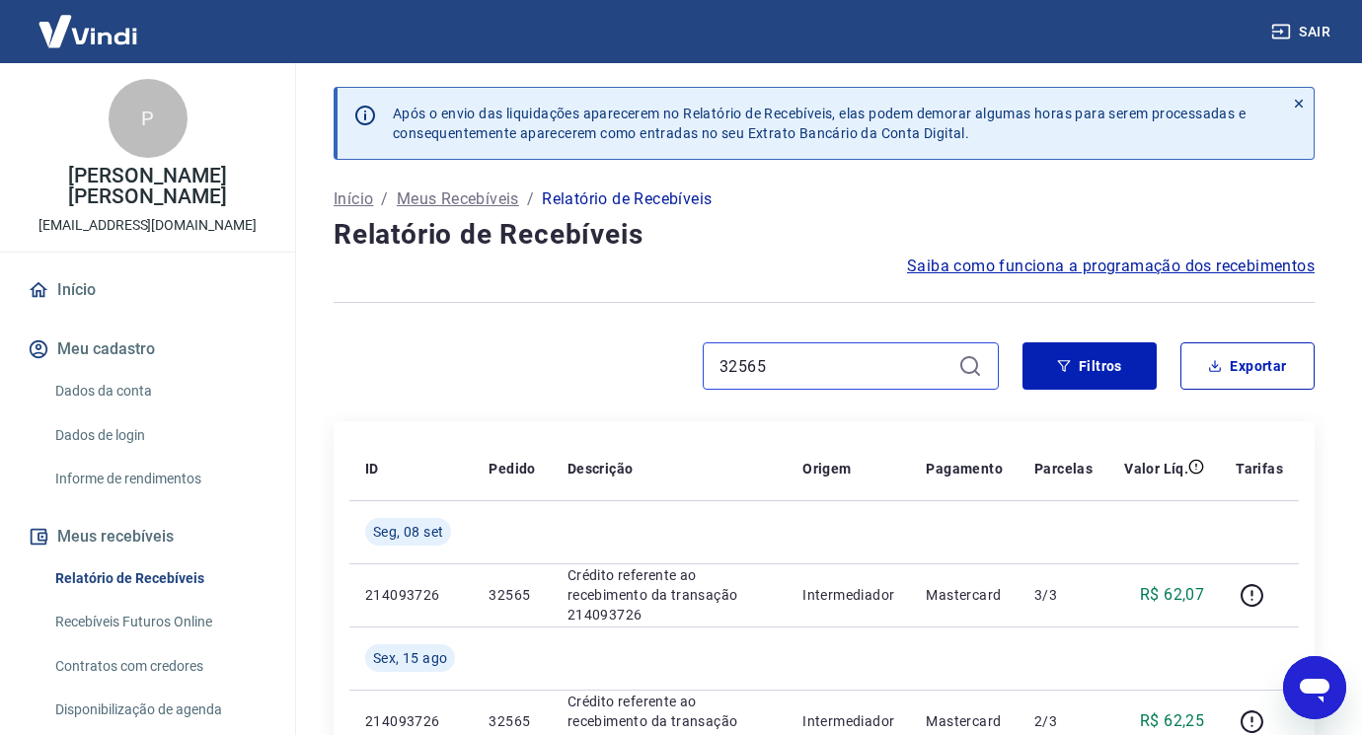
click at [807, 365] on input "32565" at bounding box center [835, 366] width 231 height 30
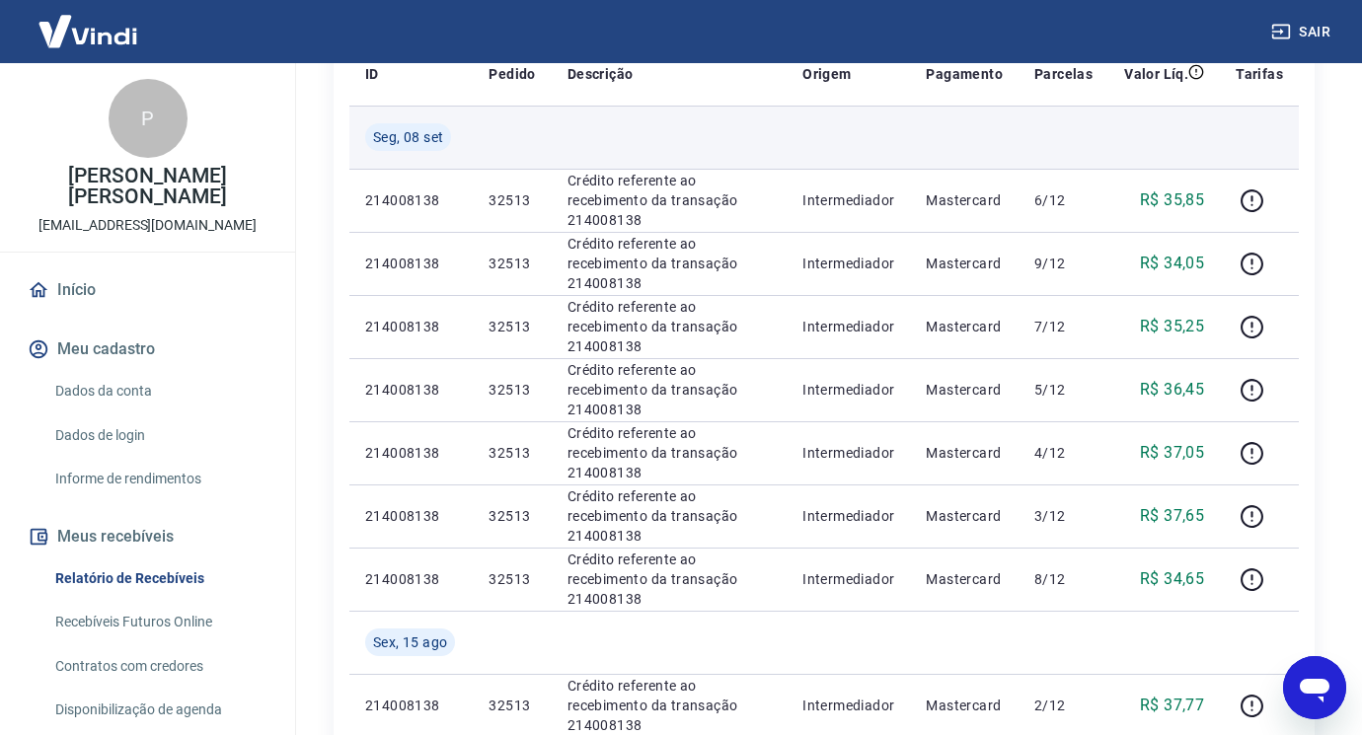
scroll to position [197, 0]
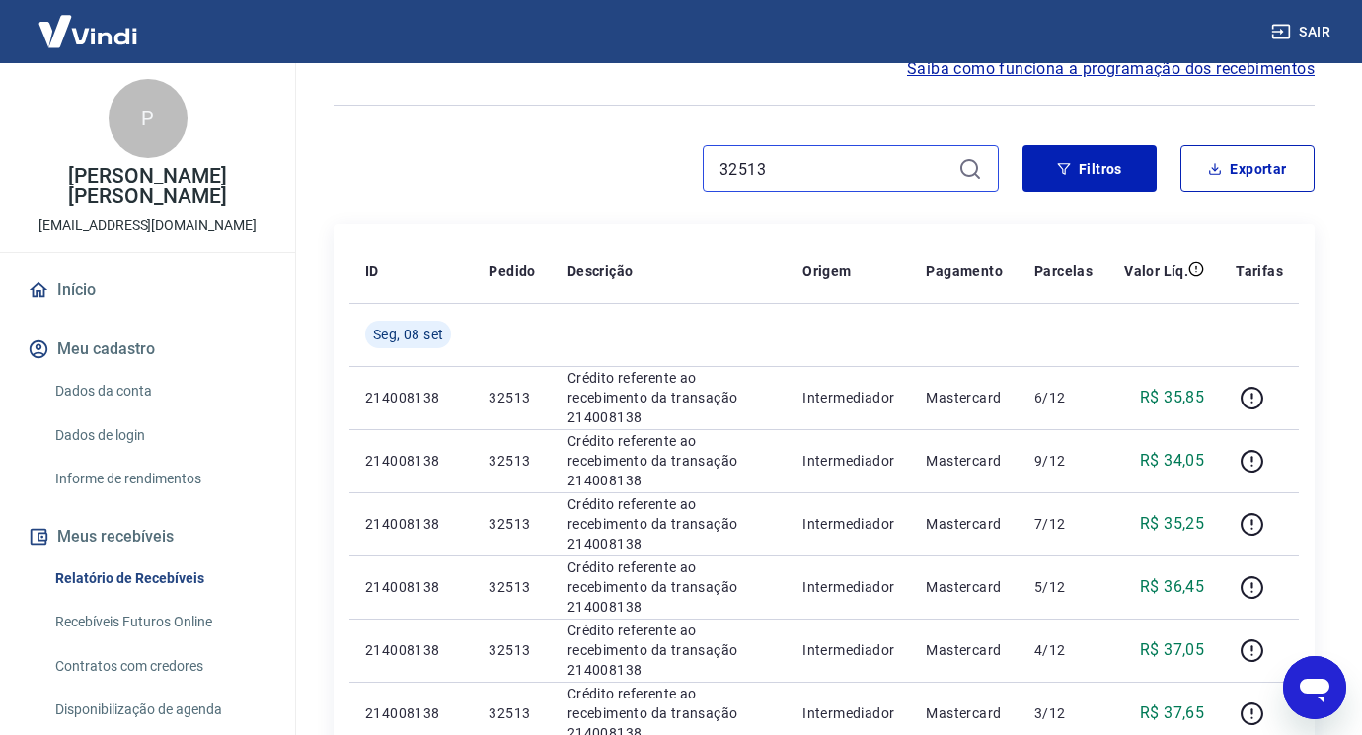
click at [801, 160] on input "32513" at bounding box center [835, 169] width 231 height 30
click at [801, 161] on input "32513" at bounding box center [835, 169] width 231 height 30
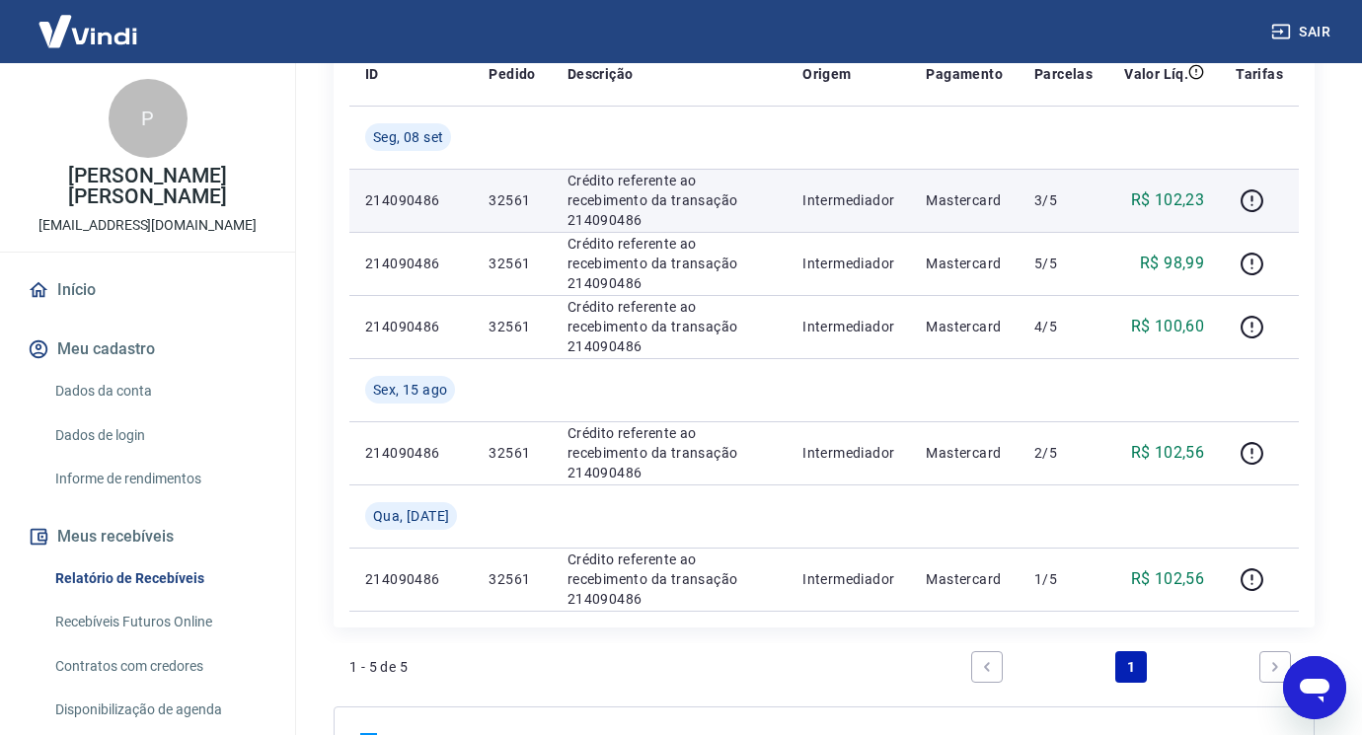
scroll to position [99, 0]
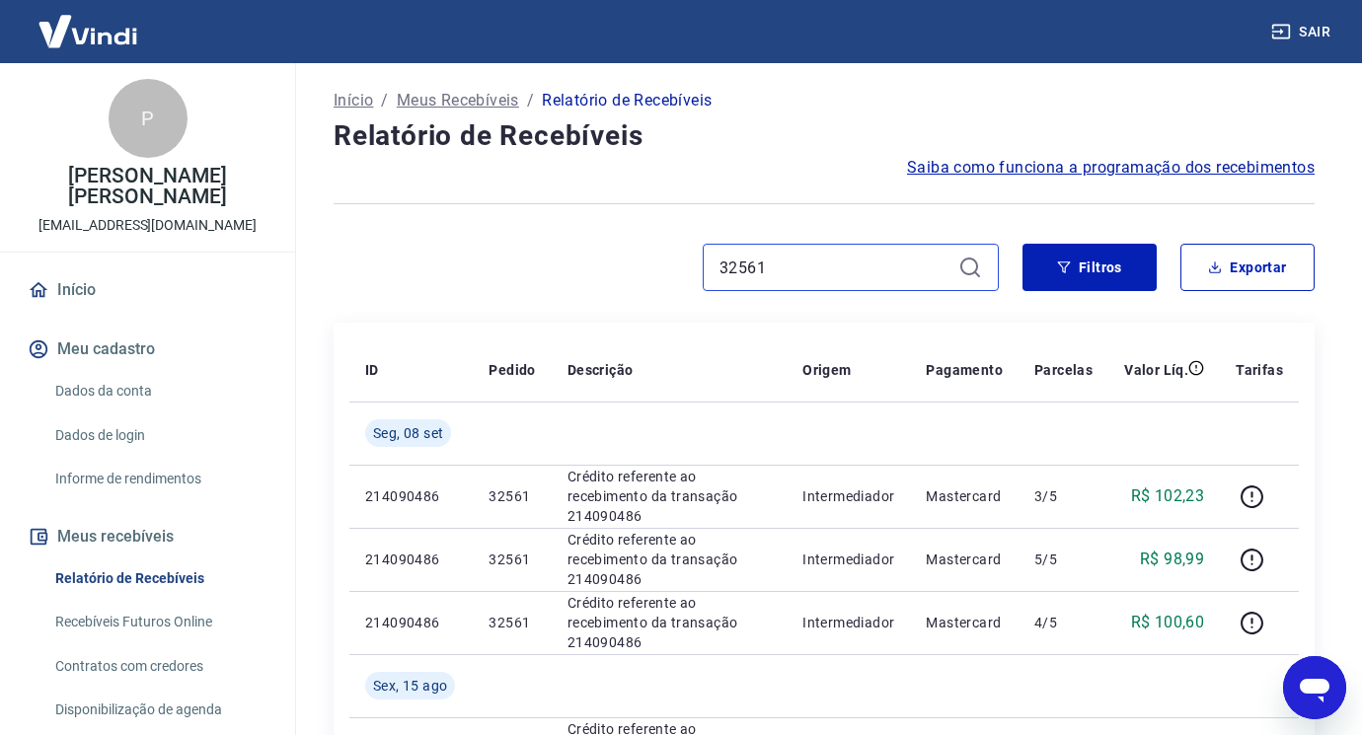
click at [831, 275] on input "32561" at bounding box center [835, 268] width 231 height 30
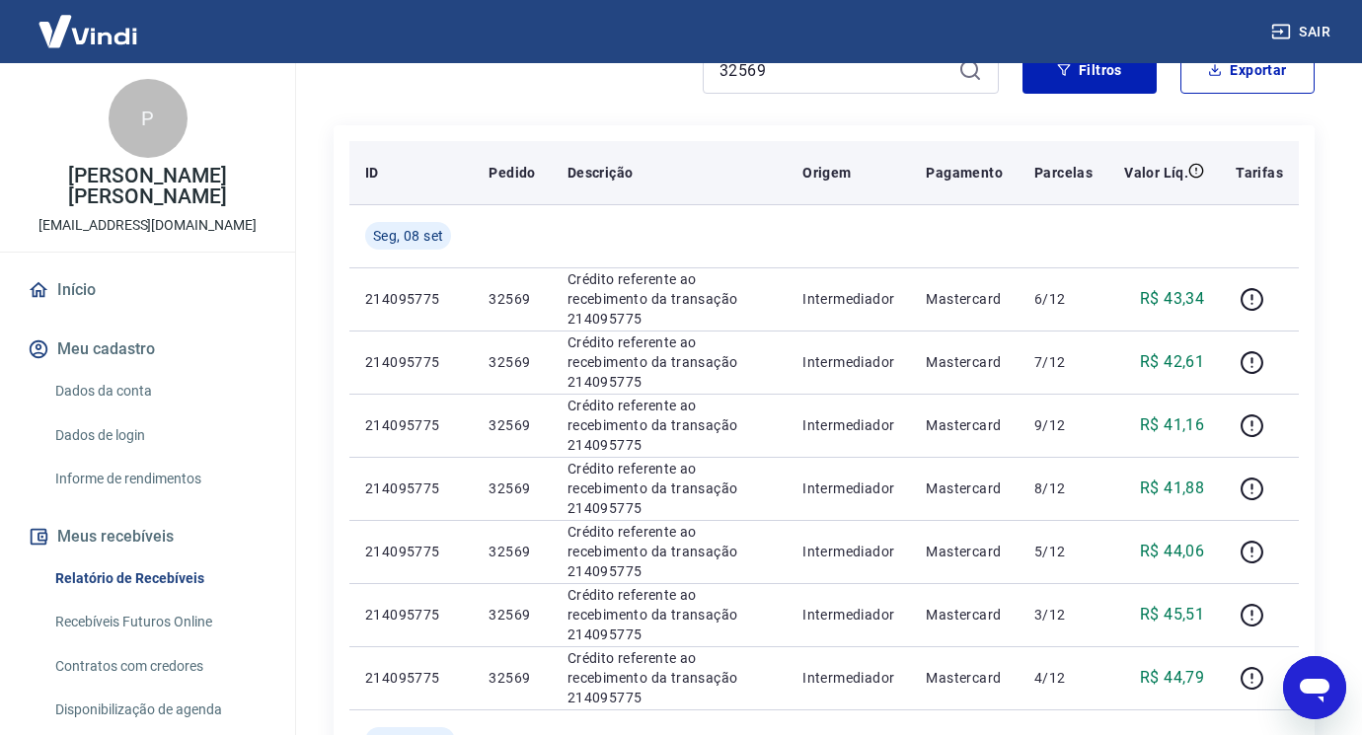
scroll to position [99, 0]
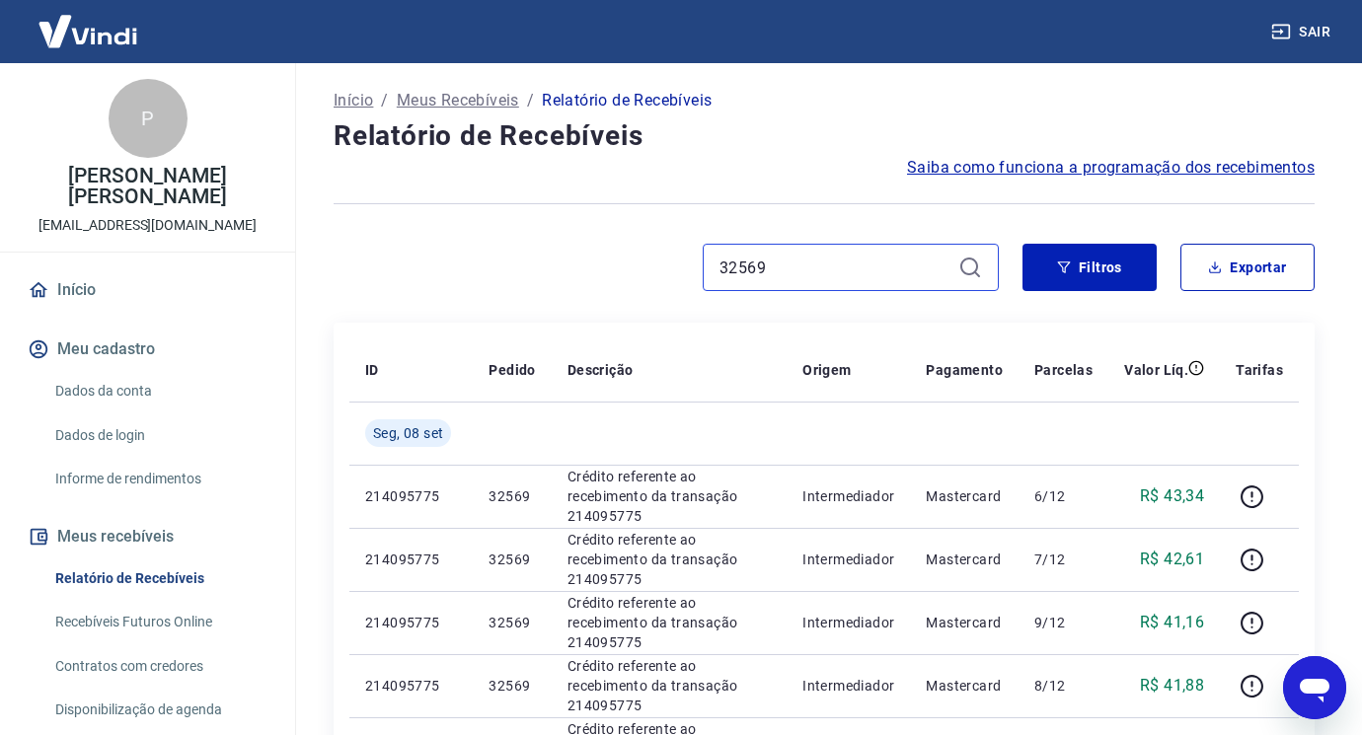
click at [803, 275] on input "32569" at bounding box center [835, 268] width 231 height 30
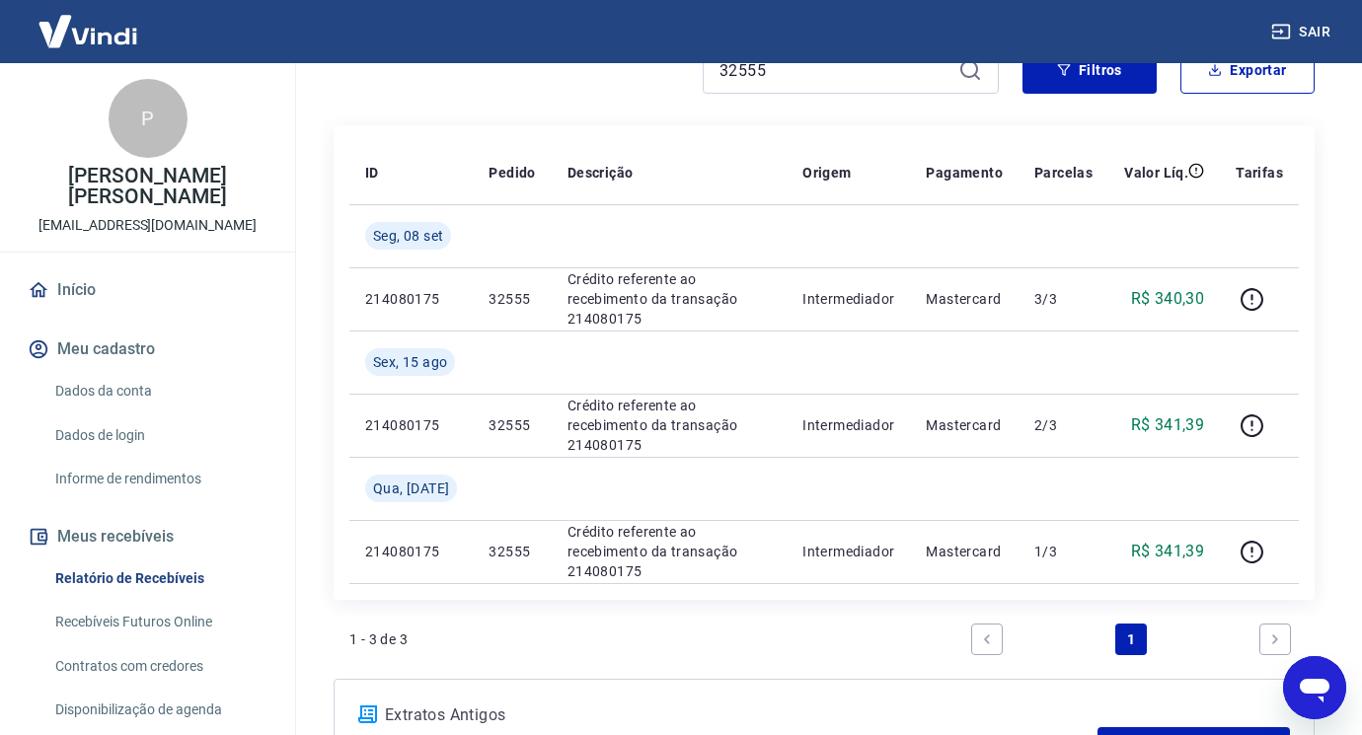
scroll to position [99, 0]
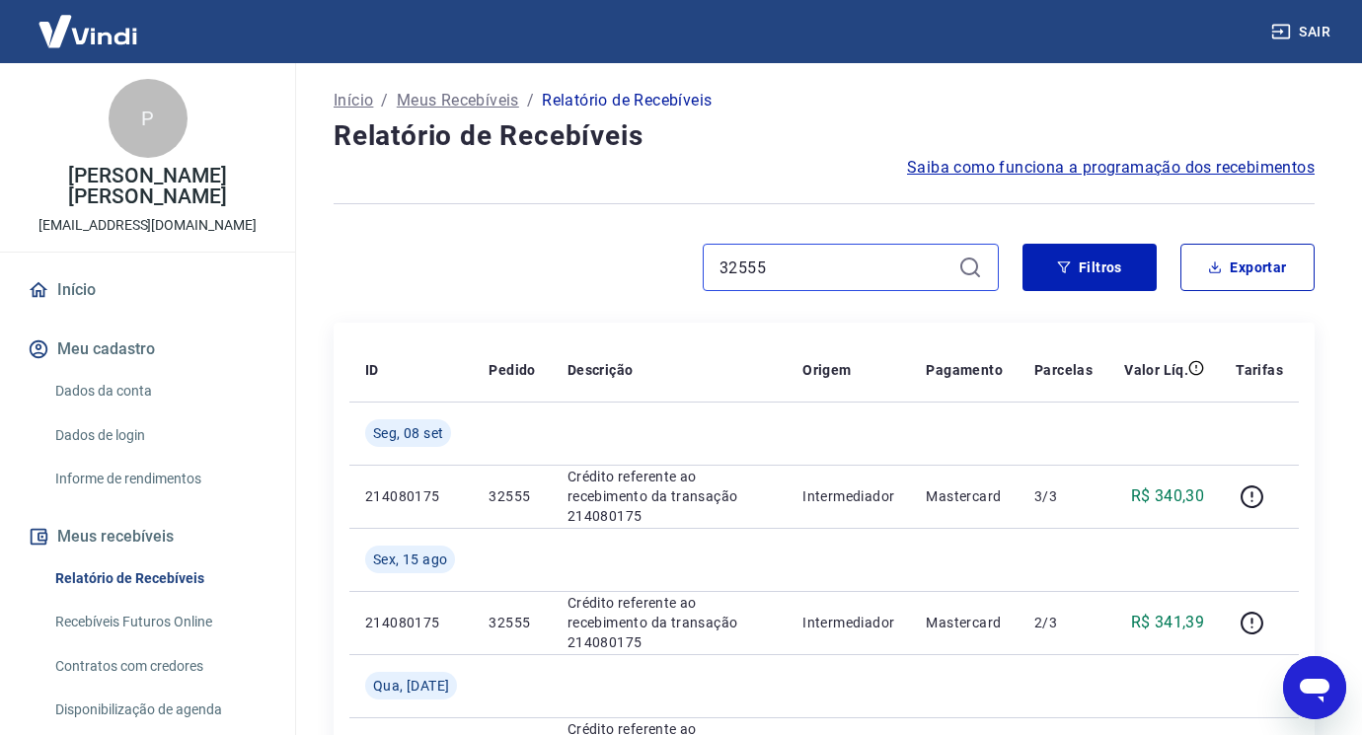
click at [816, 274] on input "32555" at bounding box center [835, 268] width 231 height 30
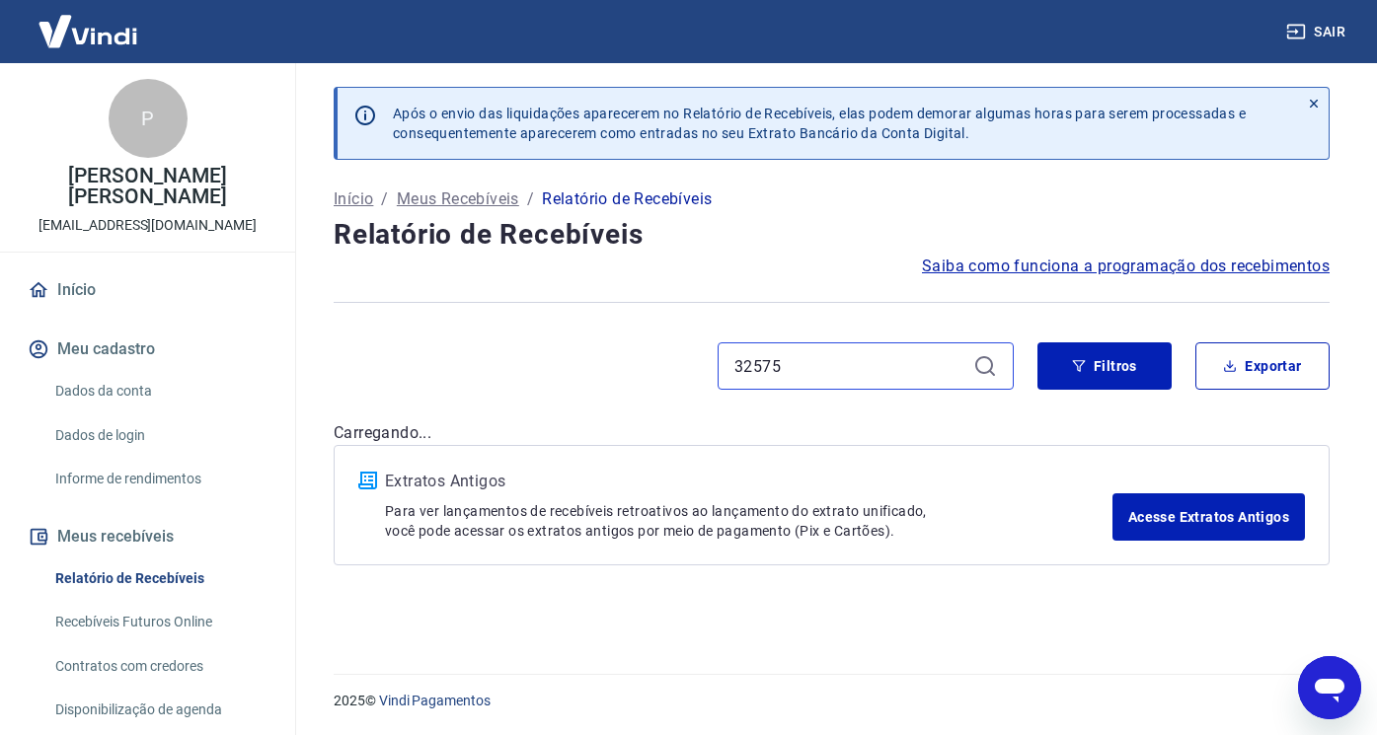
type input "32575"
